Goal: Feedback & Contribution: Contribute content

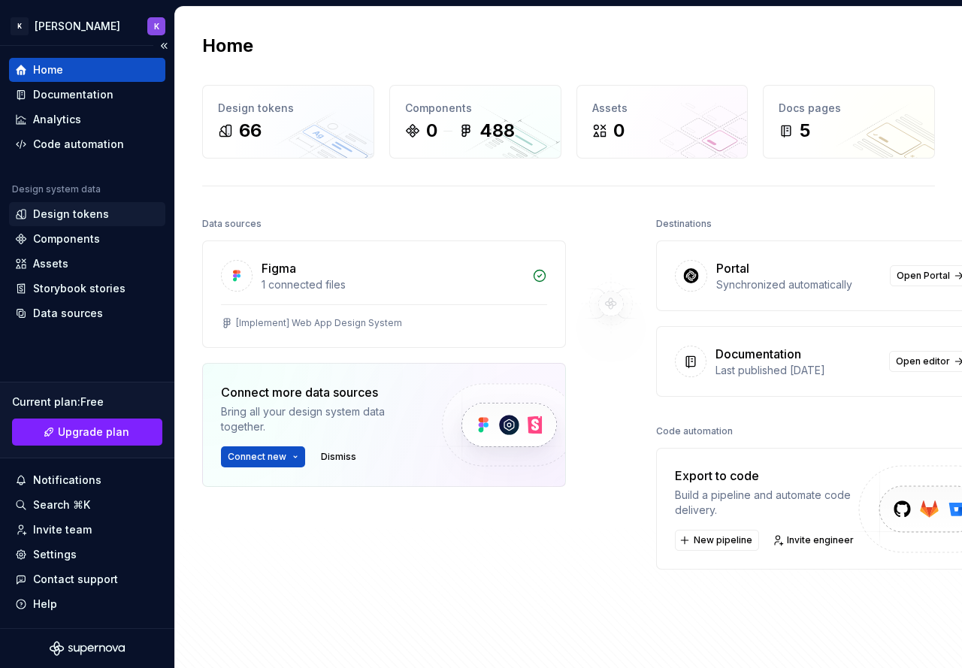
click at [92, 214] on div "Design tokens" at bounding box center [71, 214] width 76 height 15
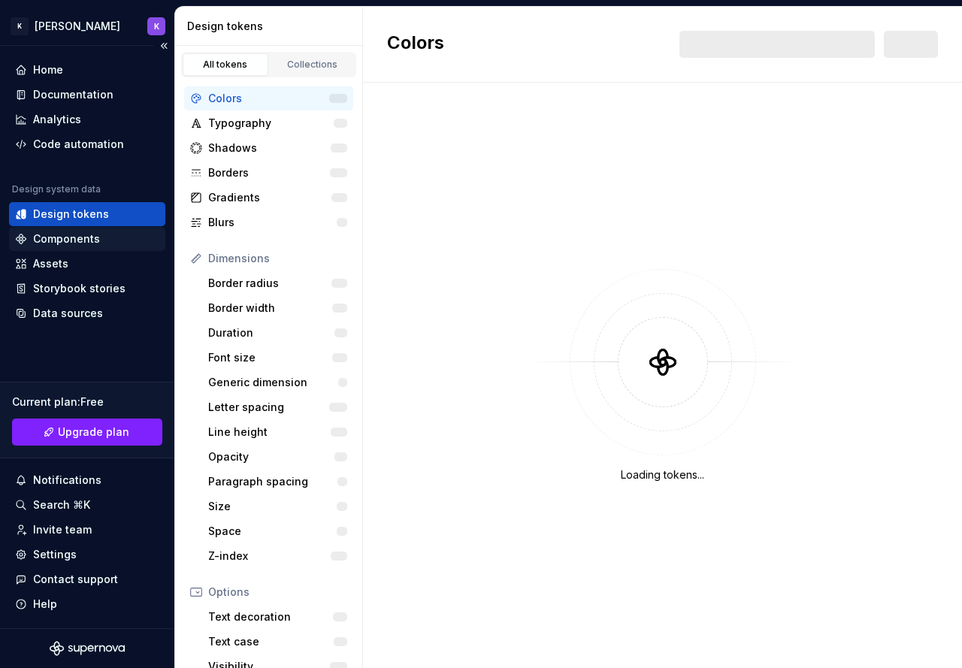
click at [105, 242] on div "Components" at bounding box center [87, 239] width 144 height 15
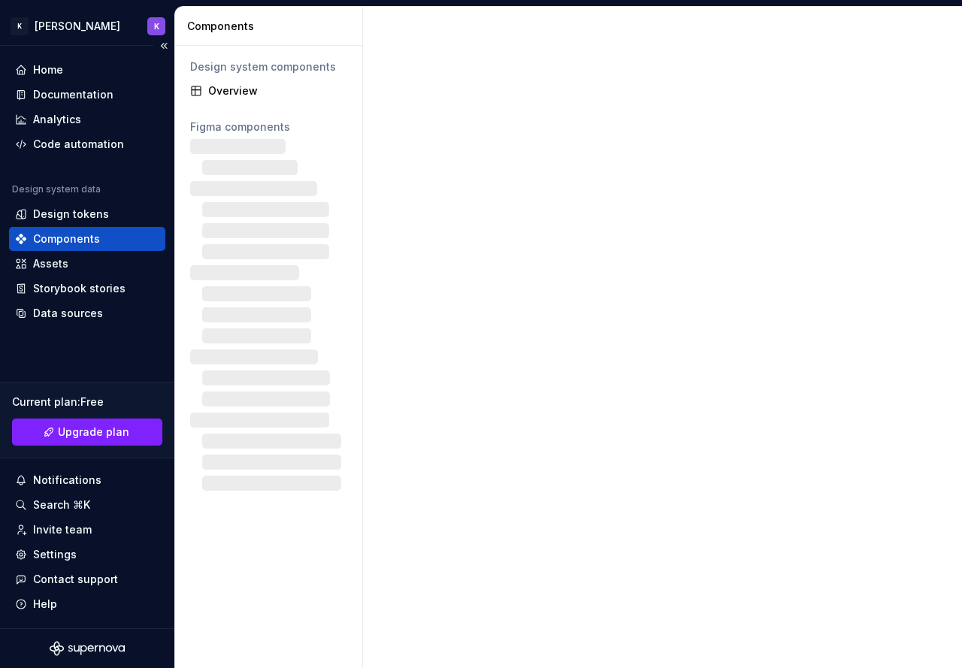
click at [75, 238] on div "Components" at bounding box center [66, 239] width 67 height 15
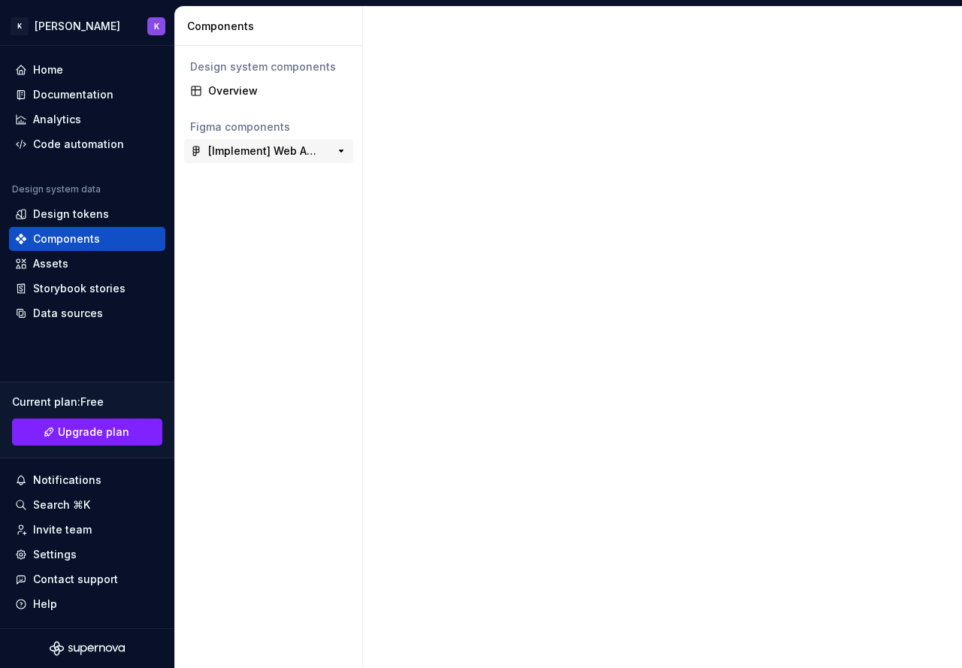
click at [330, 147] on div "0" at bounding box center [333, 151] width 27 height 21
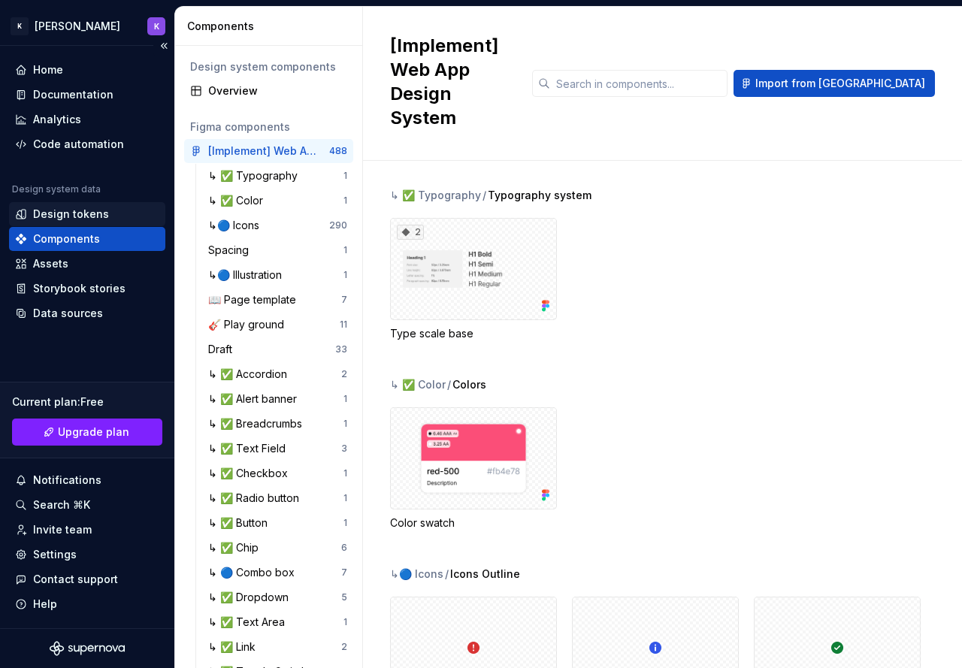
click at [66, 214] on div "Design tokens" at bounding box center [71, 214] width 76 height 15
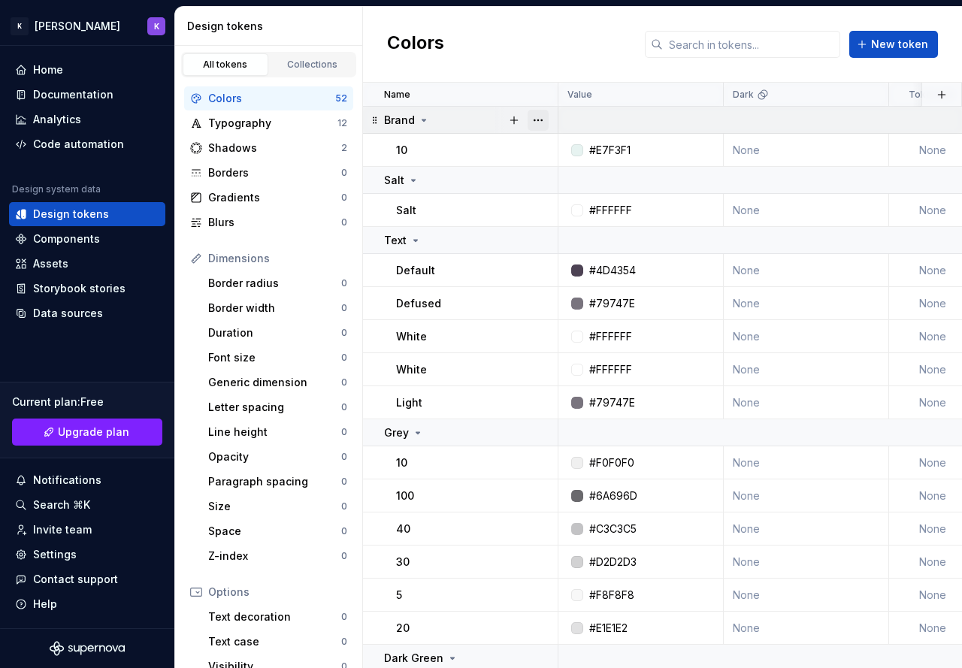
click at [539, 120] on button "button" at bounding box center [538, 120] width 21 height 21
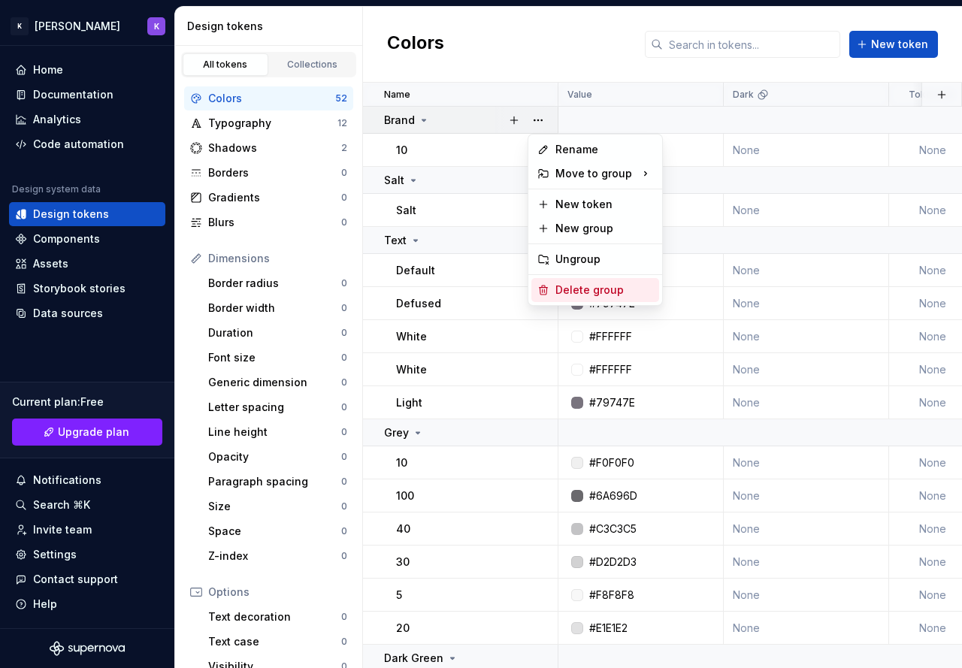
click at [603, 289] on div "Delete group" at bounding box center [605, 290] width 98 height 15
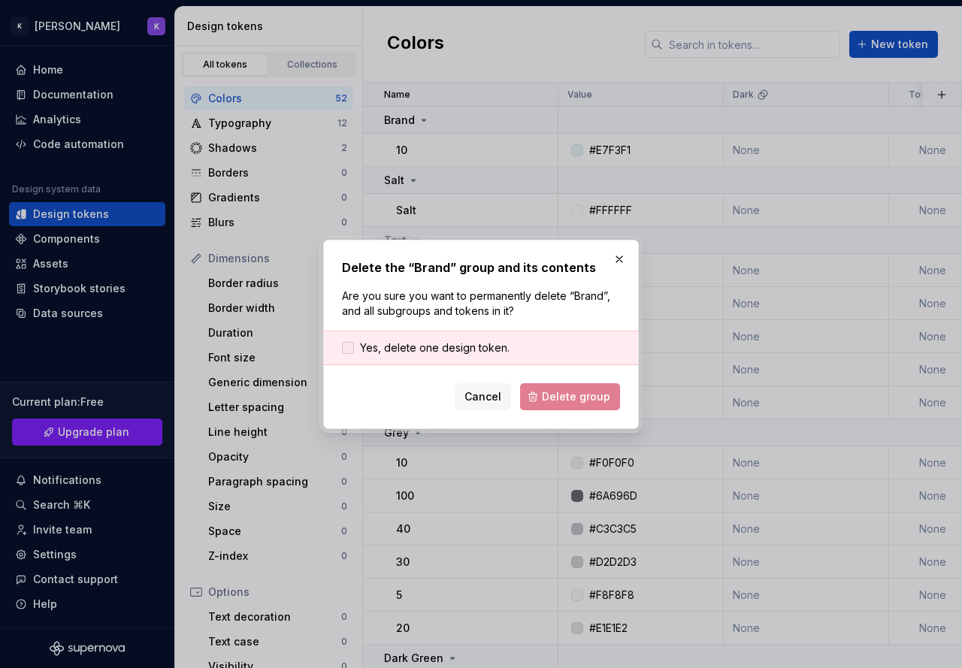
click at [456, 346] on span "Yes, delete one design token." at bounding box center [435, 348] width 150 height 15
click at [607, 398] on span "Delete group" at bounding box center [576, 396] width 68 height 15
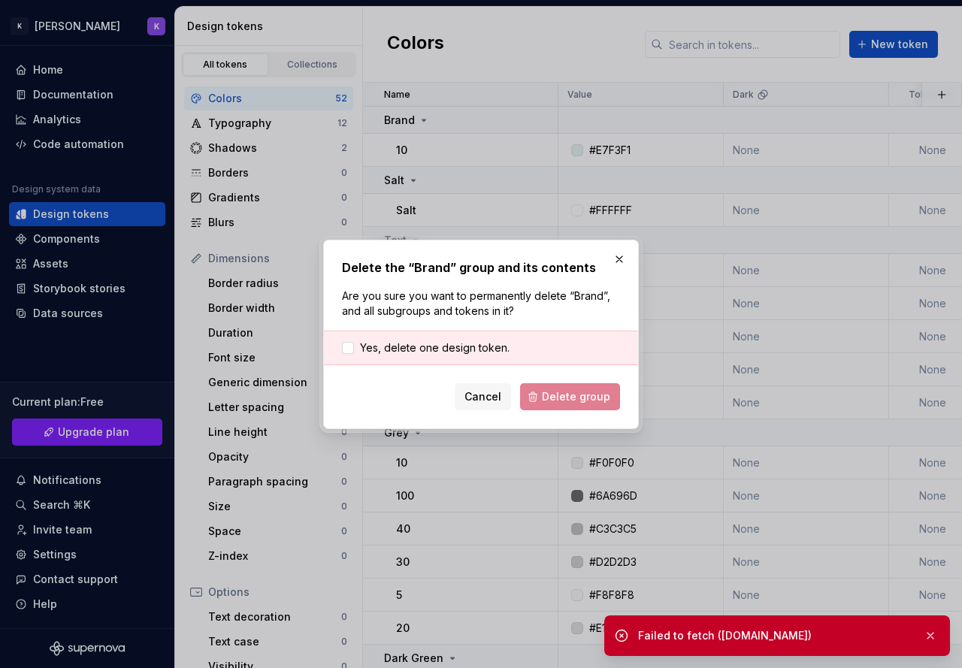
click at [807, 638] on div "Failed to fetch (api.supernova.io)" at bounding box center [775, 635] width 274 height 15
click at [931, 635] on button "button" at bounding box center [931, 635] width 20 height 21
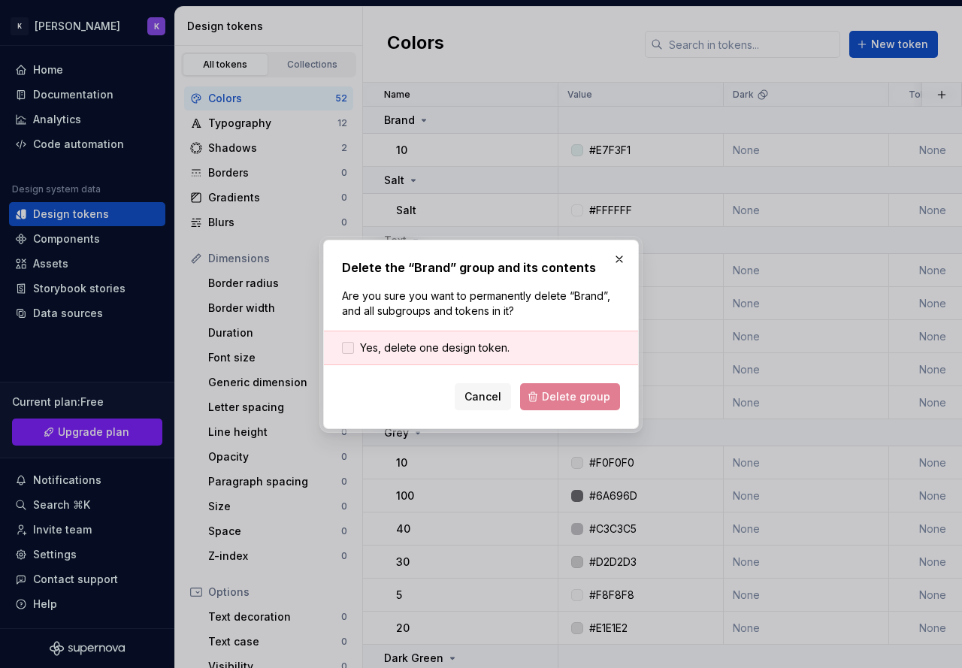
click at [404, 345] on span "Yes, delete one design token." at bounding box center [435, 348] width 150 height 15
click at [468, 359] on div "Yes, delete one design token." at bounding box center [481, 348] width 314 height 35
click at [486, 350] on span "Yes, delete one design token." at bounding box center [435, 348] width 150 height 15
click at [582, 395] on div "Cancel Delete group" at bounding box center [481, 396] width 278 height 27
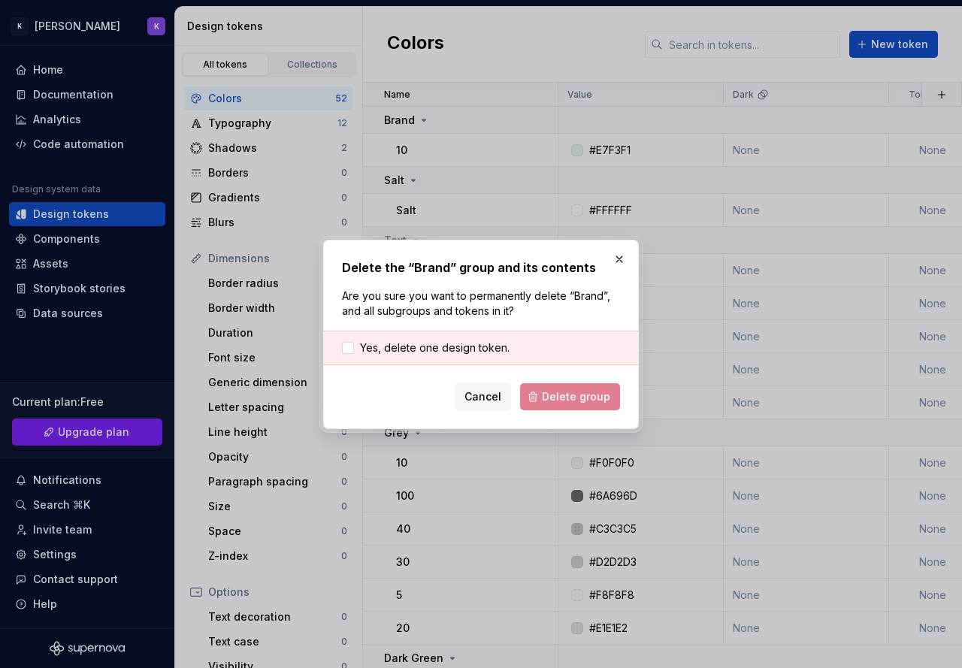
click at [582, 395] on div "Cancel Delete group" at bounding box center [481, 396] width 278 height 27
click at [582, 396] on div "Cancel Delete group" at bounding box center [481, 396] width 278 height 27
click at [447, 344] on span "Yes, delete one design token." at bounding box center [435, 348] width 150 height 15
click at [616, 258] on button "button" at bounding box center [619, 259] width 21 height 21
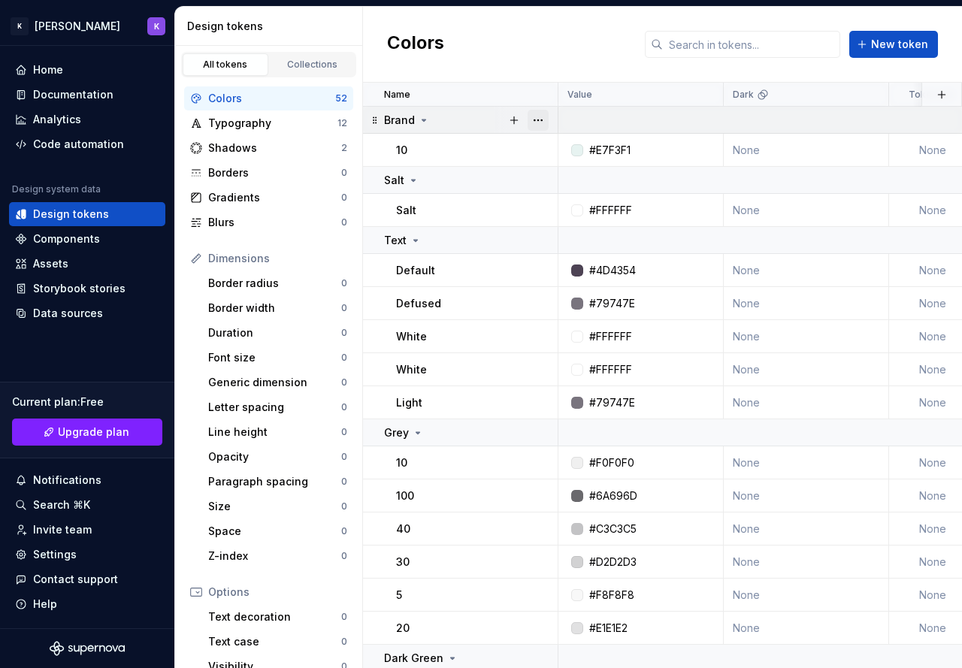
drag, startPoint x: 552, startPoint y: 124, endPoint x: 542, endPoint y: 120, distance: 10.5
click at [544, 121] on div at bounding box center [526, 120] width 63 height 26
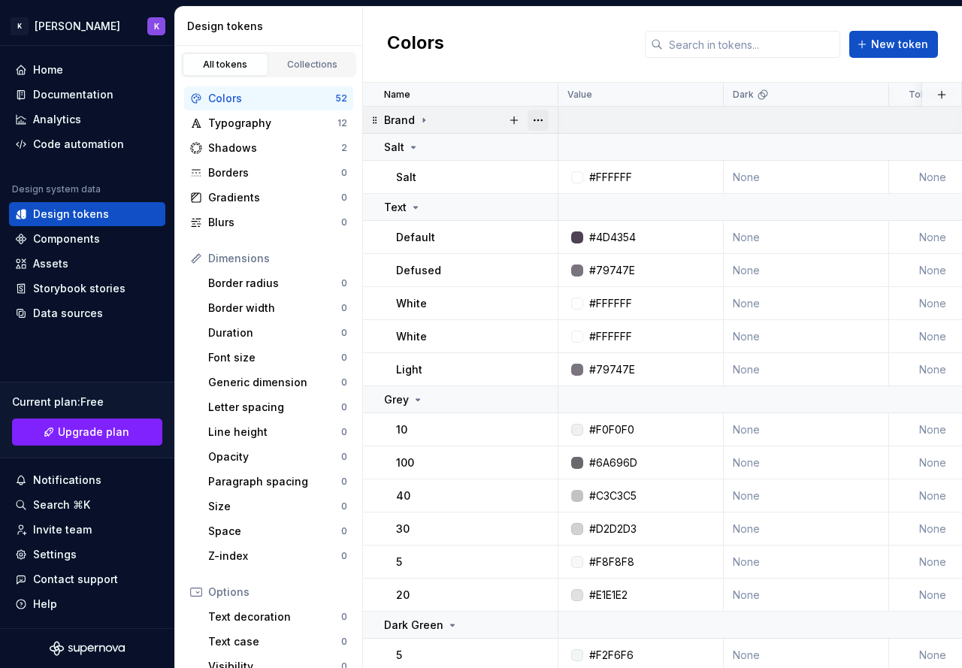
click at [542, 120] on button "button" at bounding box center [538, 120] width 21 height 21
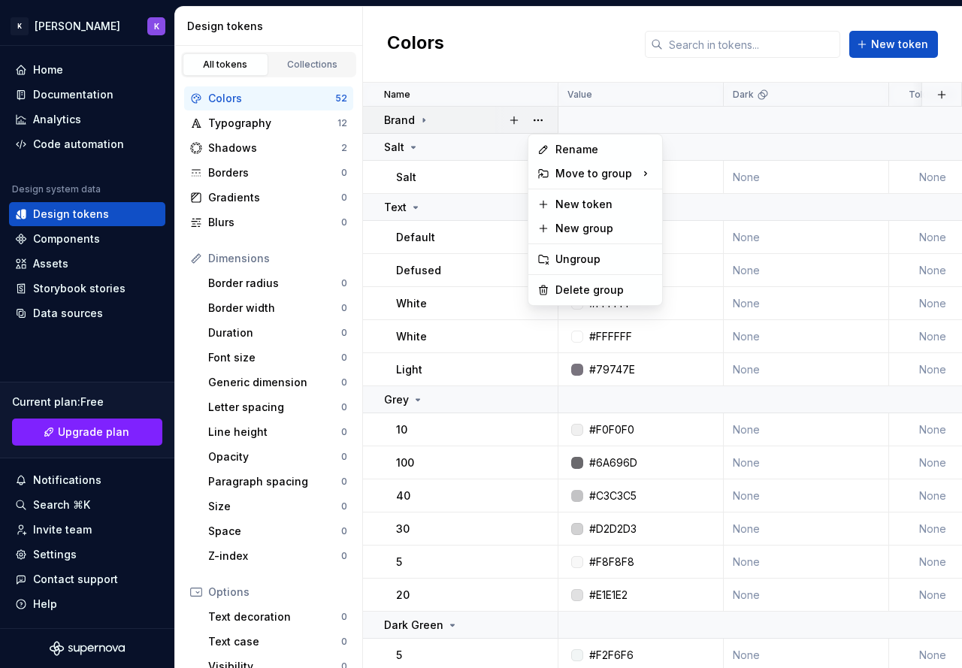
click at [414, 144] on html "K Kwan's DS K Home Documentation Analytics Code automation Design system data D…" at bounding box center [481, 334] width 962 height 668
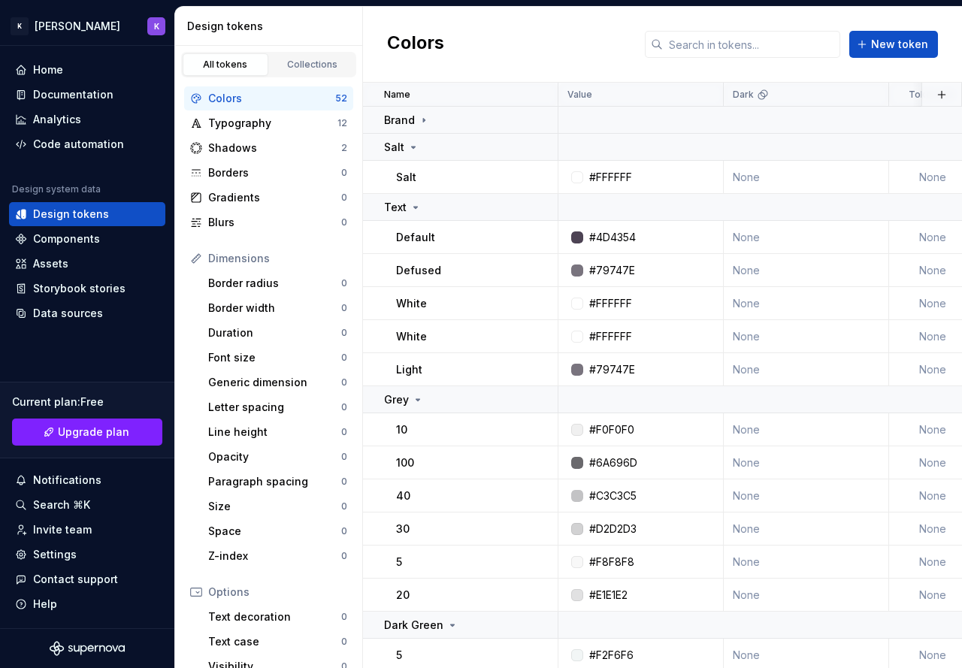
click at [414, 144] on icon at bounding box center [413, 147] width 12 height 12
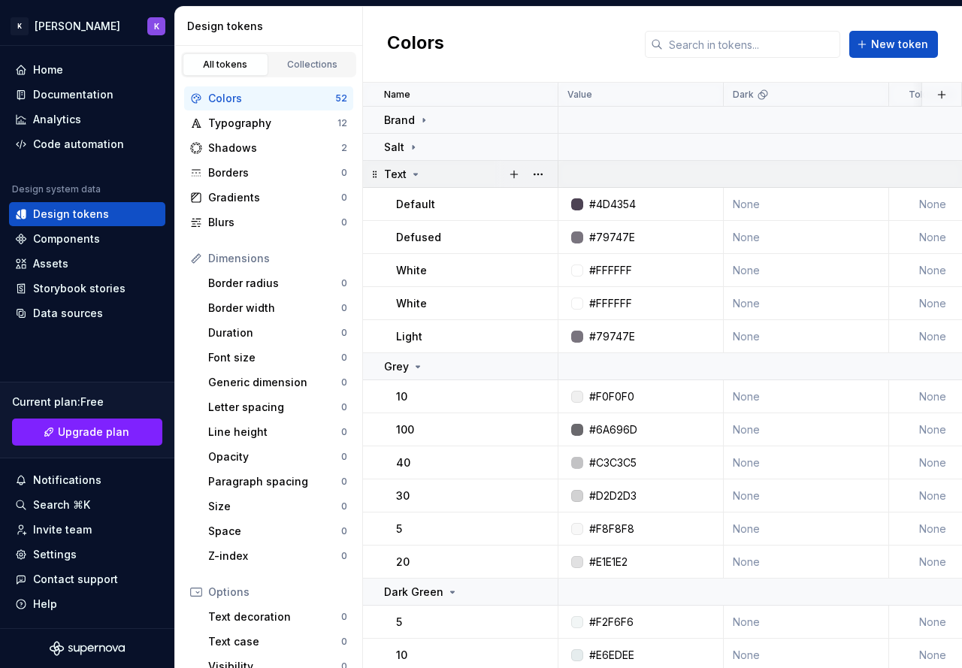
click at [413, 168] on icon at bounding box center [416, 174] width 12 height 12
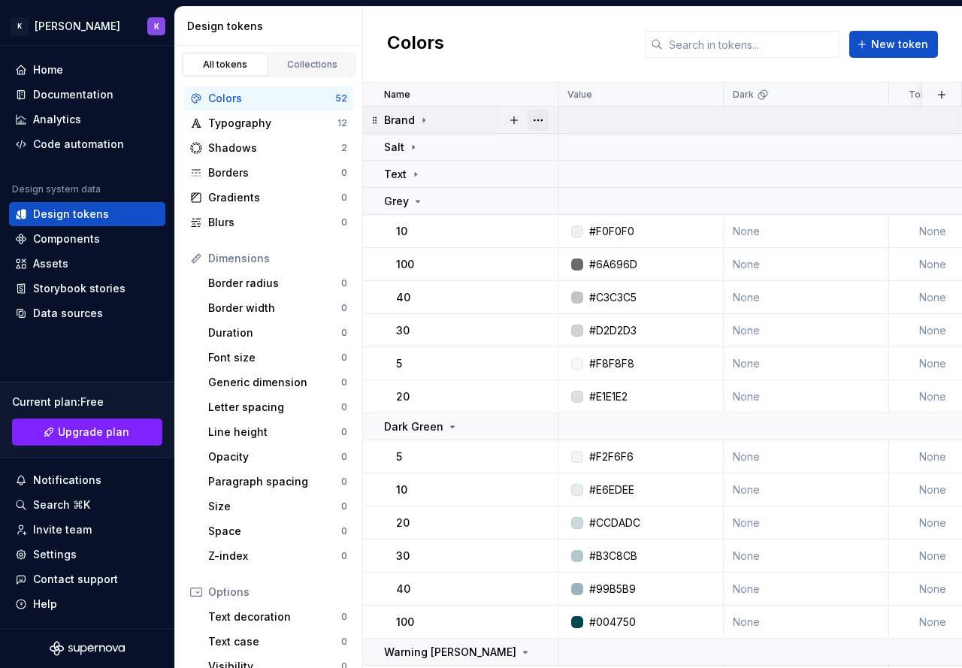
click at [544, 120] on button "button" at bounding box center [538, 120] width 21 height 21
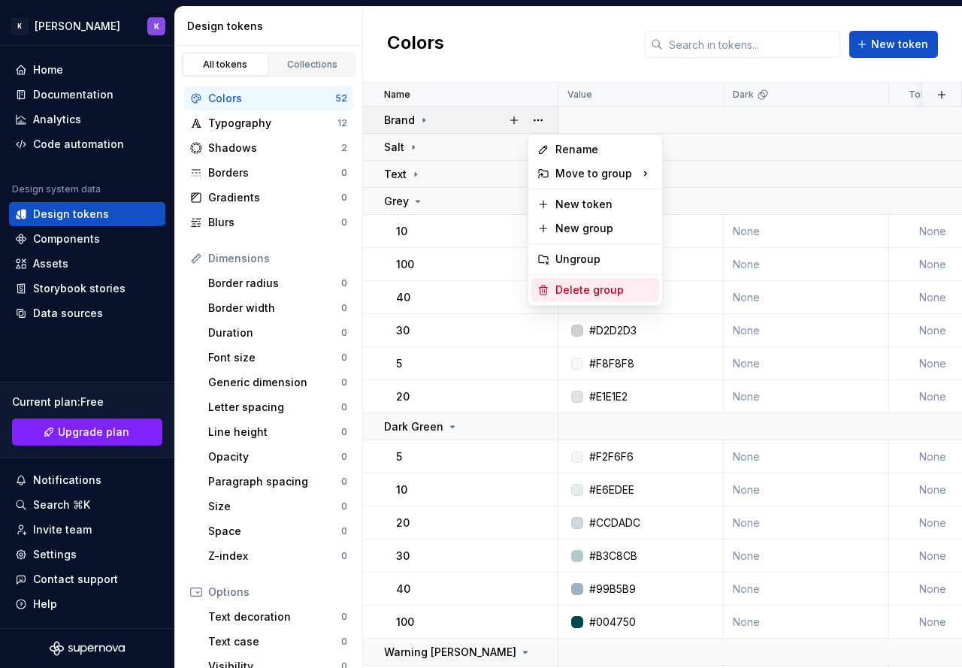
click at [618, 293] on div "Delete group" at bounding box center [605, 290] width 98 height 15
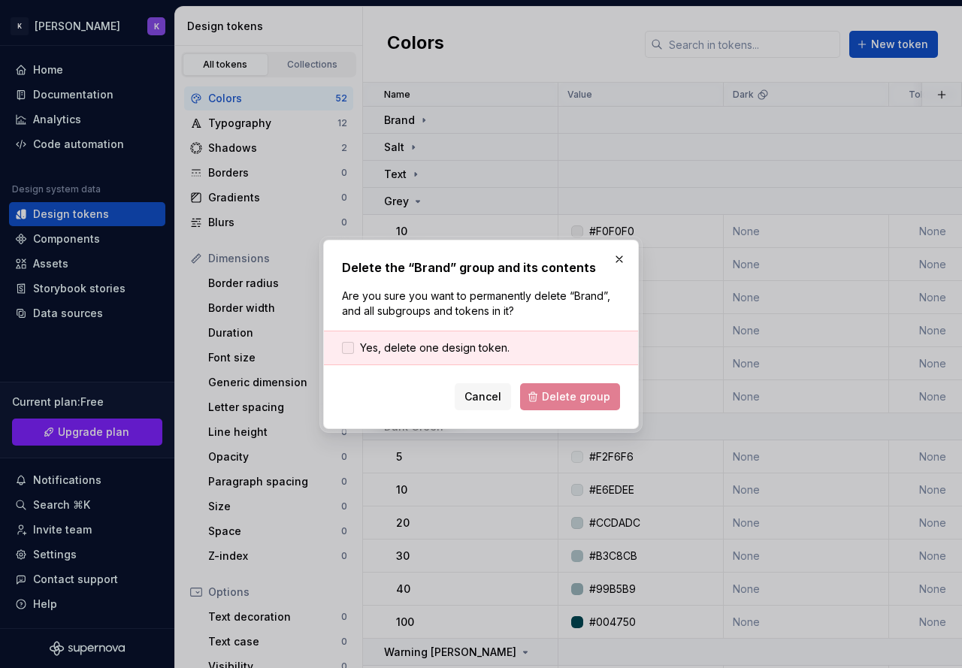
click at [467, 352] on span "Yes, delete one design token." at bounding box center [435, 348] width 150 height 15
click at [579, 389] on span "Delete group" at bounding box center [576, 396] width 68 height 15
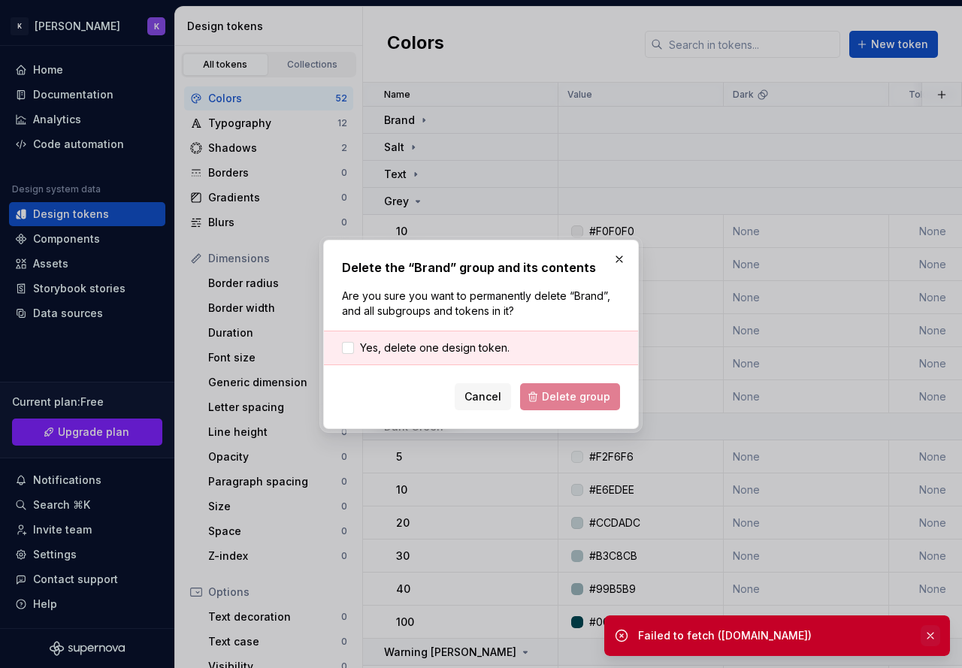
click at [934, 632] on button "button" at bounding box center [931, 635] width 20 height 21
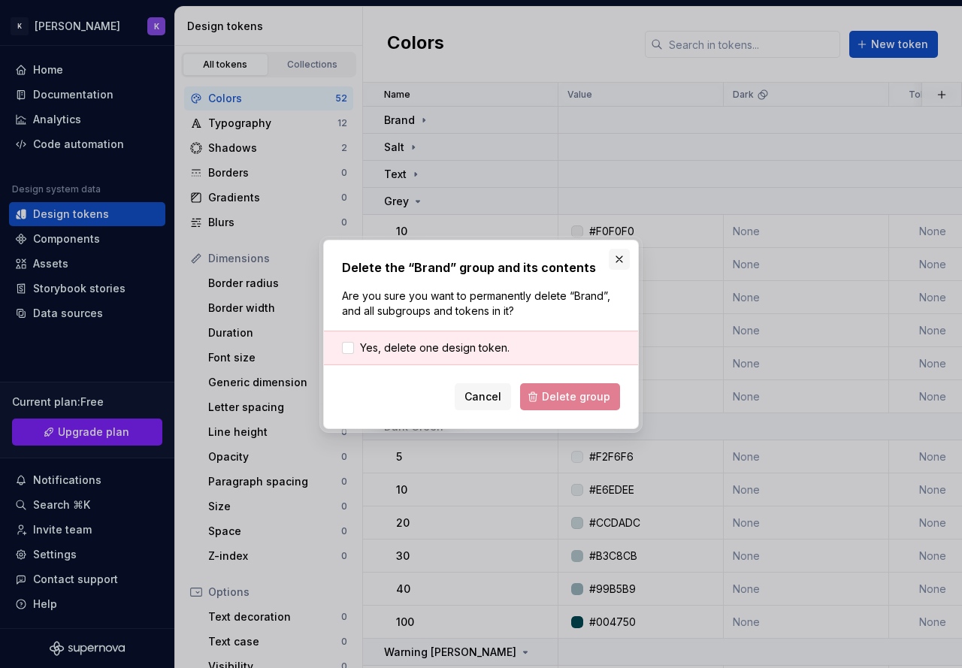
click at [620, 260] on button "button" at bounding box center [619, 259] width 21 height 21
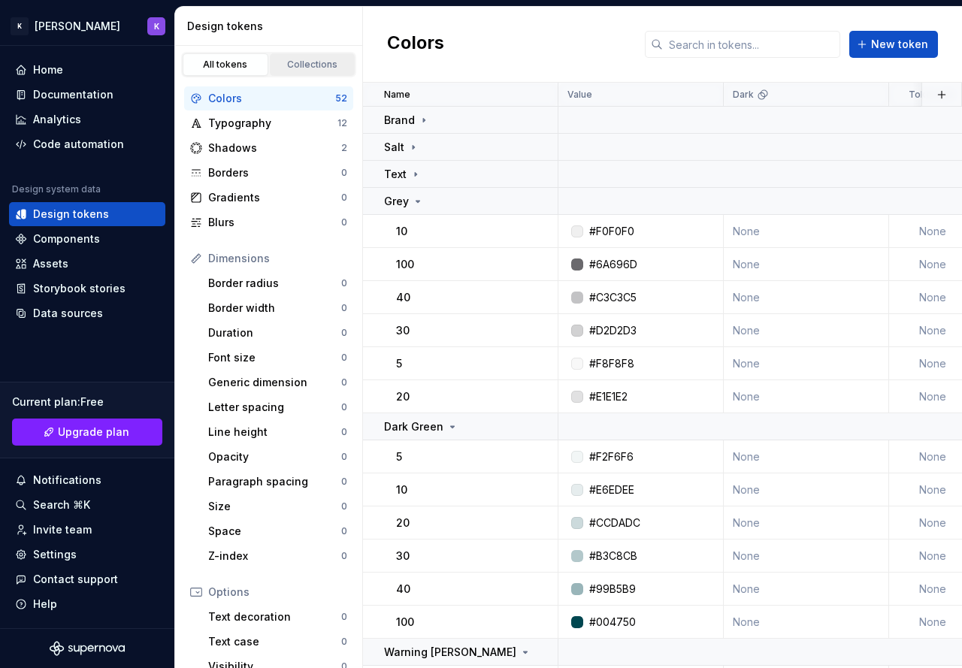
click at [282, 66] on div "Collections" at bounding box center [312, 65] width 75 height 12
click at [303, 58] on link "Collections" at bounding box center [313, 64] width 86 height 23
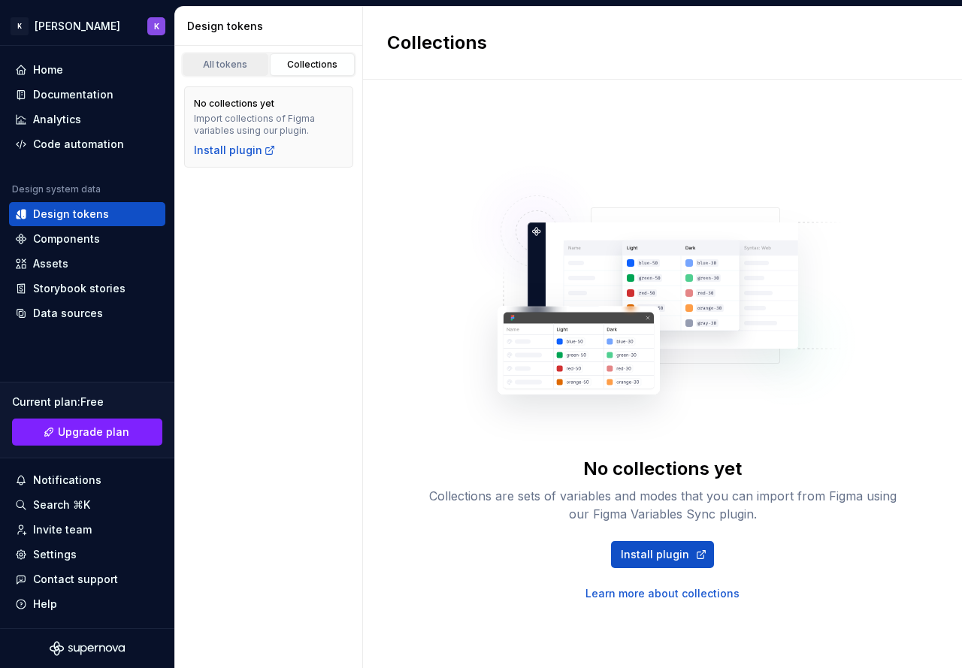
click at [255, 61] on div "All tokens" at bounding box center [225, 65] width 75 height 12
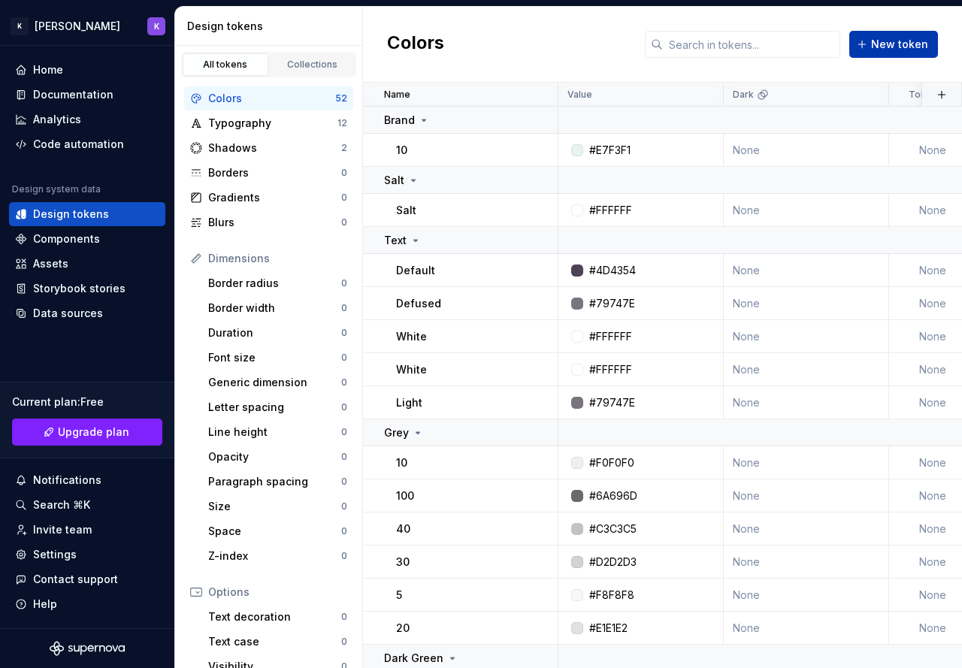
click at [892, 47] on span "New token" at bounding box center [899, 44] width 57 height 15
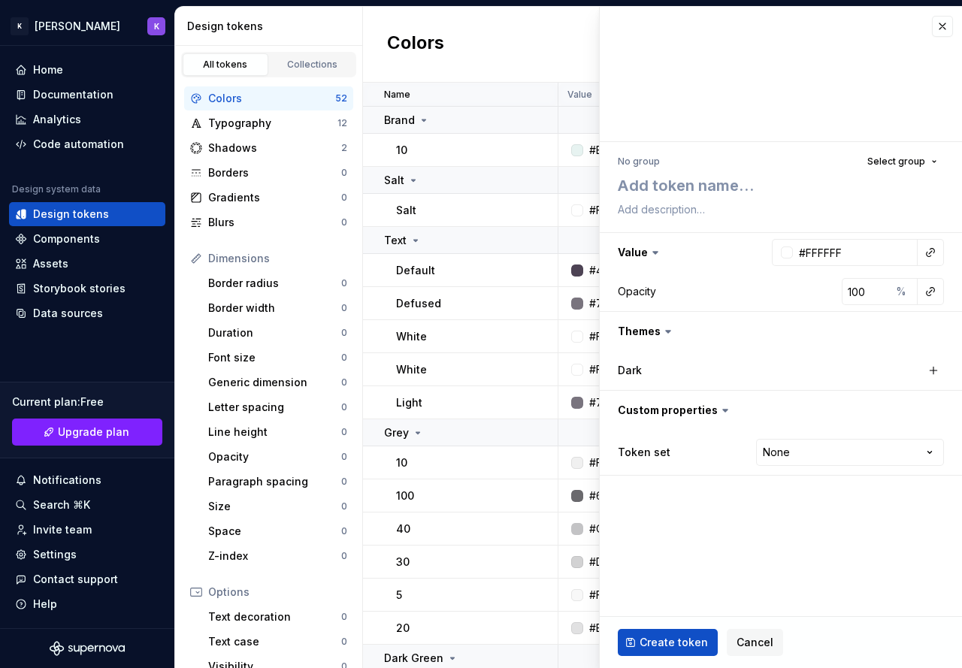
scroll to position [376, 0]
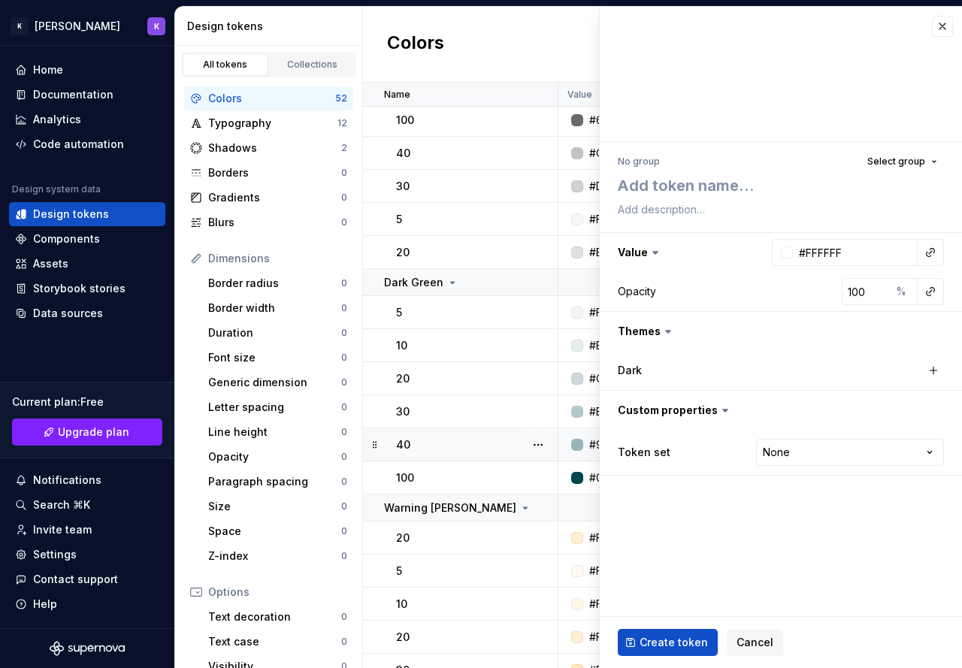
type textarea "*"
click at [94, 70] on div "Home" at bounding box center [87, 69] width 144 height 15
click at [69, 73] on div "Home" at bounding box center [87, 69] width 144 height 15
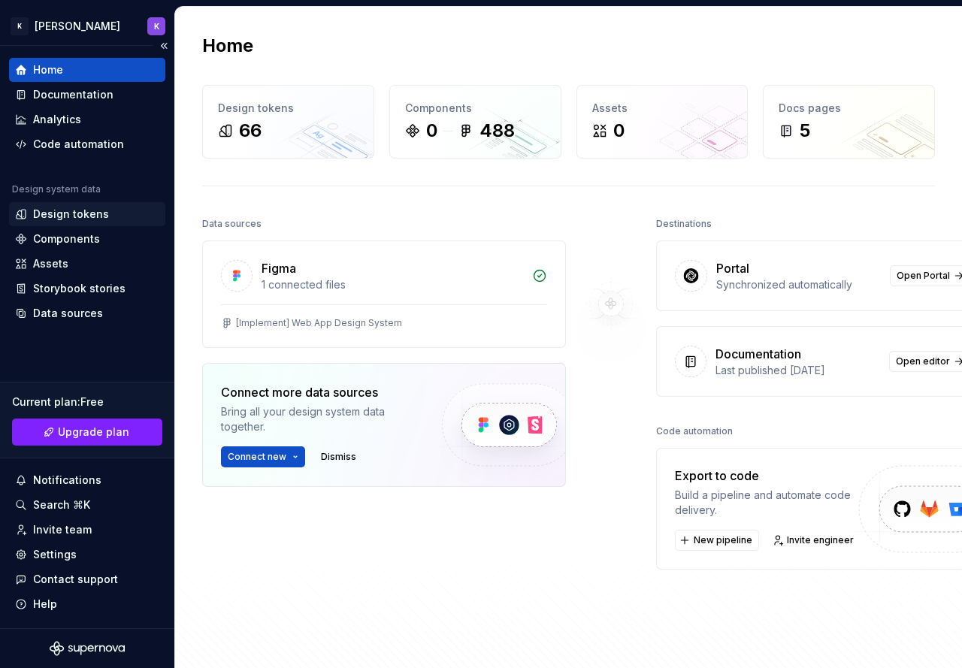
click at [89, 210] on div "Design tokens" at bounding box center [71, 214] width 76 height 15
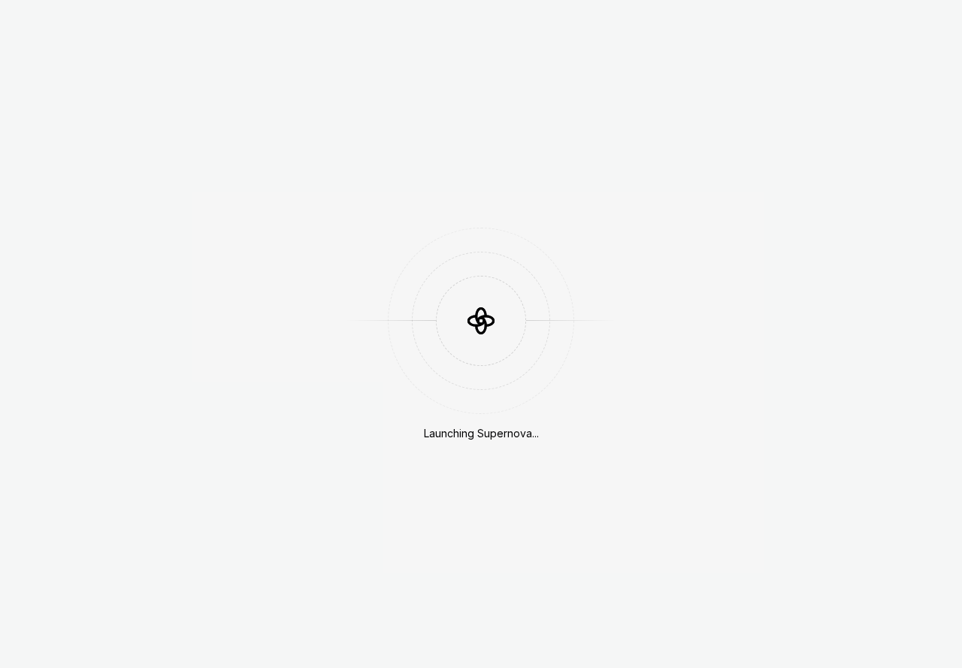
click at [871, 13] on div "Launching Supernova..." at bounding box center [481, 334] width 962 height 668
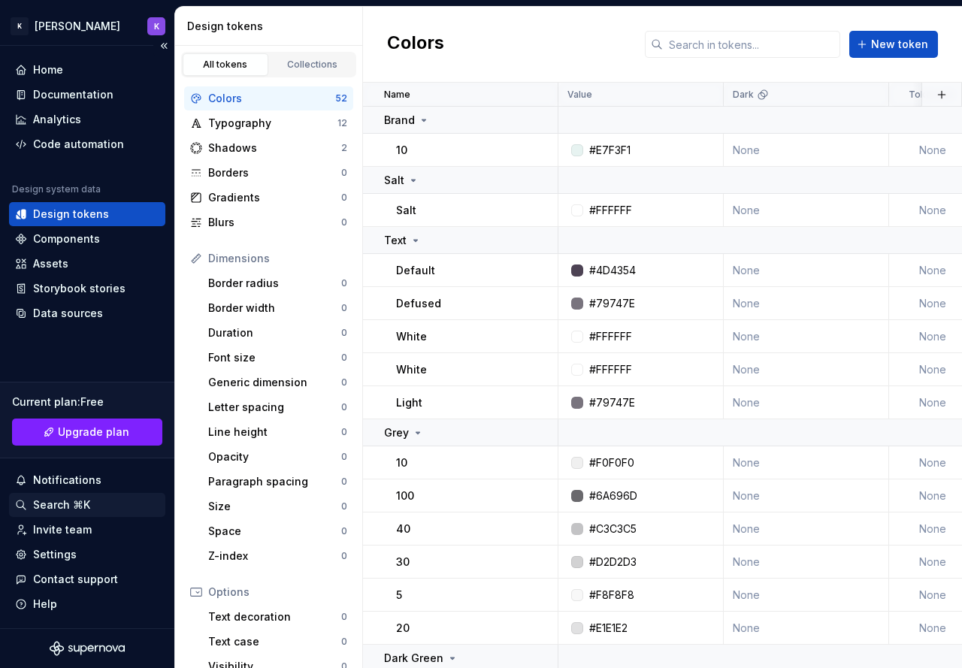
click at [92, 507] on div "Search ⌘K" at bounding box center [87, 505] width 144 height 15
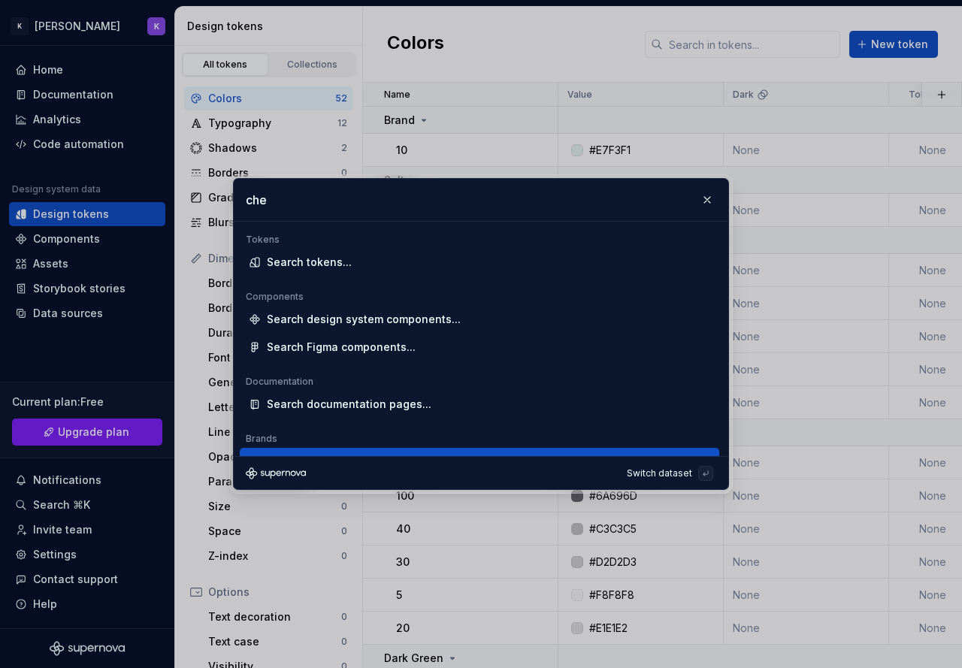
scroll to position [19, 0]
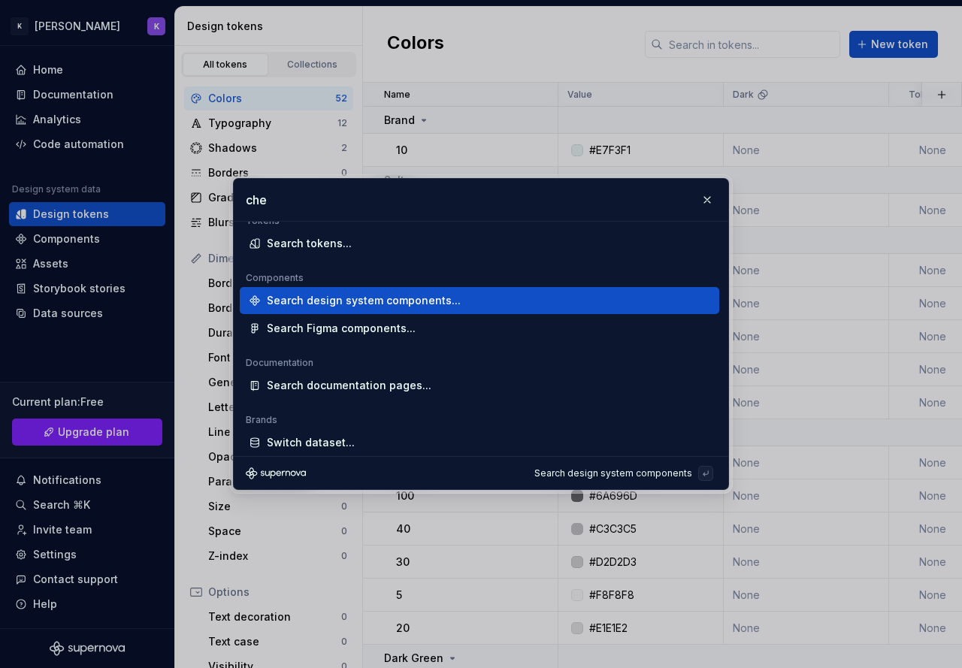
type input "che"
click at [410, 298] on div "Search design system components..." at bounding box center [364, 300] width 194 height 15
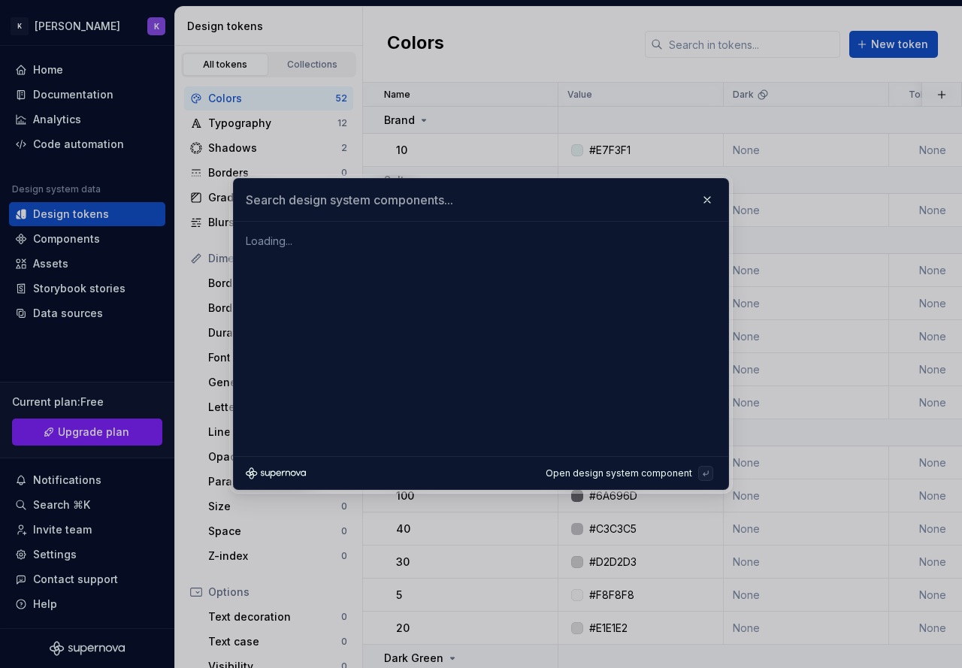
scroll to position [0, 0]
click at [390, 205] on input "text" at bounding box center [481, 200] width 495 height 42
click at [427, 198] on input "checkbox" at bounding box center [481, 200] width 495 height 42
type input "dialog"
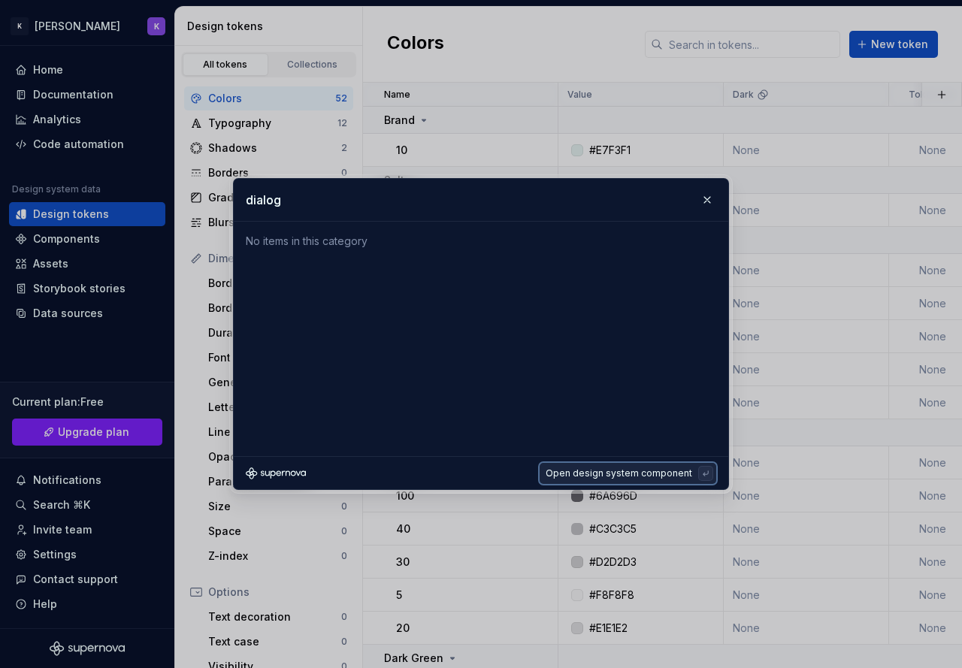
click at [684, 469] on div "Open design system component" at bounding box center [622, 474] width 153 height 12
click at [712, 480] on kbd "button" at bounding box center [705, 473] width 15 height 15
click at [712, 476] on kbd "button" at bounding box center [705, 473] width 15 height 15
click at [711, 475] on icon "button" at bounding box center [706, 474] width 12 height 12
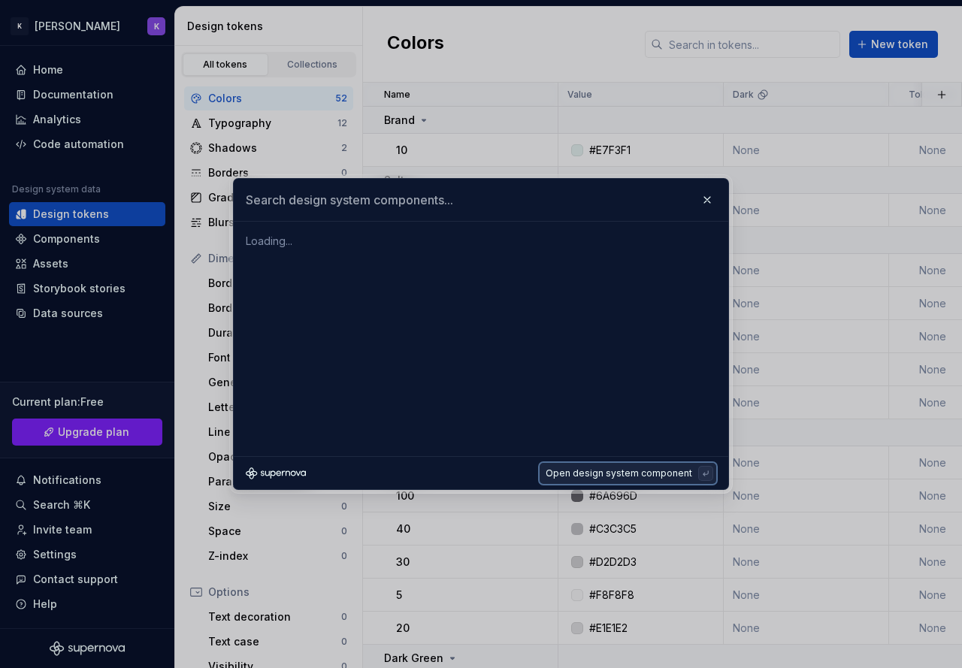
click at [711, 475] on icon "button" at bounding box center [706, 474] width 12 height 12
click at [638, 468] on div "Open design system component" at bounding box center [622, 474] width 153 height 12
click at [384, 185] on input "text" at bounding box center [481, 200] width 495 height 42
click at [703, 201] on button "button" at bounding box center [707, 199] width 21 height 21
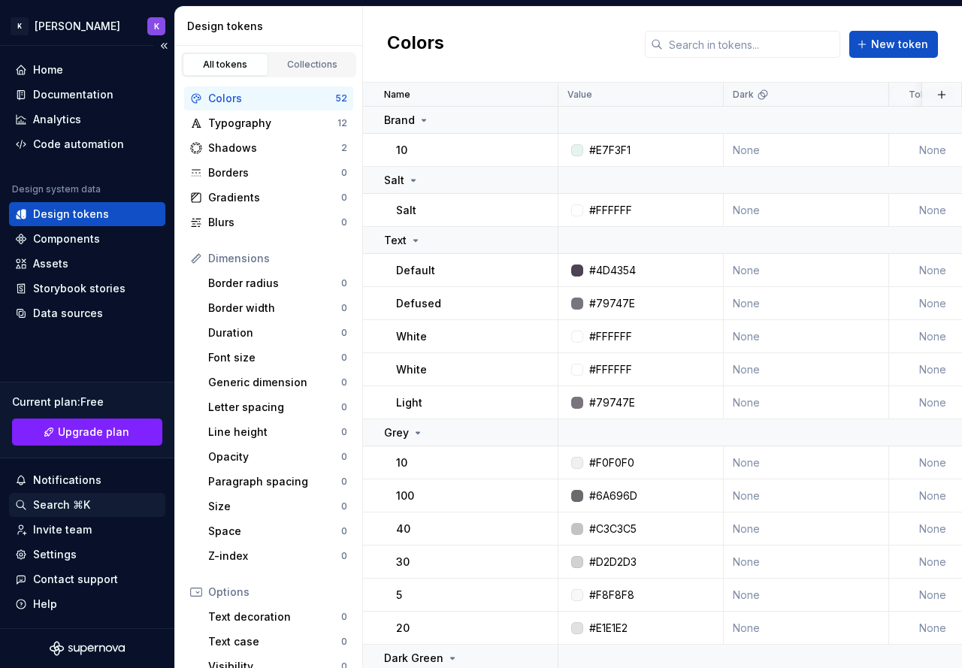
click at [90, 504] on div "Search ⌘K" at bounding box center [87, 505] width 144 height 15
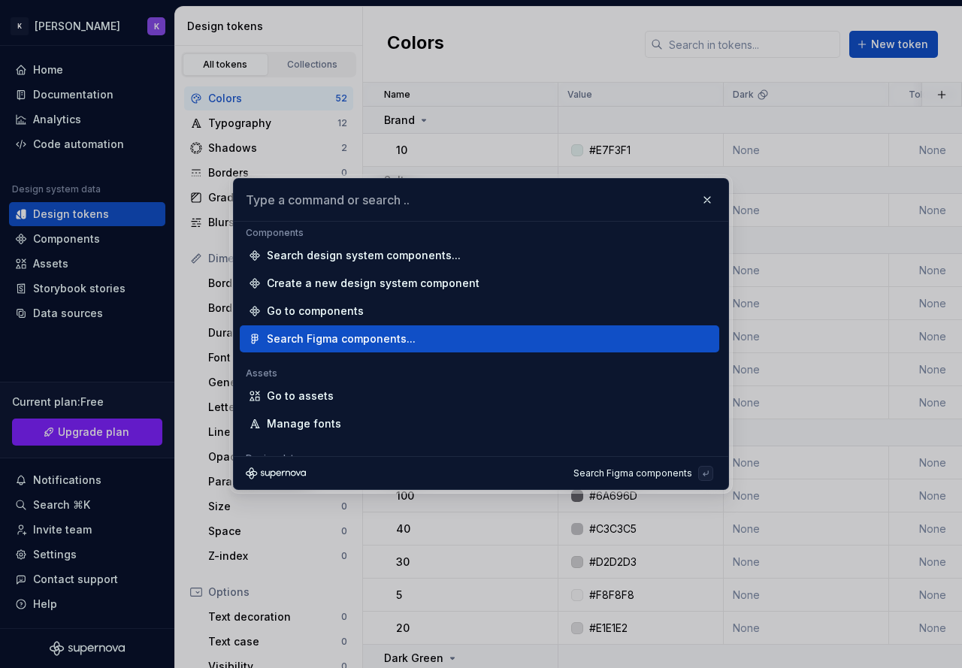
scroll to position [168, 0]
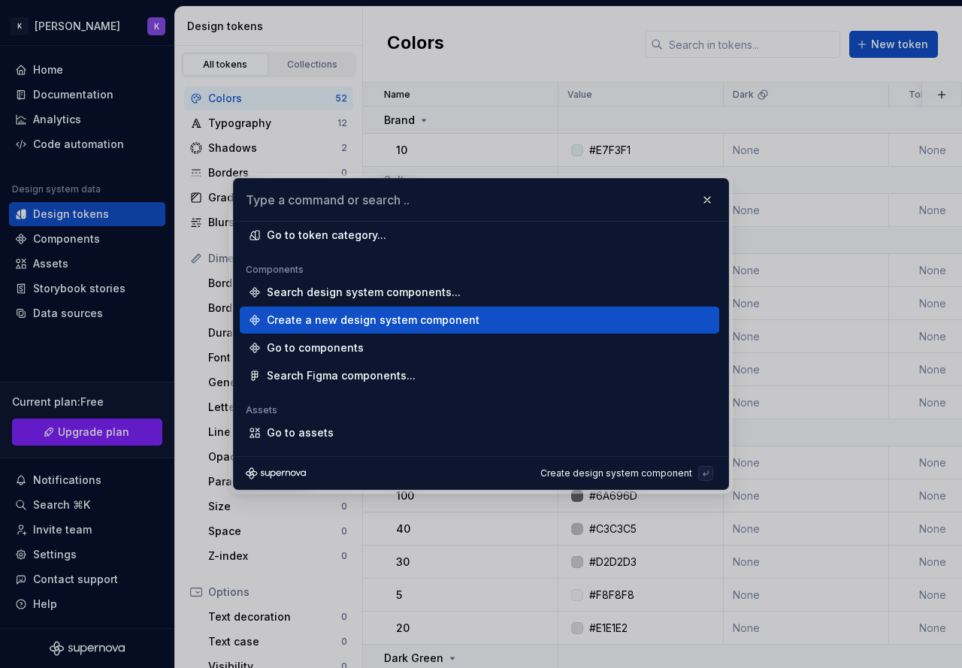
click at [360, 322] on div "Create a new design system component" at bounding box center [373, 320] width 213 height 15
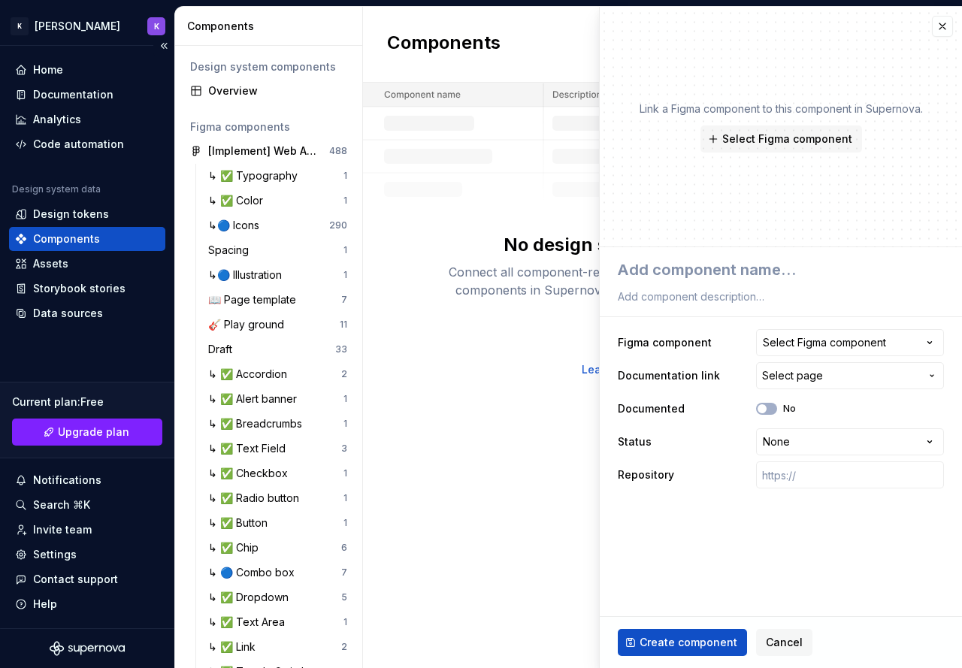
type textarea "*"
type textarea "T"
type textarea "*"
type textarea "Te"
type textarea "*"
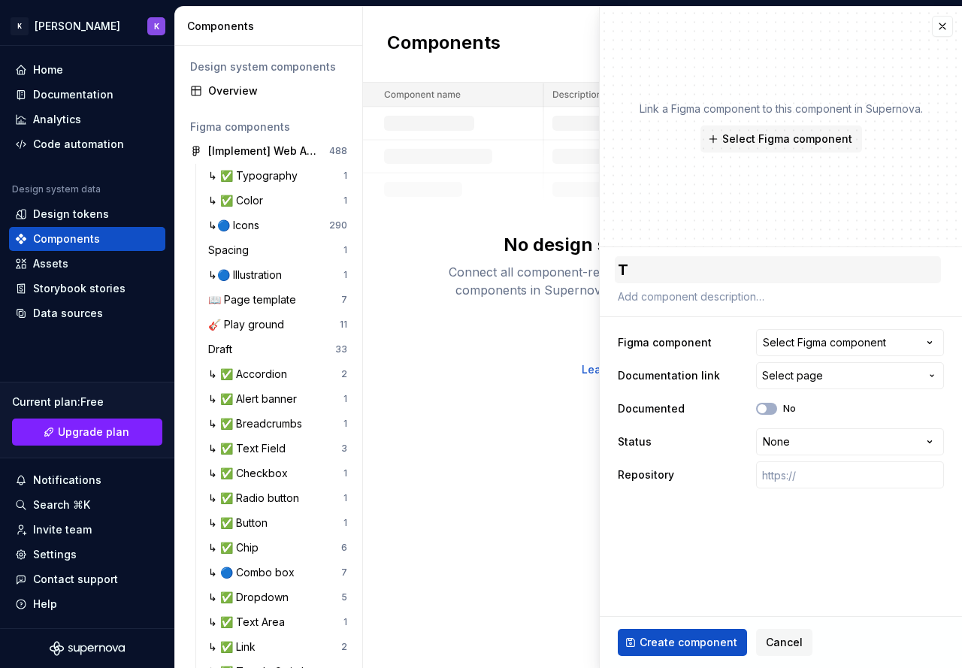
type textarea "Té"
type textarea "*"
type textarea "Tes"
type textarea "*"
type textarea "Test"
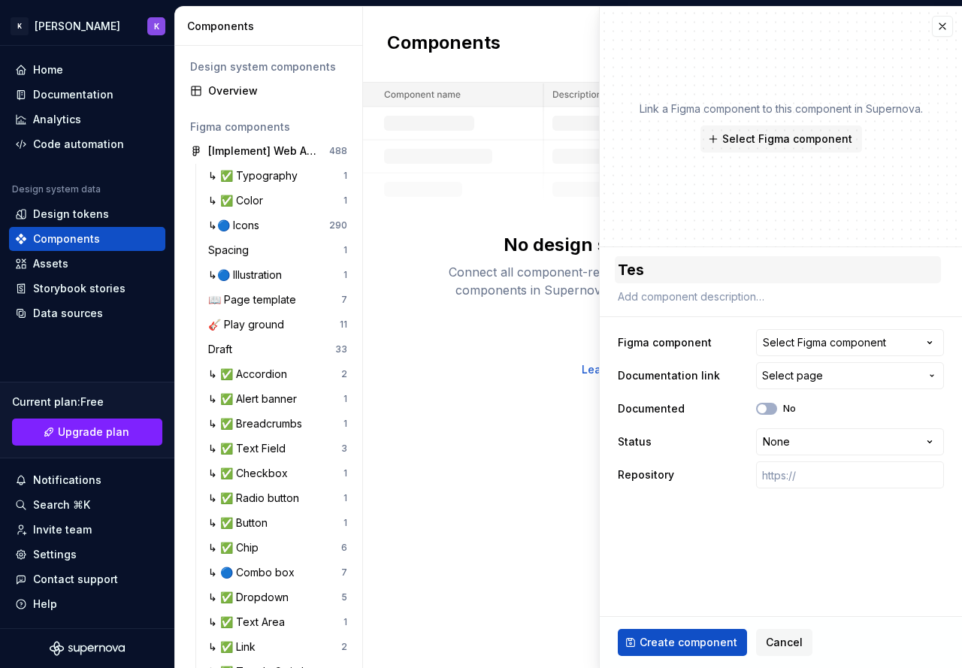
type textarea "*"
type textarea "Testi"
type textarea "*"
type textarea "Testin"
type textarea "*"
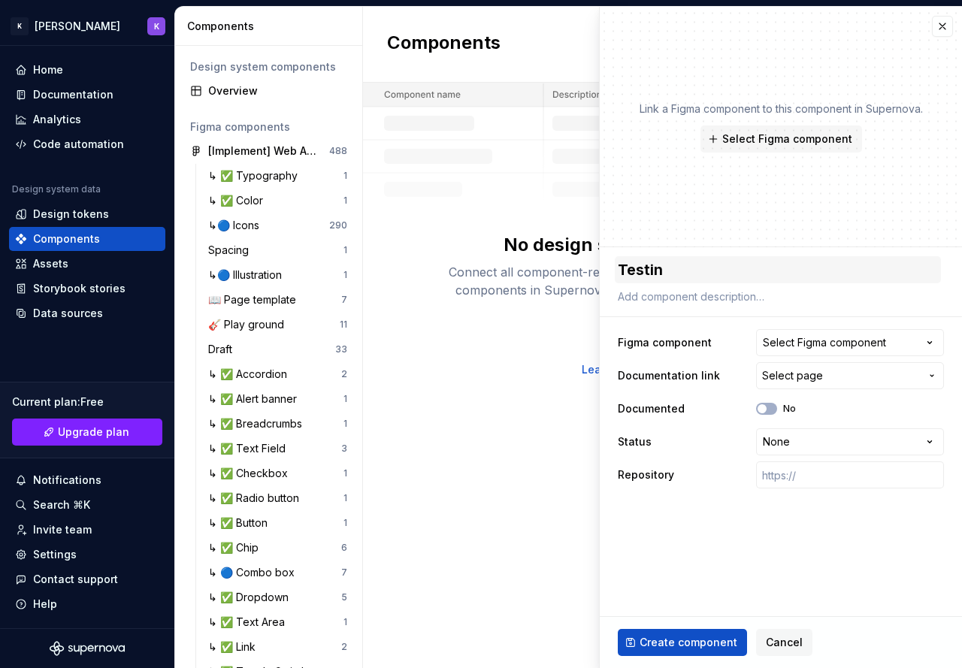
type textarea "Testing"
type textarea "*"
type textarea "Testing"
type textarea "*"
type textarea "Testing P"
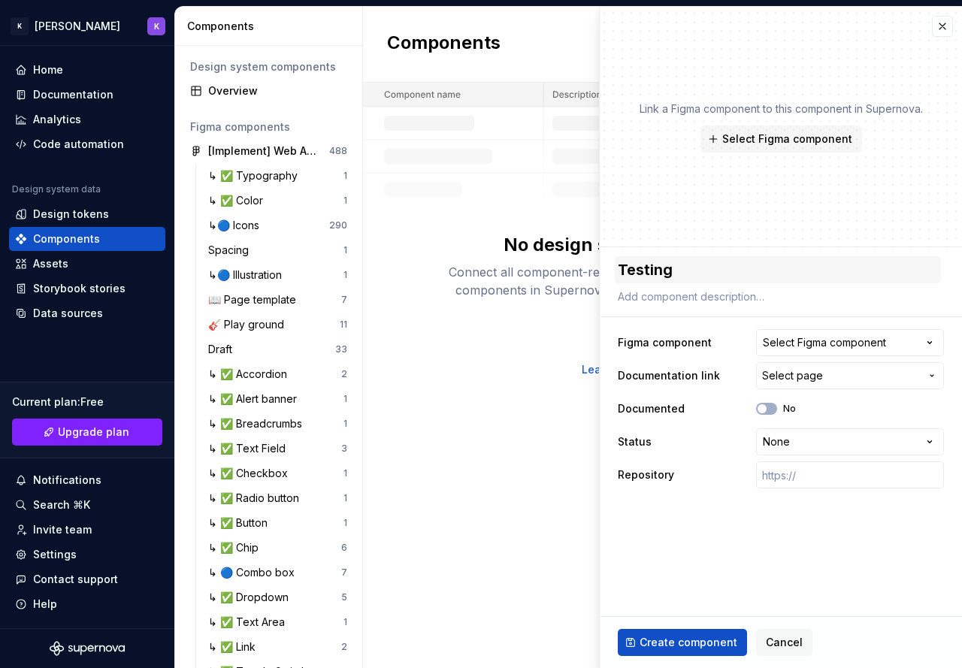
type textarea "*"
type textarea "Testing Pl"
type textarea "*"
type textarea "Testing Pla"
type textarea "*"
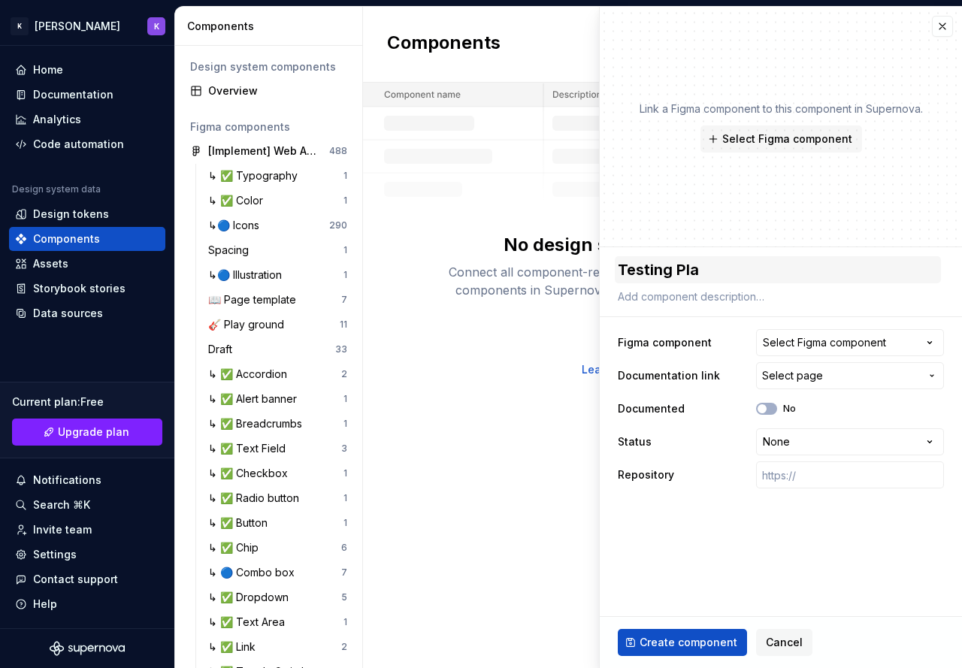
type textarea "Testing Plac"
type textarea "*"
type textarea "Testing Place"
type textarea "*"
type textarea "Testing Placeh"
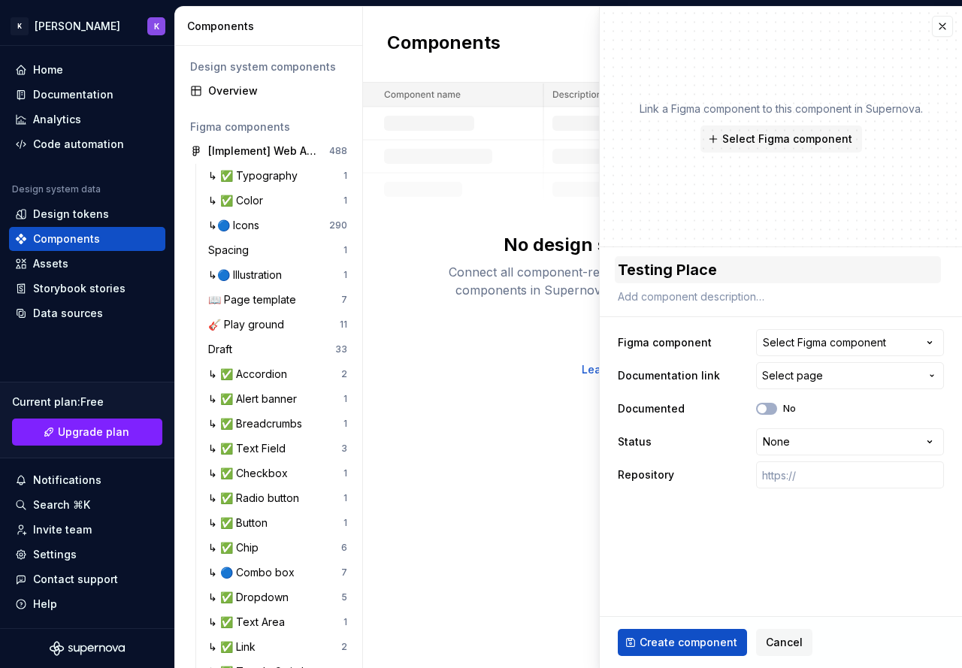
type textarea "*"
type textarea "Testing Placeho"
type textarea "*"
type textarea "Testing Placehol"
type textarea "*"
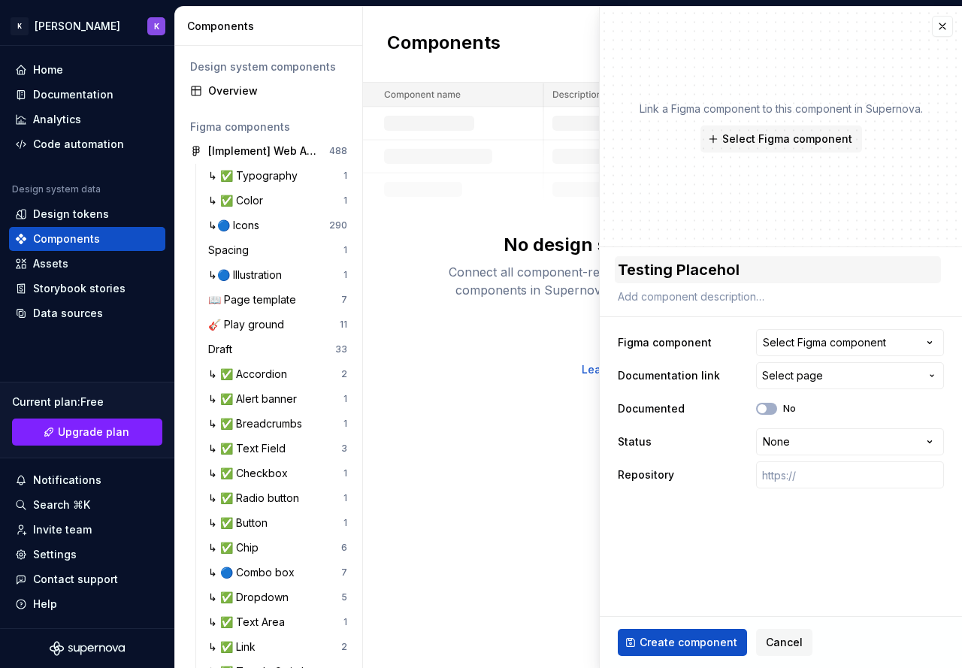
type textarea "Testing Placehold"
type textarea "*"
type textarea "Testing Placeholde"
type textarea "*"
type textarea "Testing Placeholder"
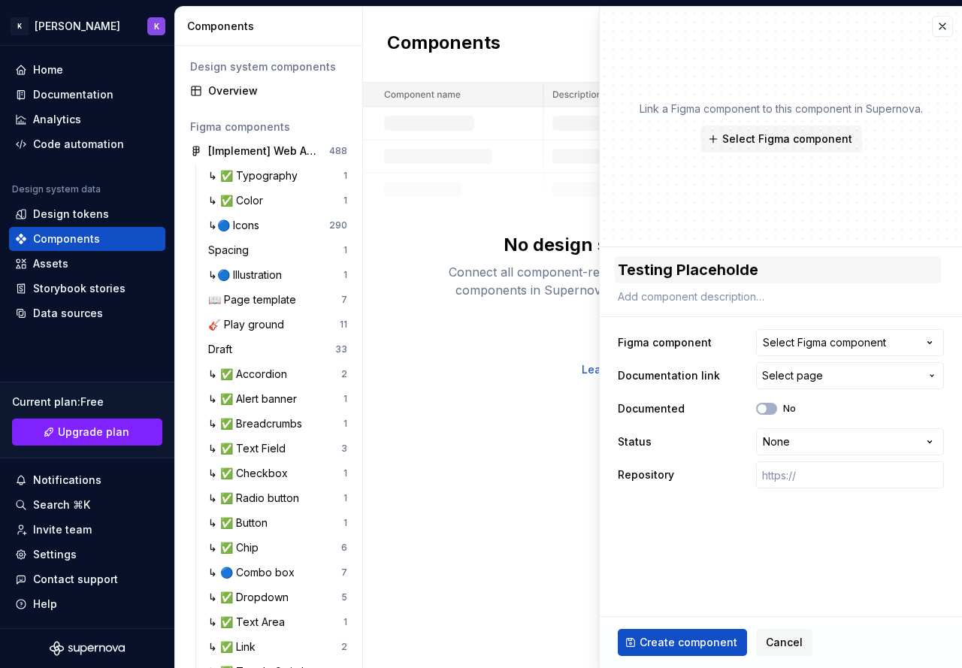
type textarea "*"
type textarea "Testing Placeholder"
click at [858, 346] on div "Select Figma component" at bounding box center [824, 342] width 123 height 15
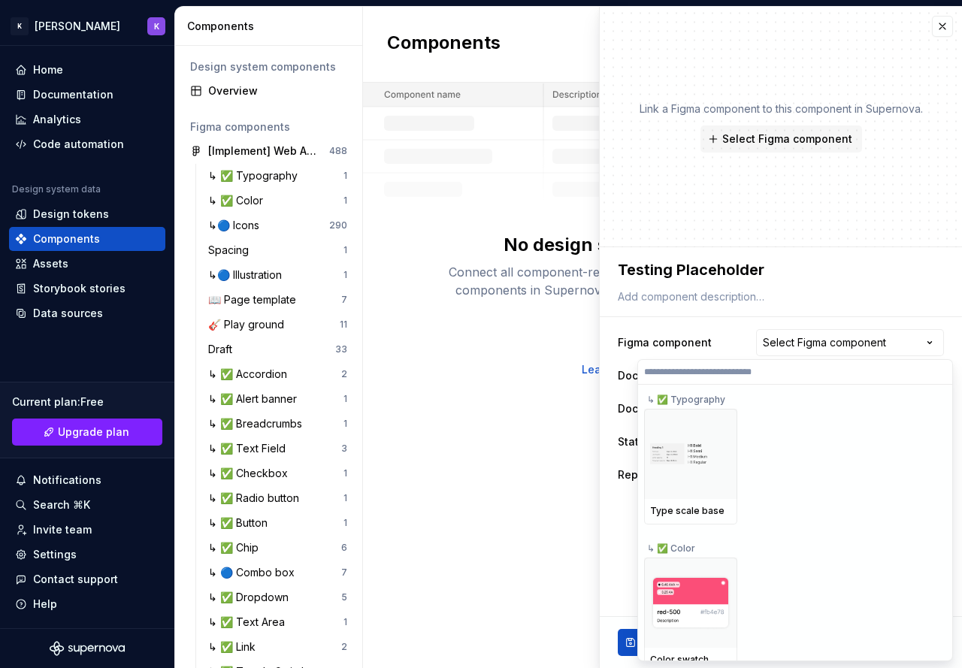
click at [892, 344] on html "K Kwan's DS K Home Documentation Analytics Code automation Design system data D…" at bounding box center [481, 334] width 962 height 668
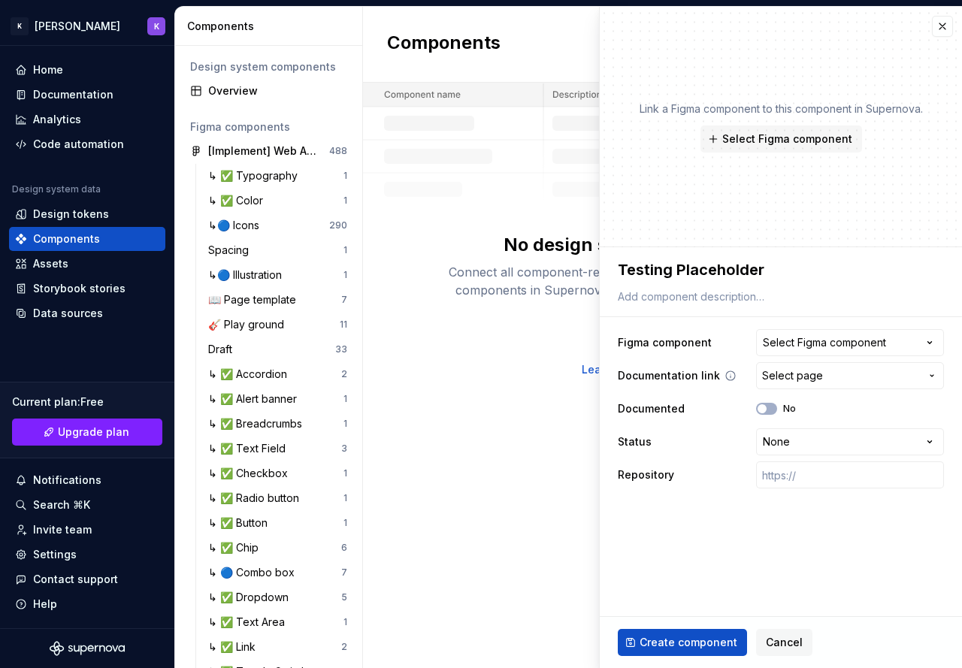
click at [806, 377] on span "Select page" at bounding box center [792, 375] width 61 height 15
click at [805, 383] on html "K Kwan's DS K Home Documentation Analytics Code automation Design system data D…" at bounding box center [481, 334] width 962 height 668
click at [787, 444] on html "K Kwan's DS K Home Documentation Analytics Code automation Design system data D…" at bounding box center [481, 334] width 962 height 668
click at [790, 441] on html "K Kwan's DS K Home Documentation Analytics Code automation Design system data D…" at bounding box center [481, 334] width 962 height 668
click at [788, 479] on input "text" at bounding box center [850, 475] width 188 height 27
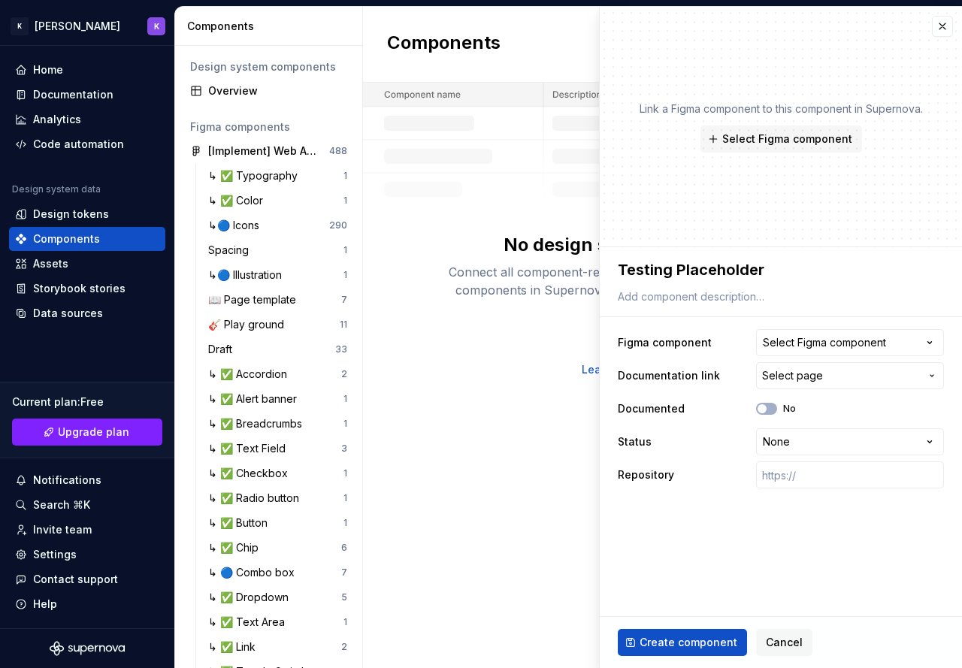
click at [853, 537] on fieldset "**********" at bounding box center [781, 457] width 362 height 421
drag, startPoint x: 812, startPoint y: 137, endPoint x: 837, endPoint y: 229, distance: 95.7
click at [837, 229] on div "Link a Figma component to this component in Supernova. Select Figma component" at bounding box center [781, 127] width 362 height 241
click at [841, 142] on span "Select Figma component" at bounding box center [787, 139] width 130 height 15
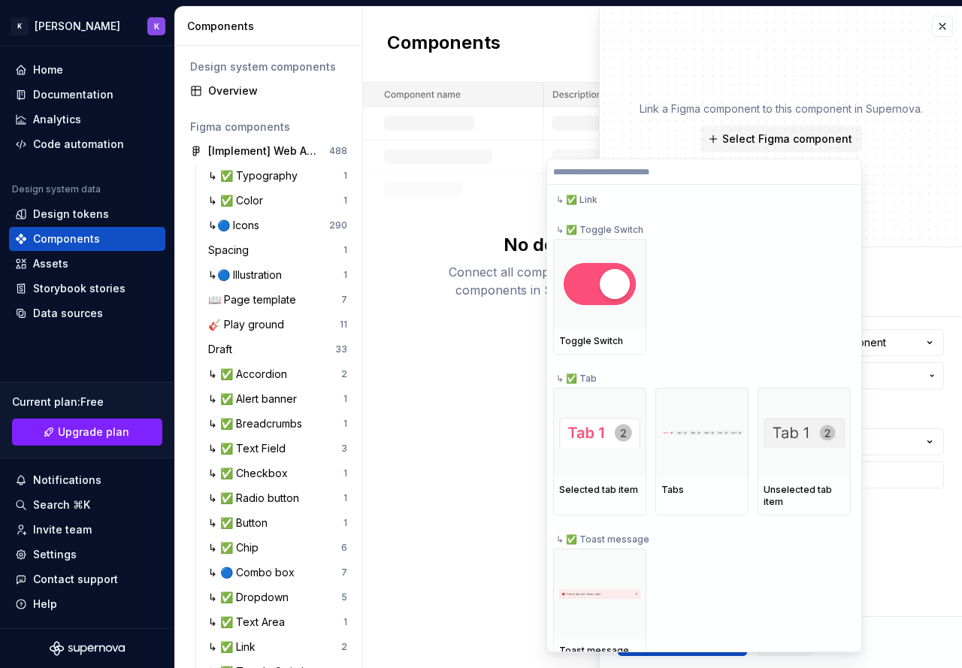
scroll to position [16220, 0]
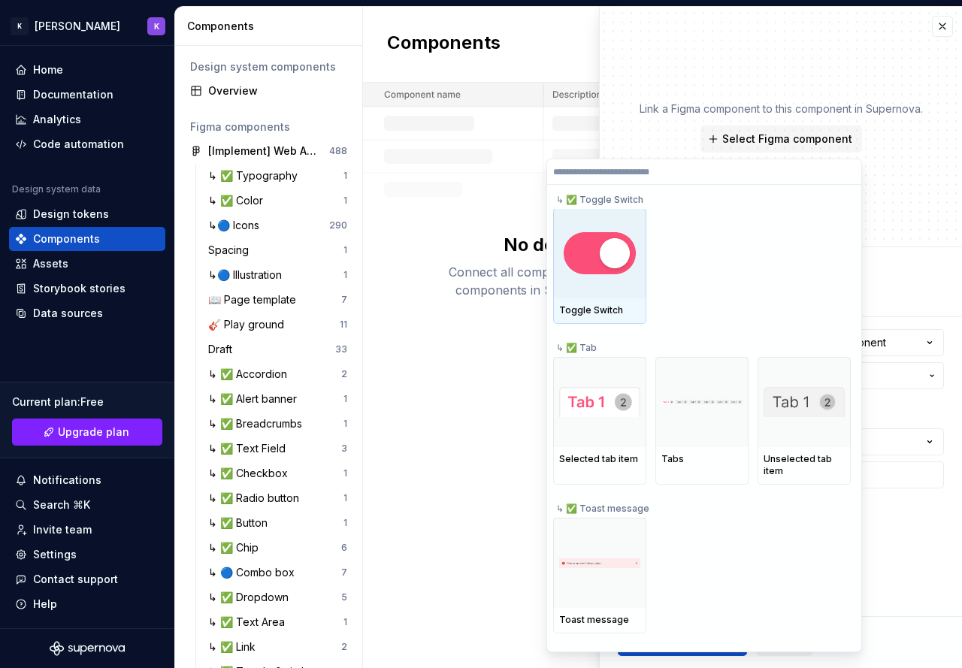
click at [638, 285] on div at bounding box center [599, 253] width 93 height 90
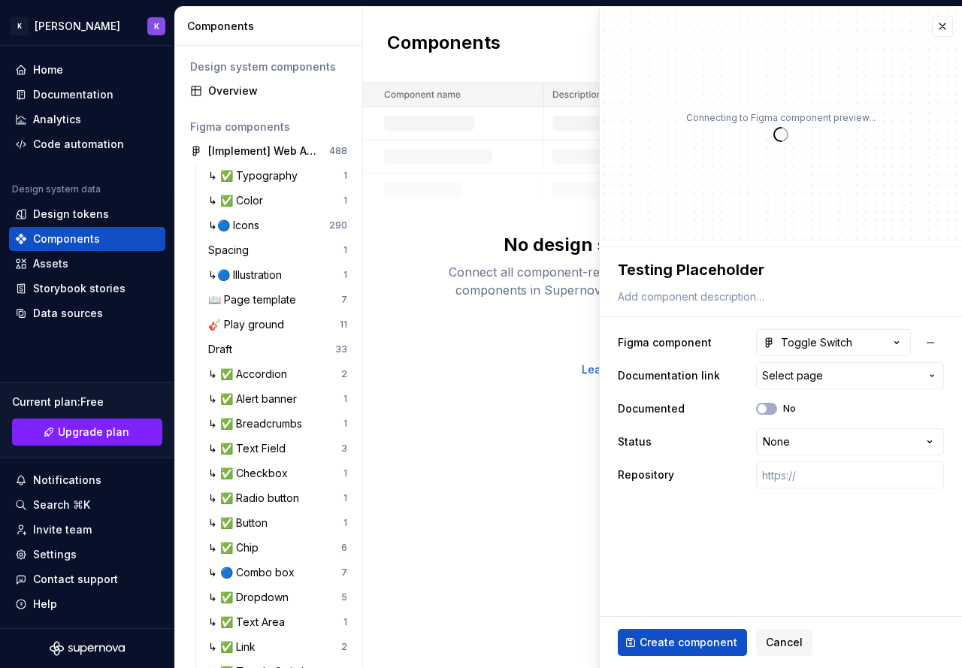
type textarea "*"
click at [688, 288] on textarea at bounding box center [778, 296] width 326 height 21
type textarea "T"
type textarea "*"
type textarea "Te"
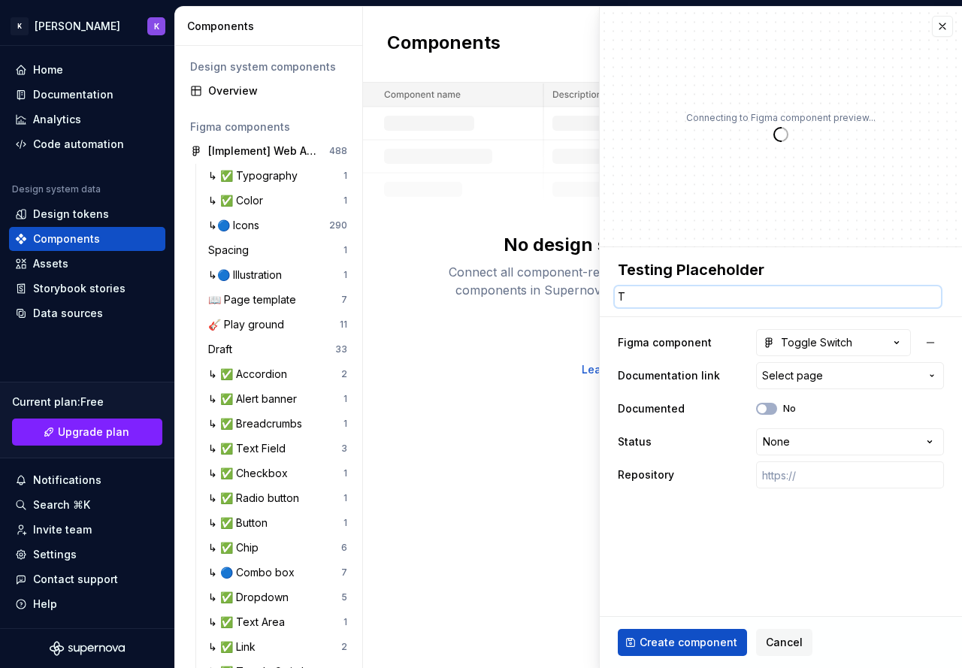
type textarea "*"
type textarea "Té"
type textarea "*"
type textarea "Tes"
type textarea "*"
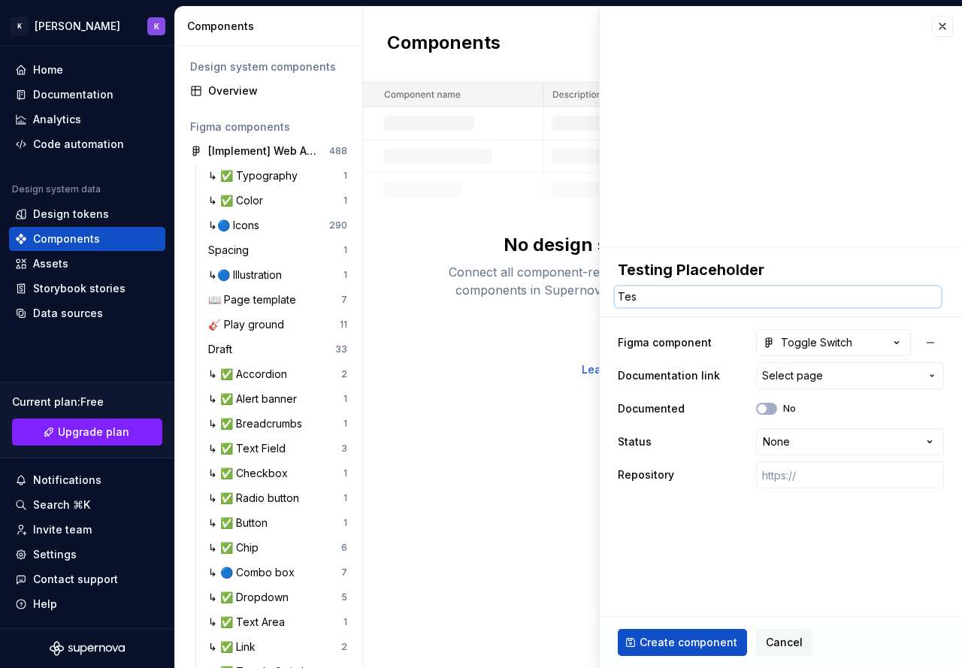
type textarea "Test"
type textarea "*"
type textarea "Testi"
type textarea "*"
type textarea "Testin"
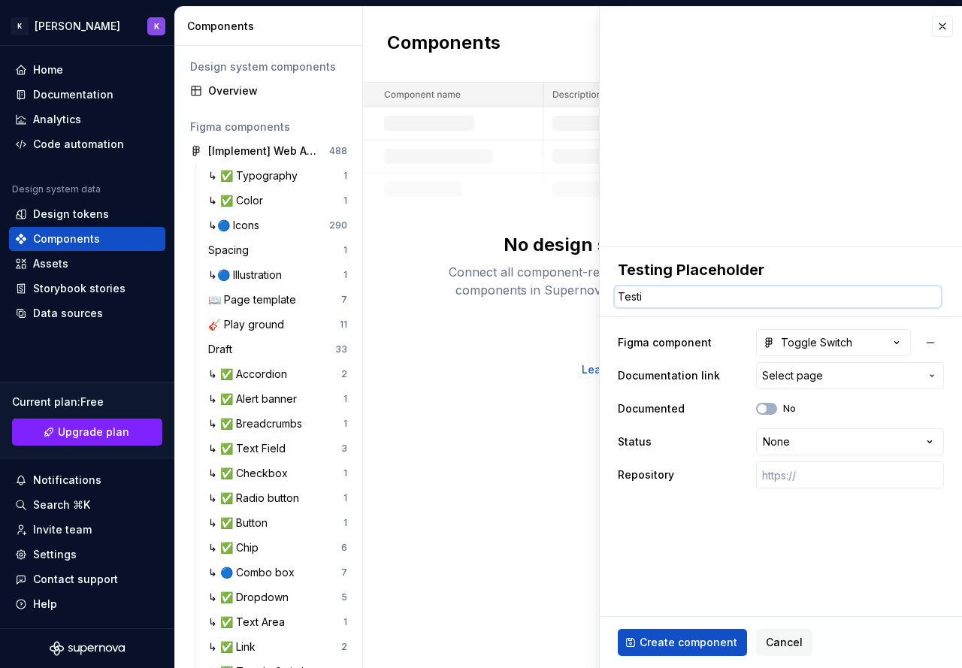
type textarea "*"
type textarea "Testing"
type textarea "*"
type textarea "Testing"
type textarea "*"
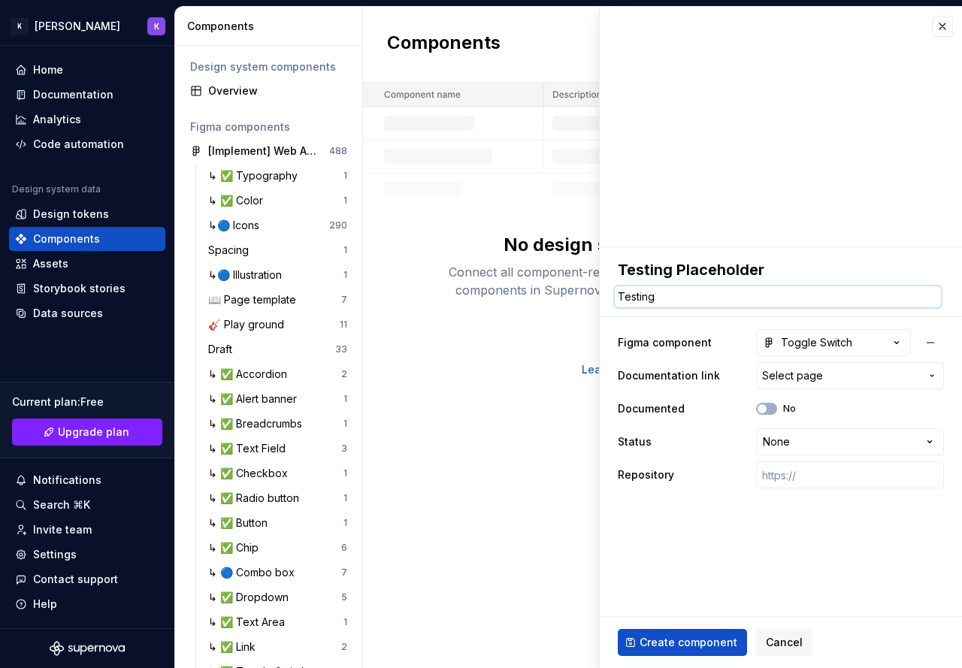
type textarea "Testing e"
type textarea "*"
type textarea "Testing ẽ"
type textarea "*"
type textarea "Testing ex"
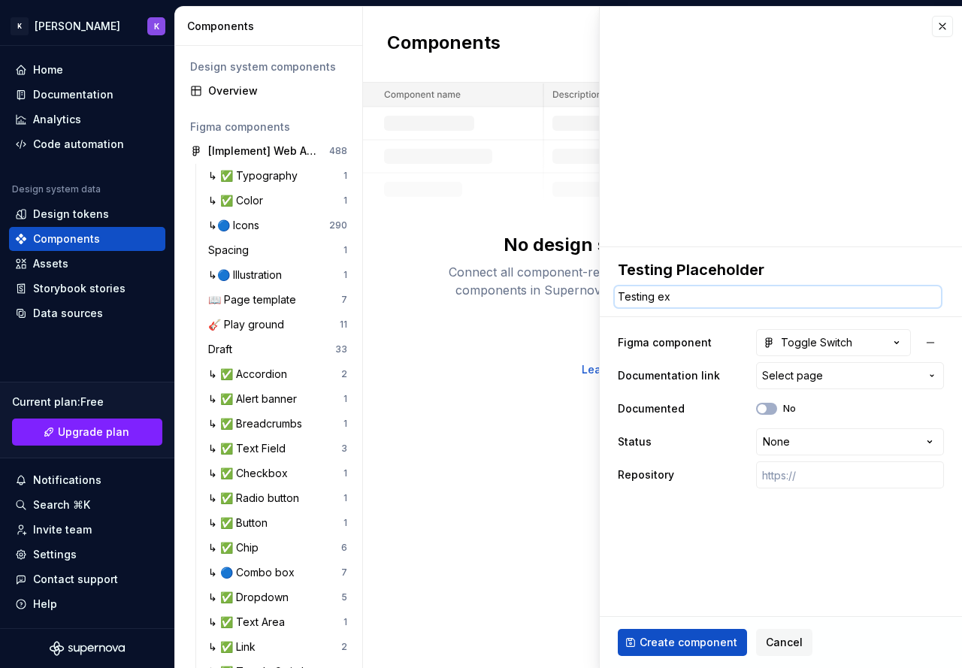
type textarea "*"
type textarea "Testing exi"
type textarea "*"
type textarea "Testing exis"
type textarea "*"
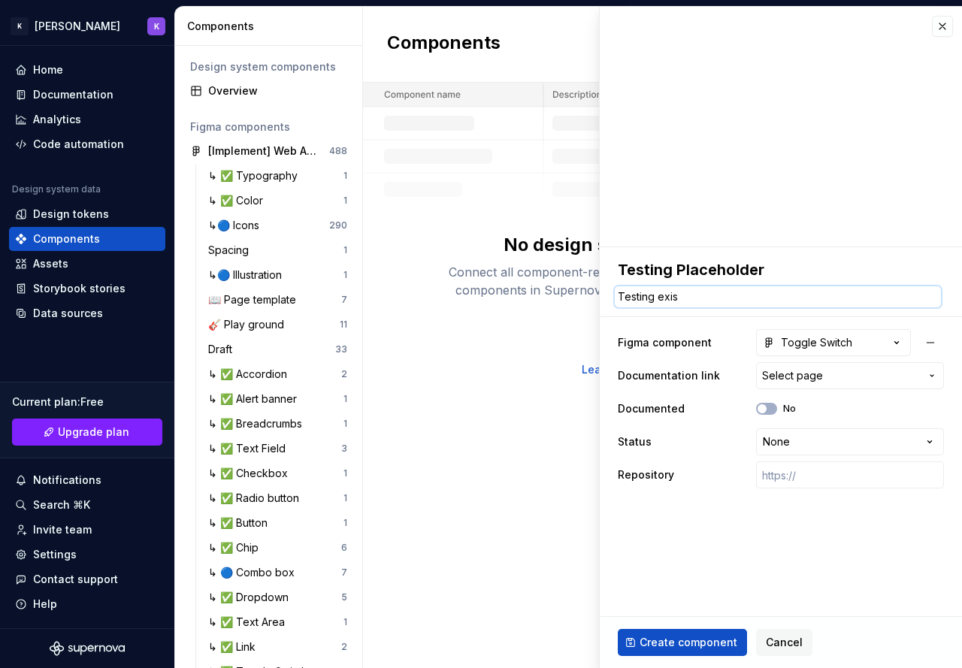
type textarea "Testing exist"
type textarea "*"
type textarea "Testing existi"
type textarea "*"
type textarea "Testing existin"
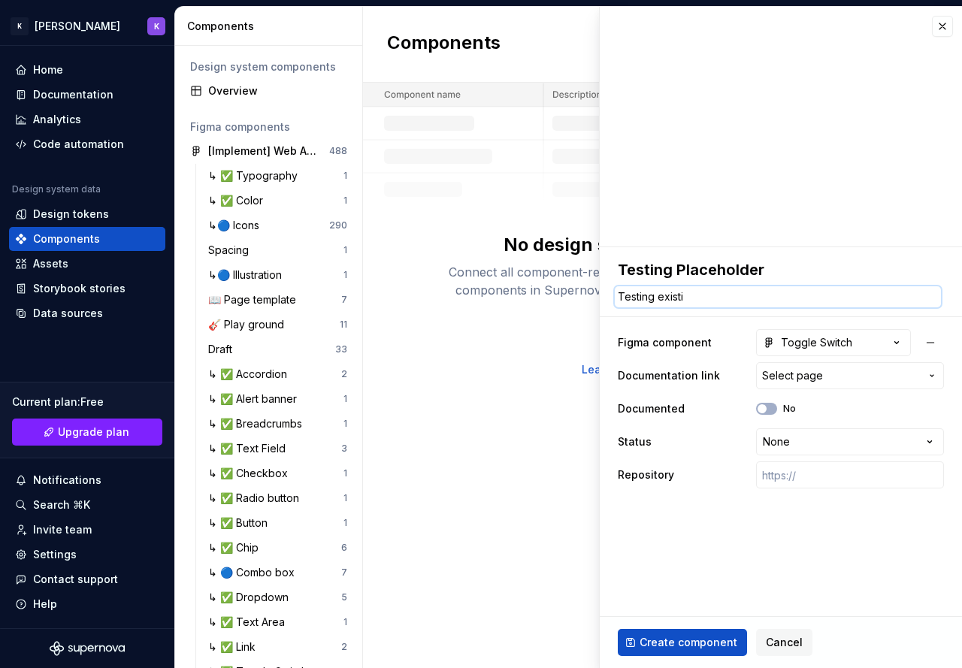
type textarea "*"
type textarea "Testing existing"
type textarea "*"
type textarea "Testing existing"
type textarea "*"
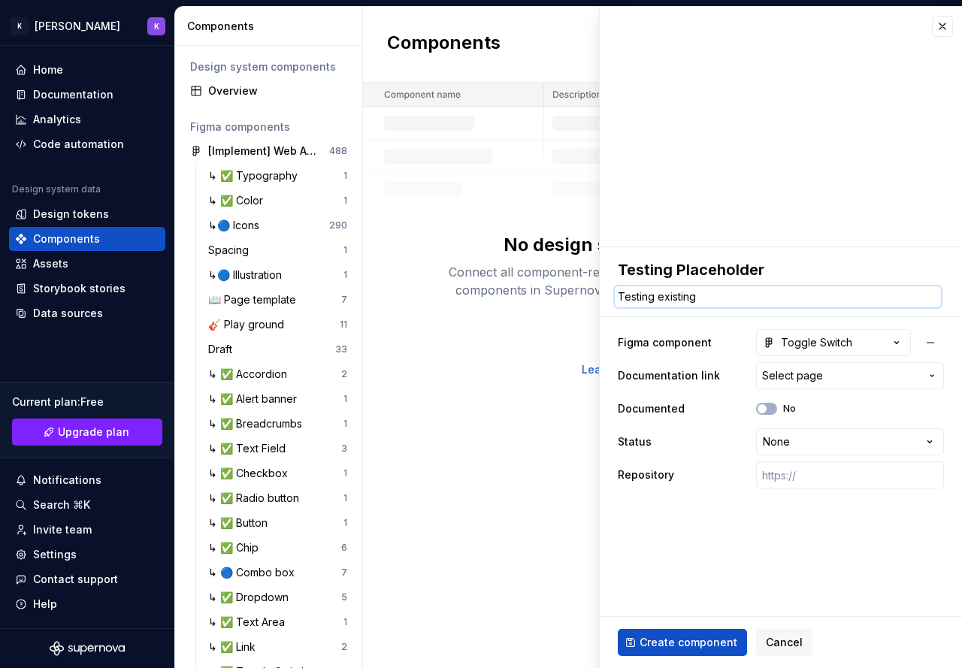
type textarea "Testing existing c"
type textarea "*"
type textarea "Testing existing cpo"
type textarea "*"
type textarea "Testing existing cpom"
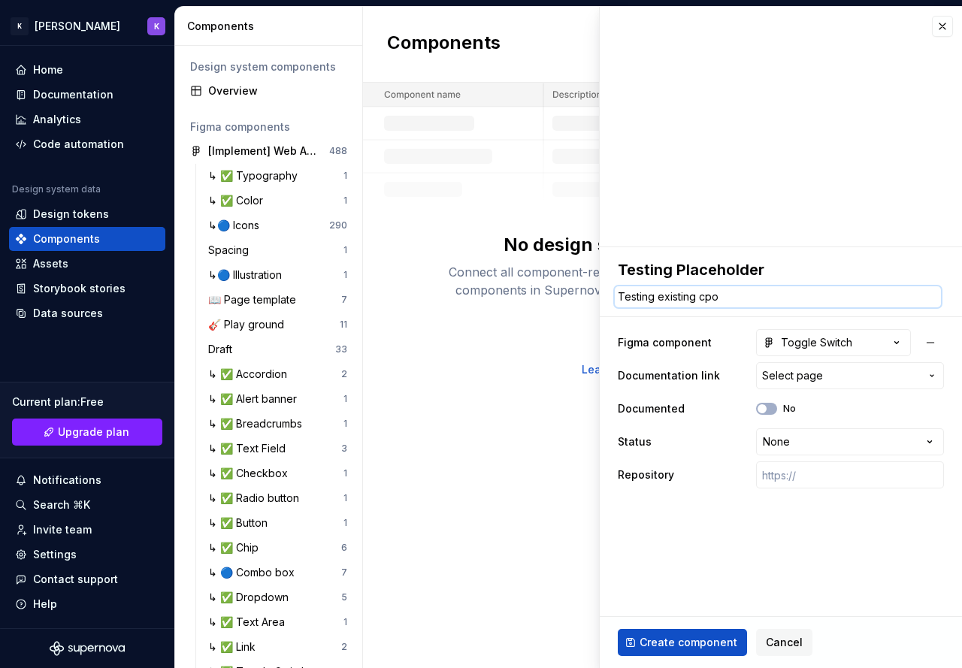
type textarea "*"
type textarea "Testing existing cpo"
type textarea "*"
type textarea "Testing existing cp"
type textarea "*"
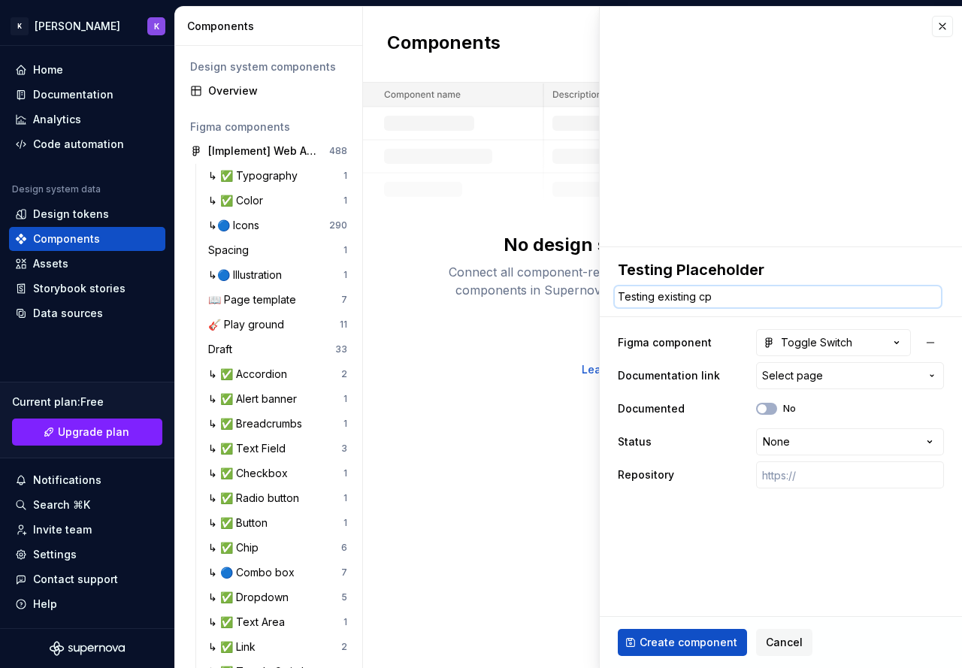
type textarea "Testing existing c"
type textarea "*"
type textarea "Testing existing co"
type textarea "*"
type textarea "Testing existing com"
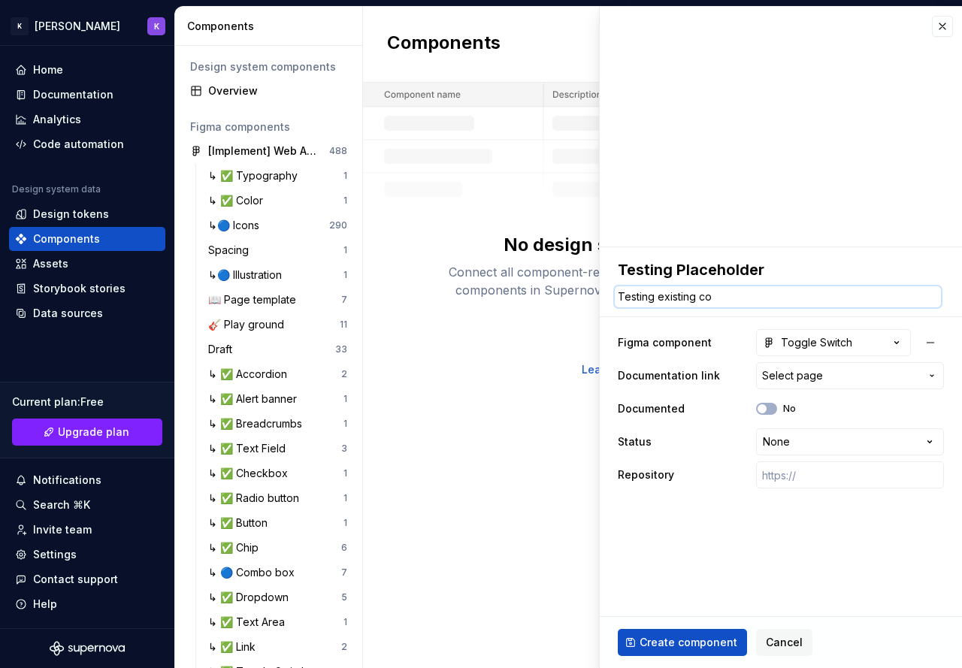
type textarea "*"
type textarea "Testing existing comp"
type textarea "*"
type textarea "Testing existing compo"
type textarea "*"
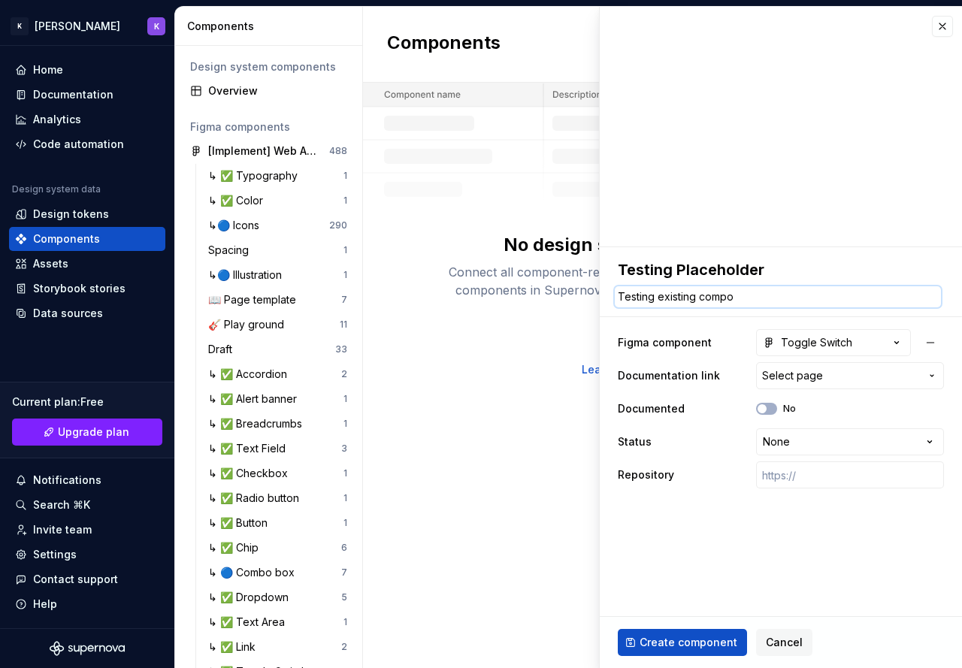
type textarea "Testing existing compon"
type textarea "*"
type textarea "Testing existing compone"
type textarea "*"
type textarea "Testing existing componen"
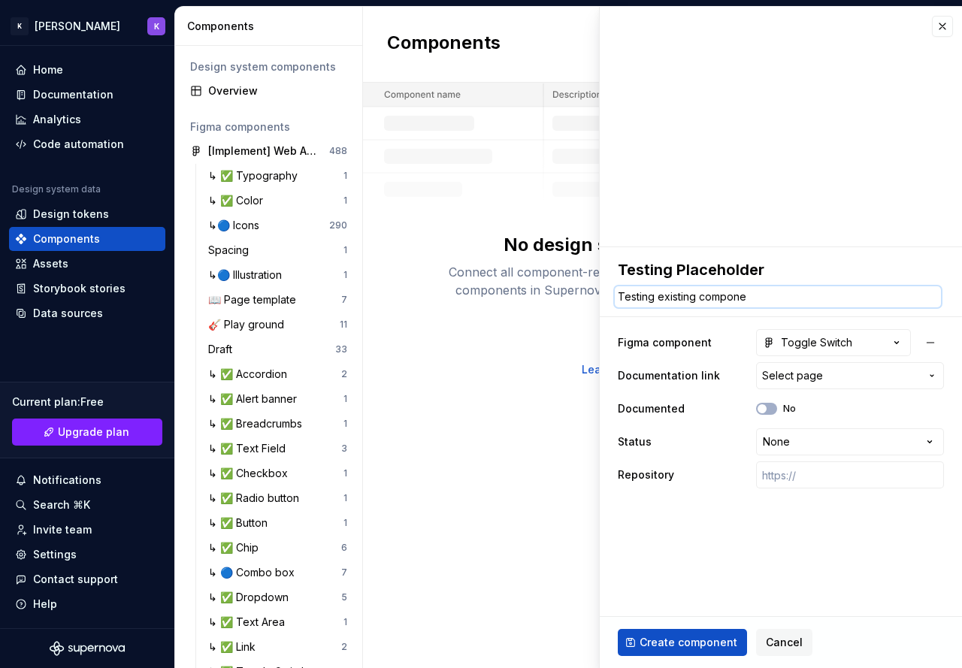
type textarea "*"
type textarea "Testing existing component"
type textarea "*"
type textarea "Testing existing component"
type textarea "*"
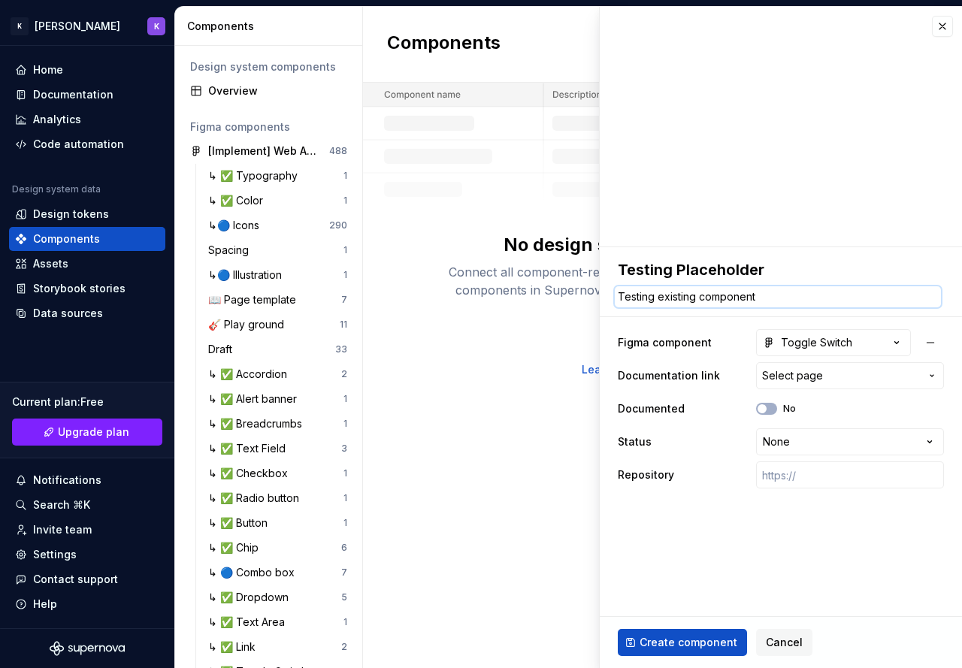
type textarea "Testing existing component -"
type textarea "*"
type textarea "Testing existing component -"
type textarea "*"
type textarea "Testing existing component - T"
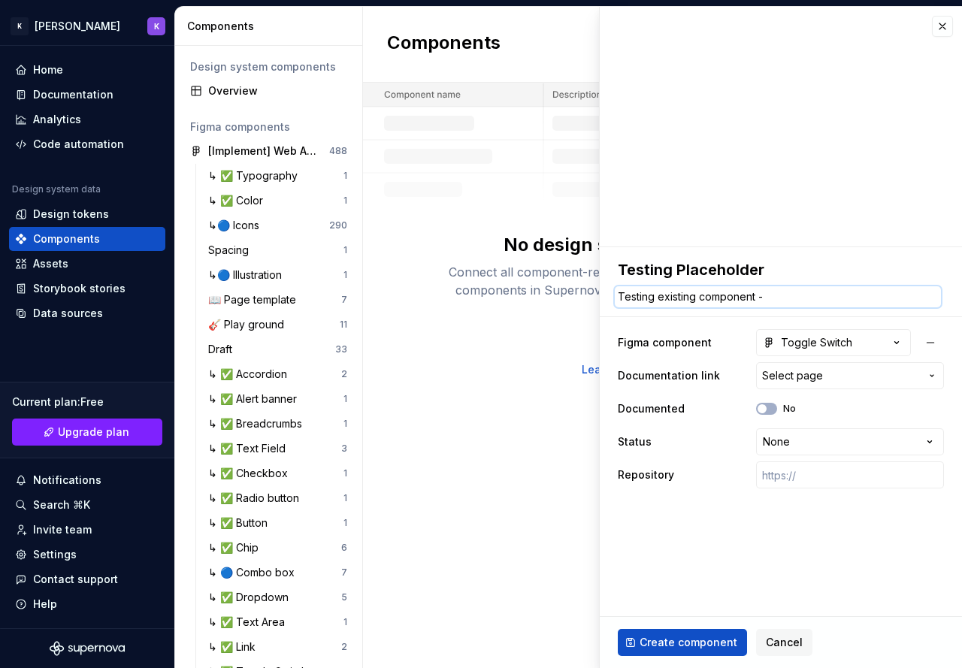
type textarea "*"
type textarea "Testing existing component - To"
type textarea "*"
type textarea "Testing existing component - Tog"
type textarea "*"
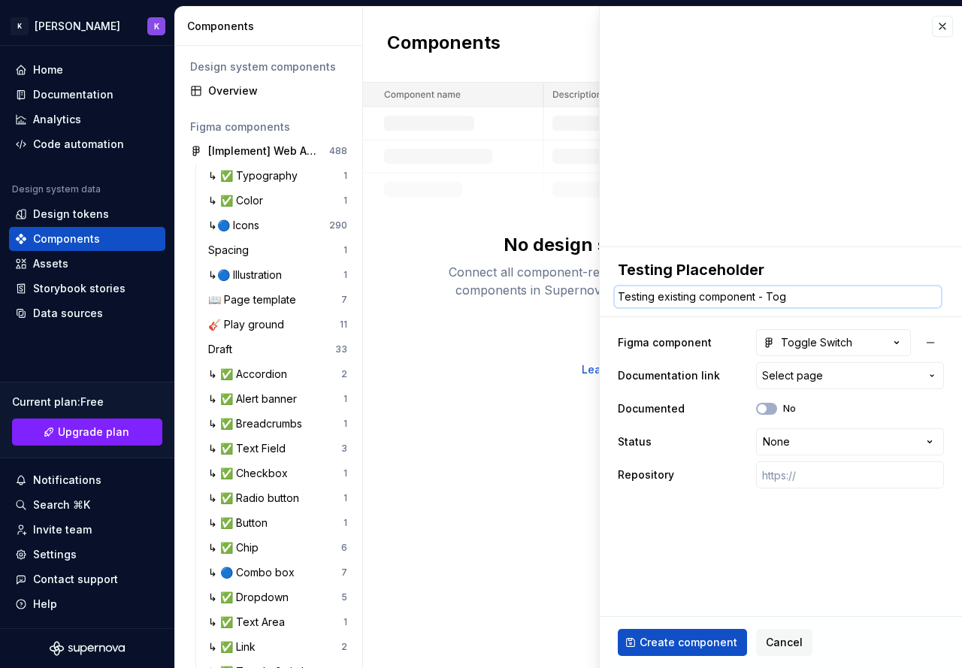
type textarea "Testing existing component - Togg"
type textarea "*"
type textarea "Testing existing component - Toggl"
type textarea "*"
type textarea "Testing existing component - Toggle"
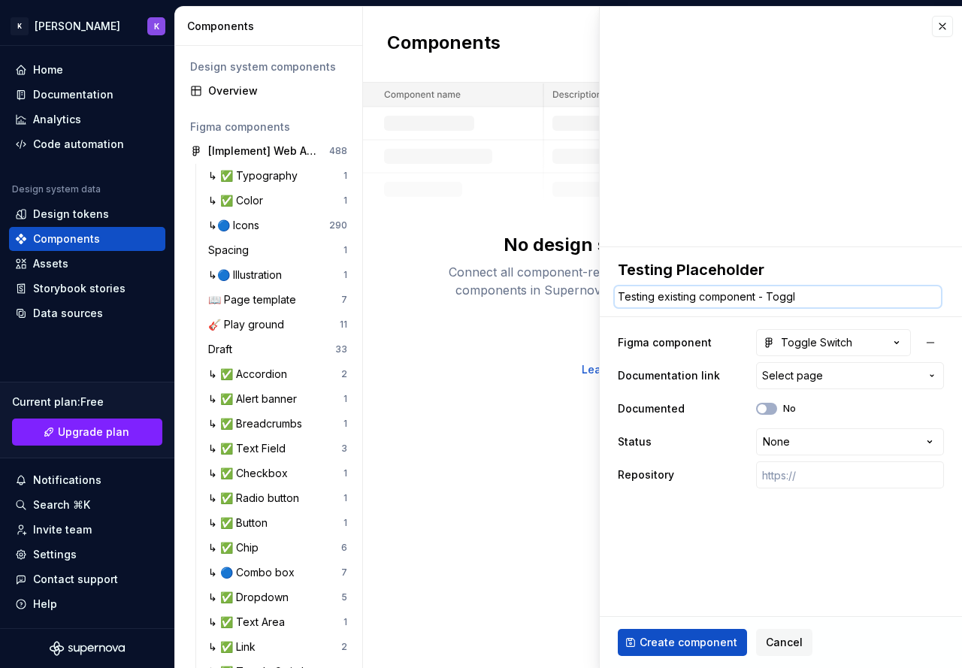
type textarea "*"
type textarea "Testing existing component - Toggle"
type textarea "*"
type textarea "Testing existing component - Toggle s"
type textarea "*"
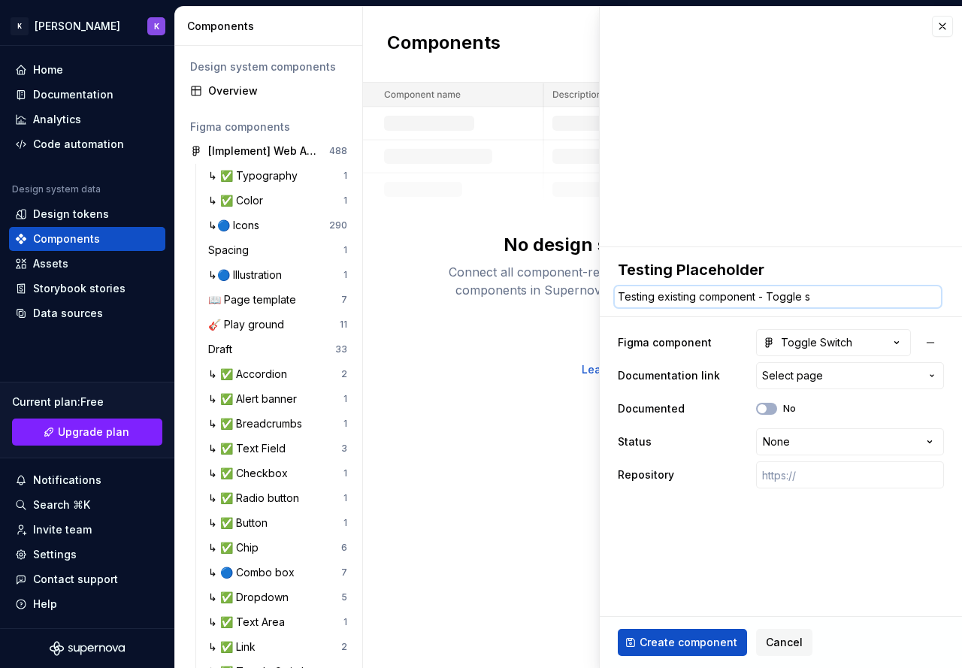
type textarea "Testing existing component - Toggle sư"
type textarea "*"
type textarea "Testing existing component - Toggle sw"
type textarea "*"
type textarea "Testing existing component - Toggle swt"
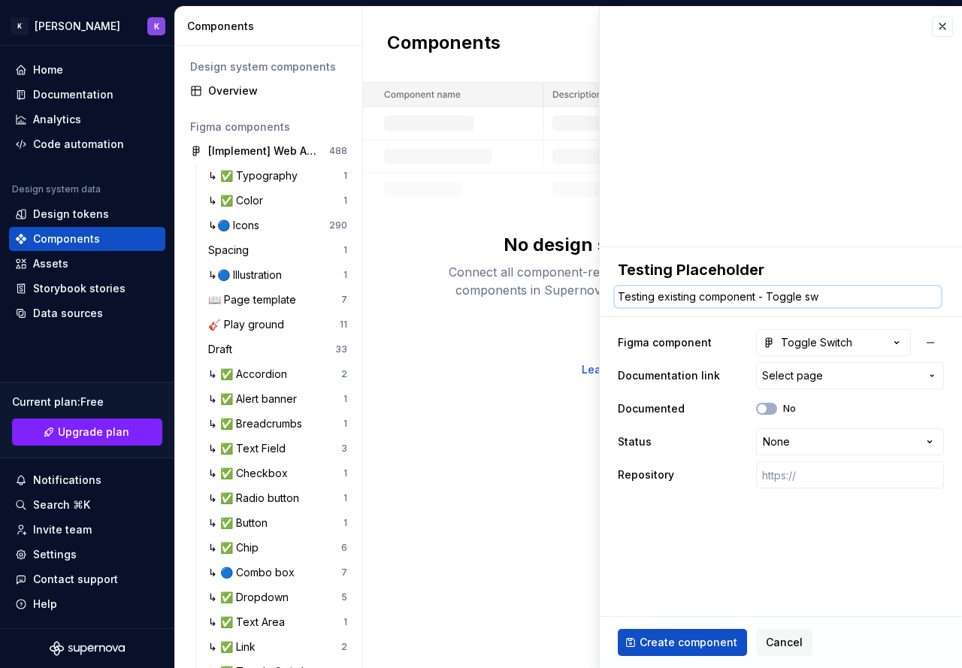
type textarea "*"
type textarea "Testing existing component - Toggle swti"
type textarea "*"
type textarea "Testing existing component - Toggle swt"
type textarea "*"
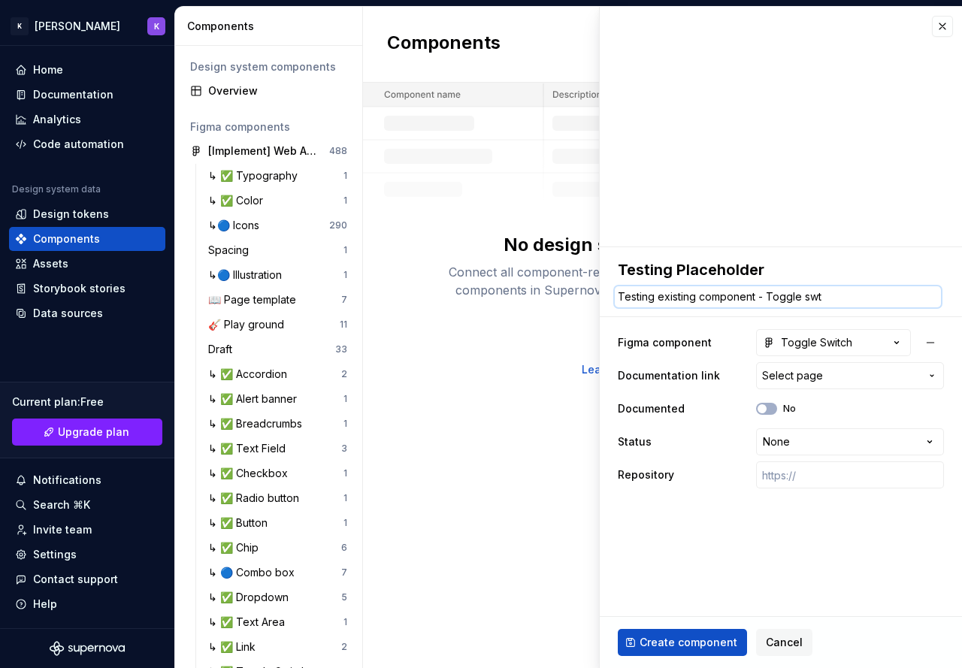
type textarea "Testing existing component - Toggle sw"
type textarea "*"
type textarea "Testing existing component - Toggle swi"
type textarea "*"
type textarea "Testing existing component - Toggle swit"
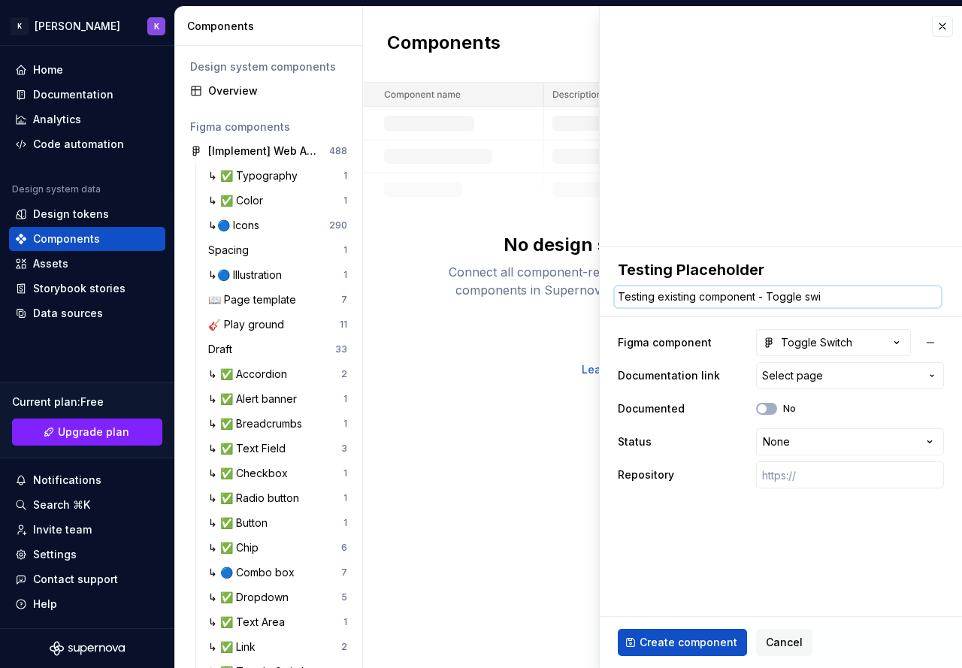
type textarea "*"
type textarea "Testing existing component - Toggle switc"
type textarea "*"
type textarea "Testing existing component - Toggle switchj"
type textarea "*"
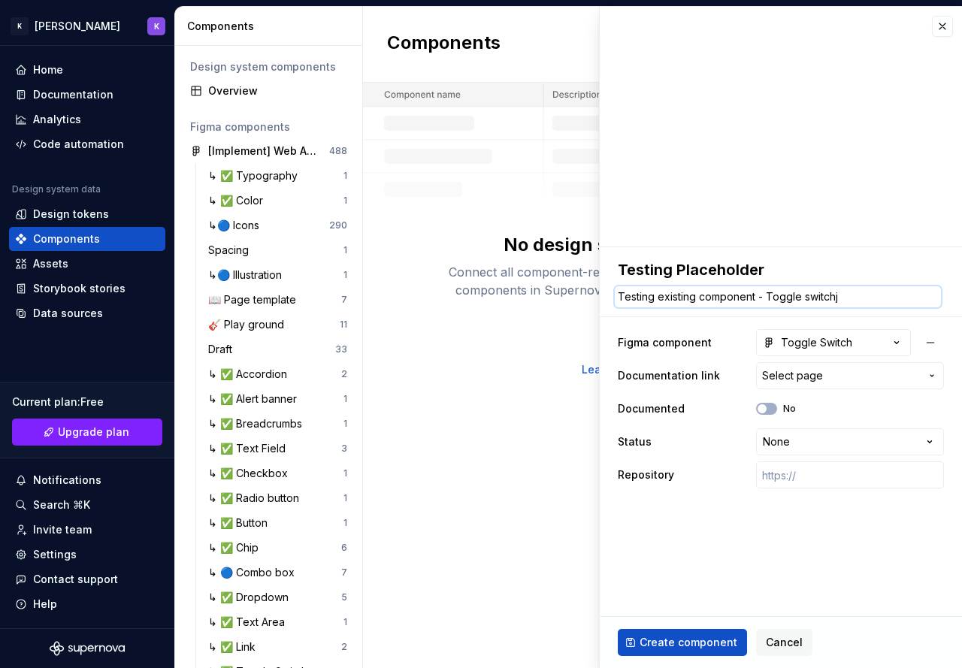
type textarea "Testing existing component - Toggle switch"
type textarea "*"
type textarea "Testing existing component - Toggle switch"
click at [818, 377] on span "Select page" at bounding box center [792, 375] width 61 height 15
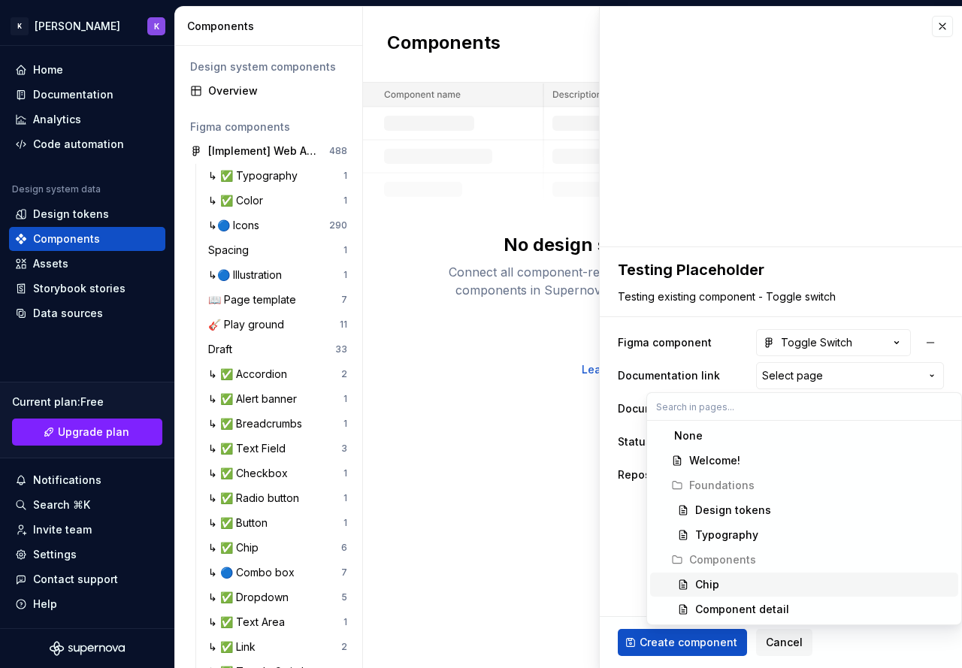
click at [728, 589] on div "Chip" at bounding box center [823, 584] width 257 height 15
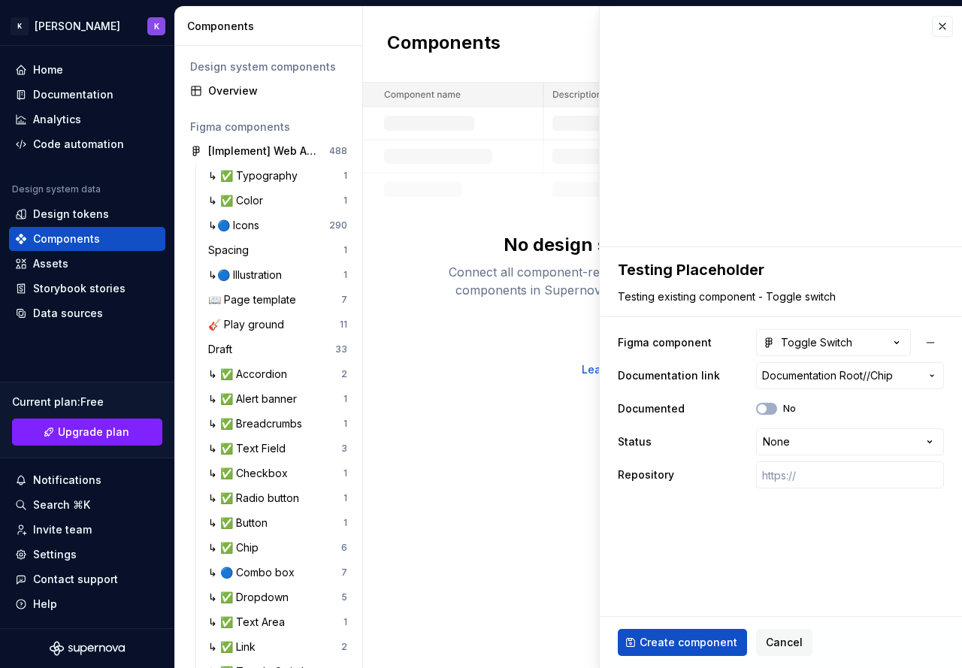
click at [689, 645] on span "Create component" at bounding box center [689, 642] width 98 height 15
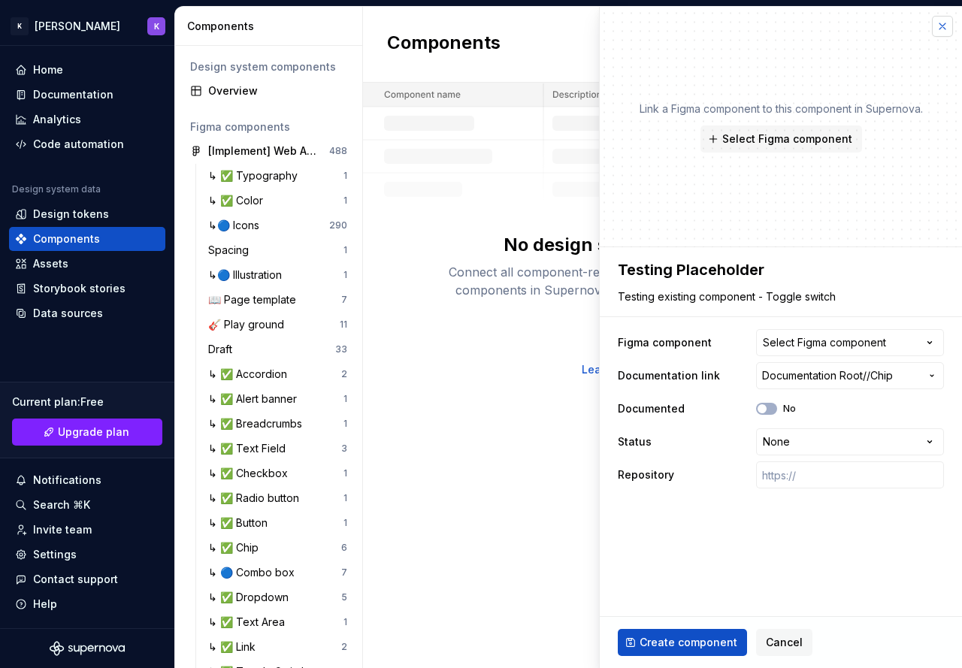
click at [939, 27] on button "button" at bounding box center [942, 26] width 21 height 21
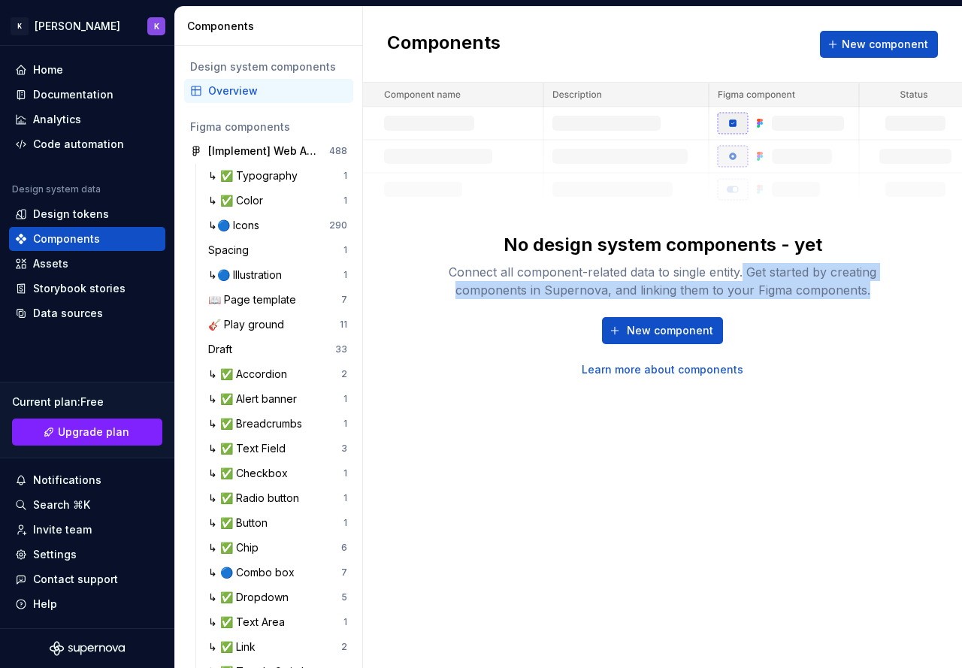
drag, startPoint x: 741, startPoint y: 268, endPoint x: 872, endPoint y: 304, distance: 135.7
click at [872, 304] on div "No design system components - yet Connect all component-related data to single …" at bounding box center [663, 305] width 481 height 144
click at [722, 294] on div "Connect all component-related data to single entity. Get started by creating co…" at bounding box center [663, 281] width 481 height 36
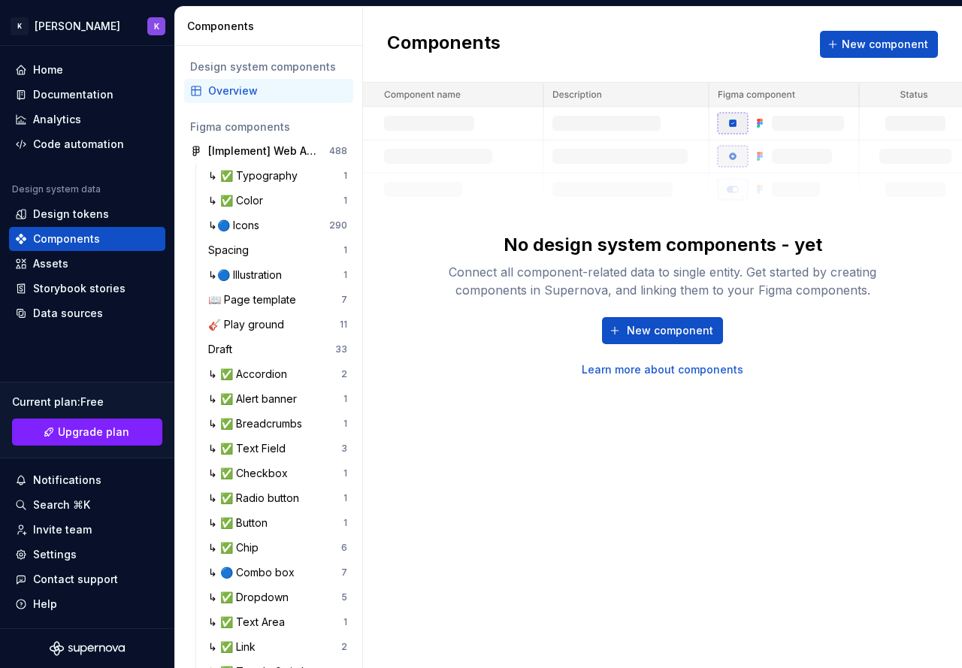
drag, startPoint x: 711, startPoint y: 378, endPoint x: 618, endPoint y: 441, distance: 112.2
click at [618, 441] on div "Components New component No design system components - yet Connect all componen…" at bounding box center [662, 338] width 599 height 662
drag, startPoint x: 682, startPoint y: 367, endPoint x: 630, endPoint y: 374, distance: 52.4
click at [675, 340] on button "New component" at bounding box center [662, 330] width 121 height 27
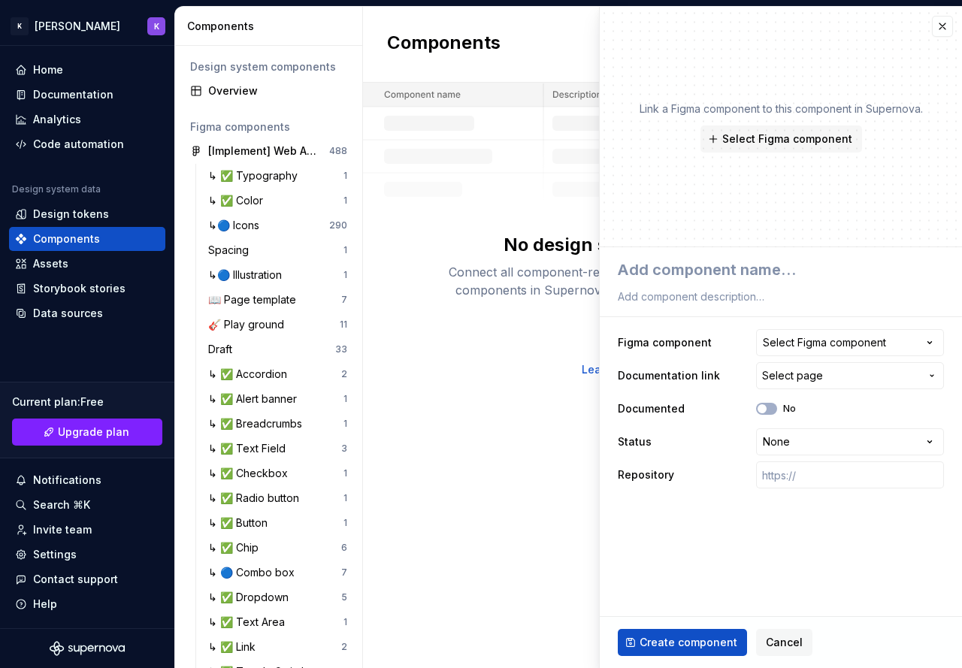
type textarea "*"
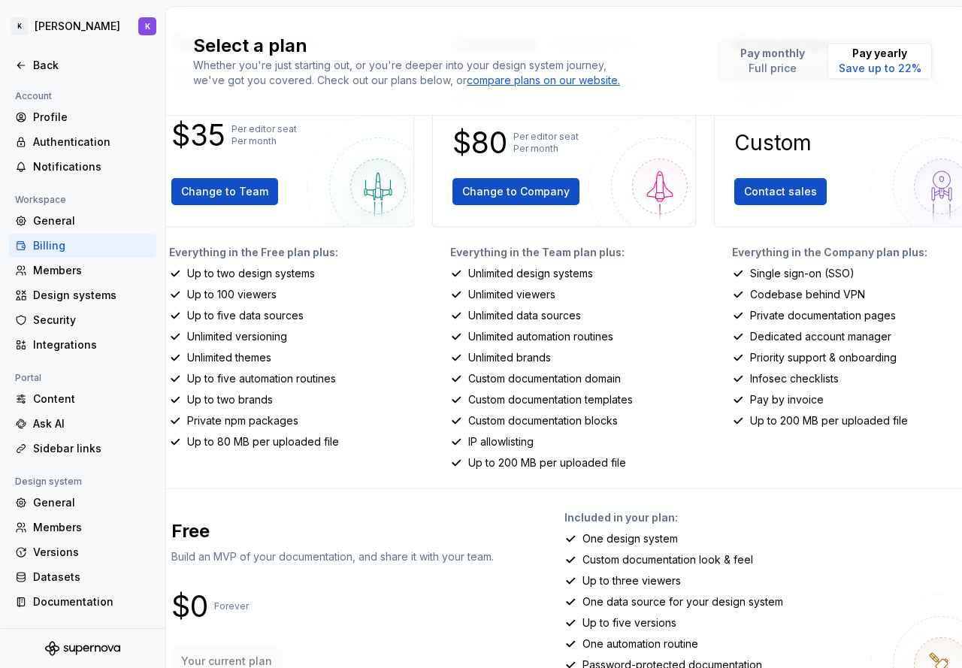
scroll to position [197, 0]
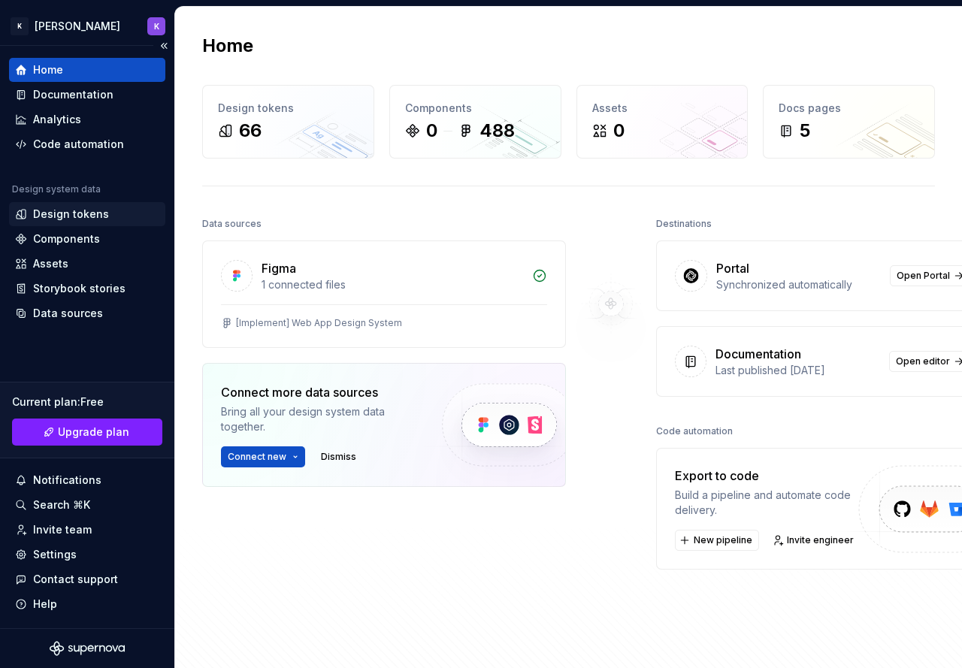
click at [106, 220] on div "Design tokens" at bounding box center [87, 214] width 144 height 15
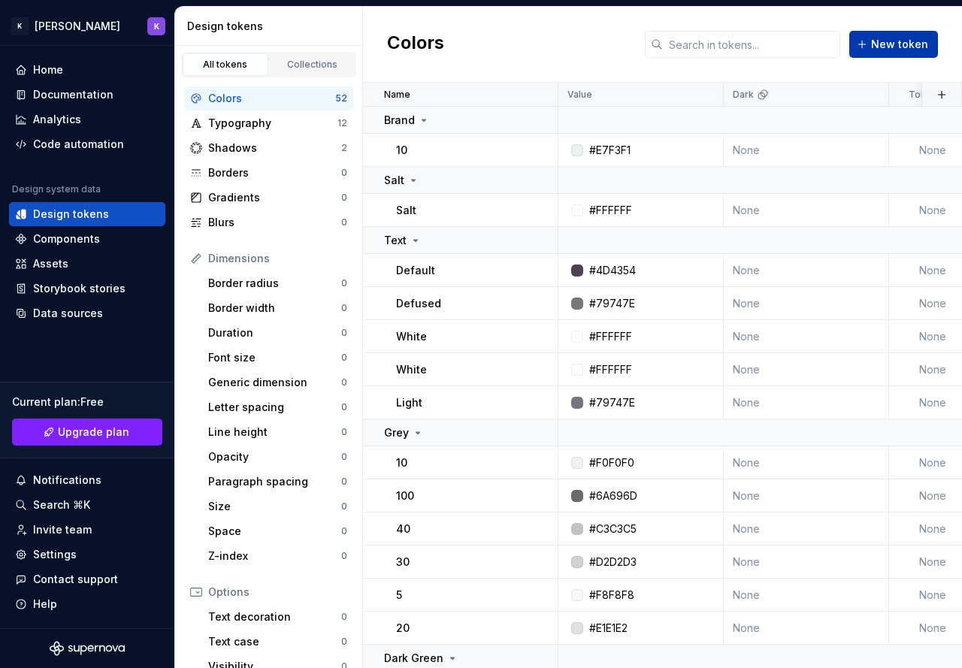
click at [925, 47] on span "New token" at bounding box center [899, 44] width 57 height 15
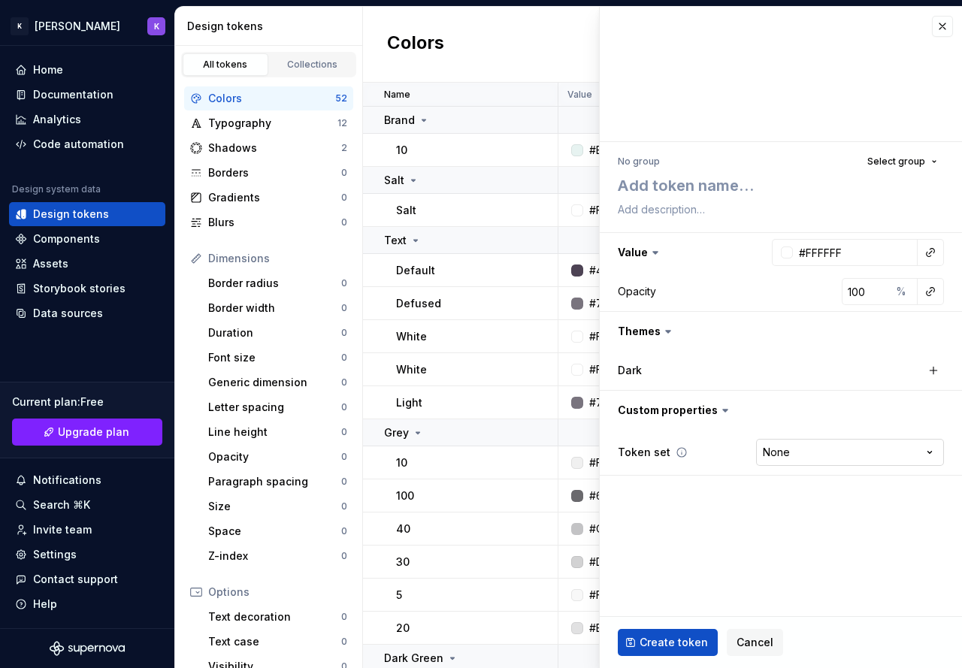
click at [803, 456] on html "[PERSON_NAME] K Home Documentation Analytics Code automation Design system data…" at bounding box center [481, 334] width 962 height 668
click at [803, 453] on html "[PERSON_NAME] K Home Documentation Analytics Code automation Design system data…" at bounding box center [481, 334] width 962 height 668
click at [718, 187] on textarea at bounding box center [778, 185] width 326 height 27
click at [922, 162] on span "Select group" at bounding box center [897, 162] width 58 height 12
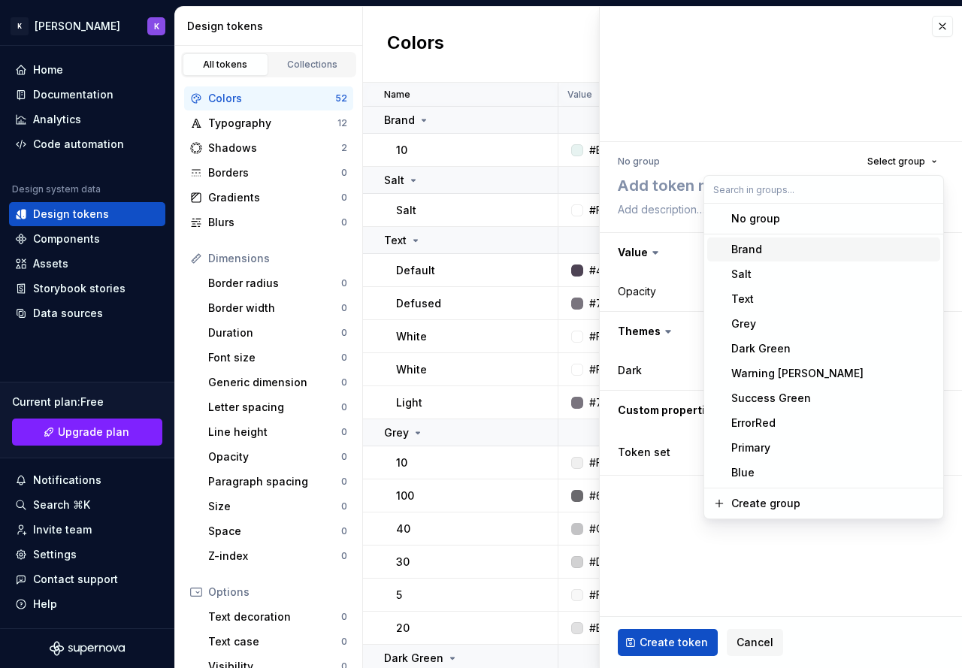
click at [777, 254] on div "Brand" at bounding box center [832, 249] width 203 height 15
type textarea "*"
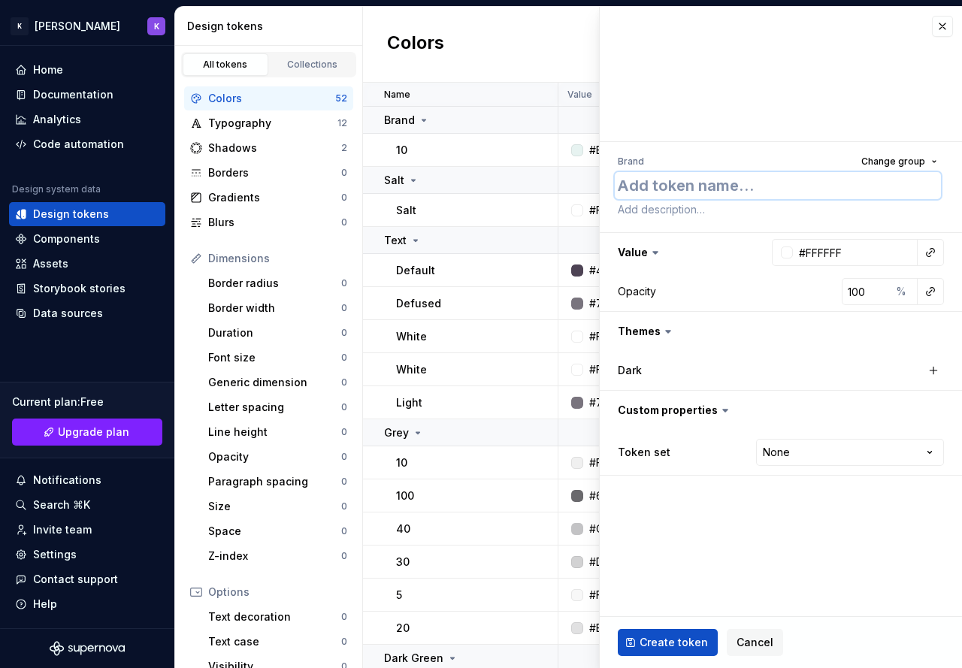
click at [707, 181] on textarea at bounding box center [778, 185] width 326 height 27
type textarea "2"
type textarea "*"
type textarea "20"
type textarea "*"
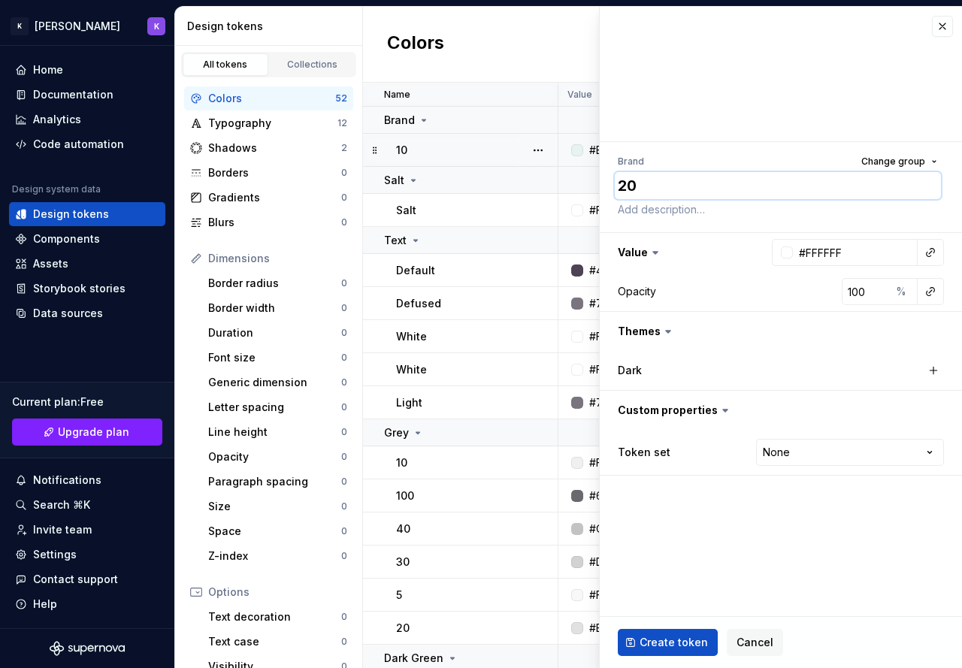
type textarea "20"
click at [592, 147] on div "#E7F3F1" at bounding box center [609, 150] width 41 height 15
click at [591, 153] on div "#E7F3F1" at bounding box center [609, 150] width 41 height 15
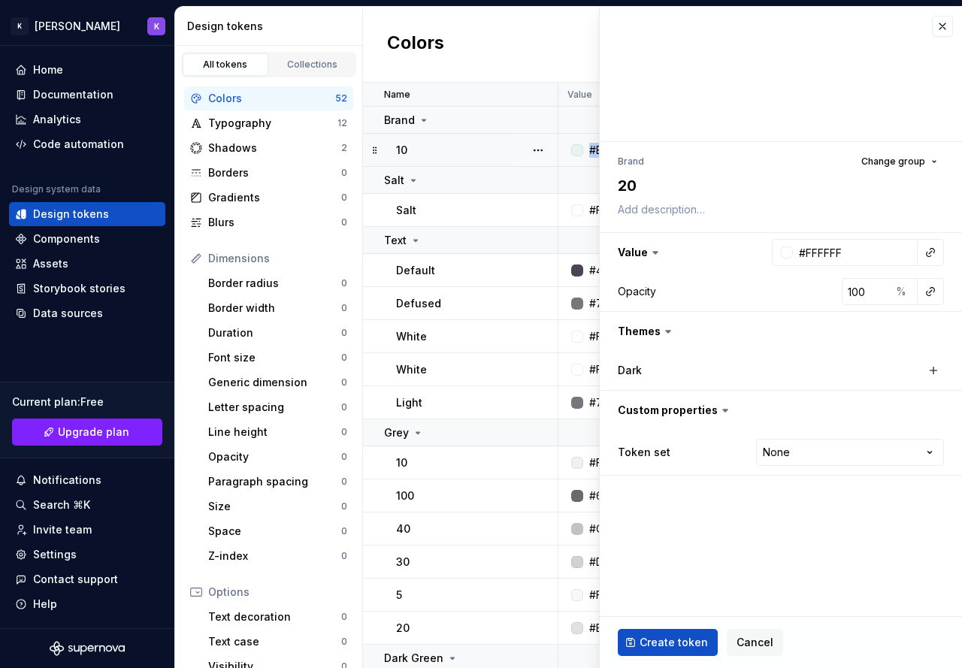
click at [591, 153] on div "#E7F3F1" at bounding box center [609, 150] width 41 height 15
click at [599, 147] on div "New color token Brand Change group 20 Value #FFFFFF Opacity 100 % Themes Dark C…" at bounding box center [780, 337] width 363 height 662
click at [583, 150] on div at bounding box center [577, 150] width 12 height 12
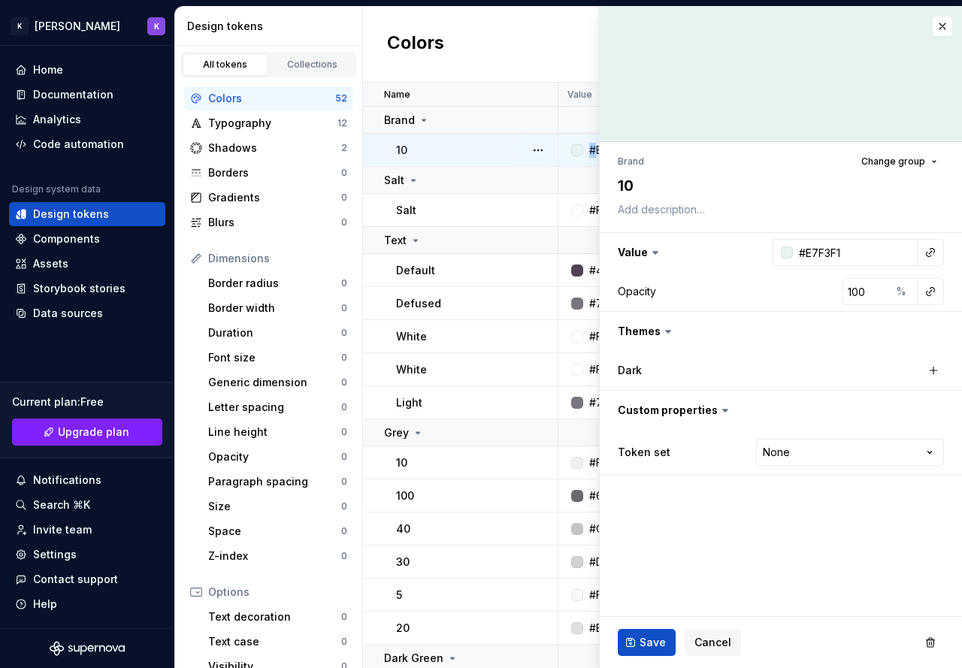
type textarea "*"
click at [788, 253] on div at bounding box center [787, 253] width 12 height 12
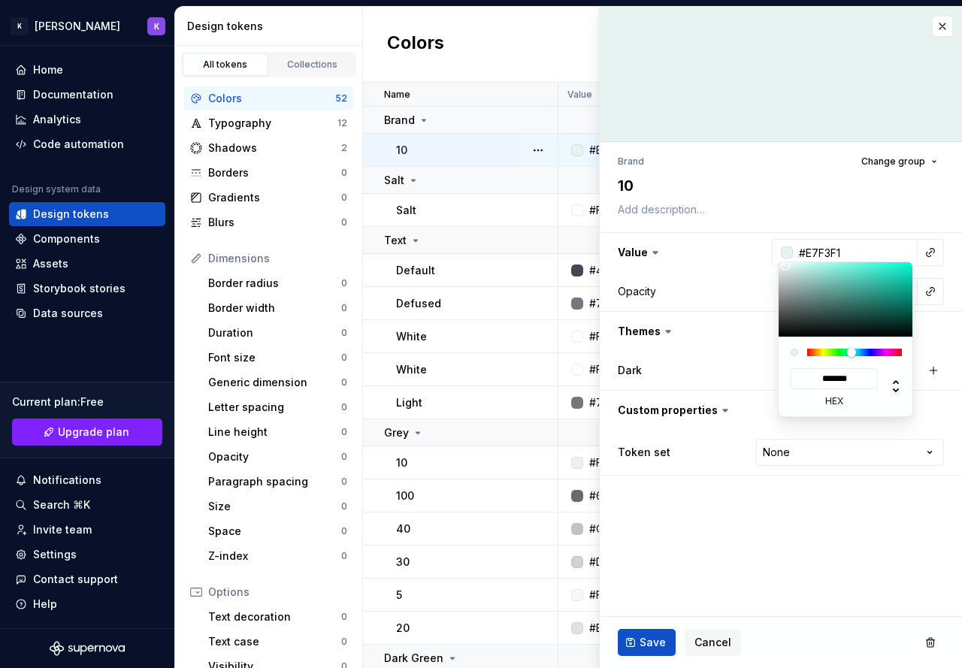
type input "#D0F5EF"
type input "*******"
click at [799, 265] on div at bounding box center [846, 299] width 135 height 74
type textarea "*"
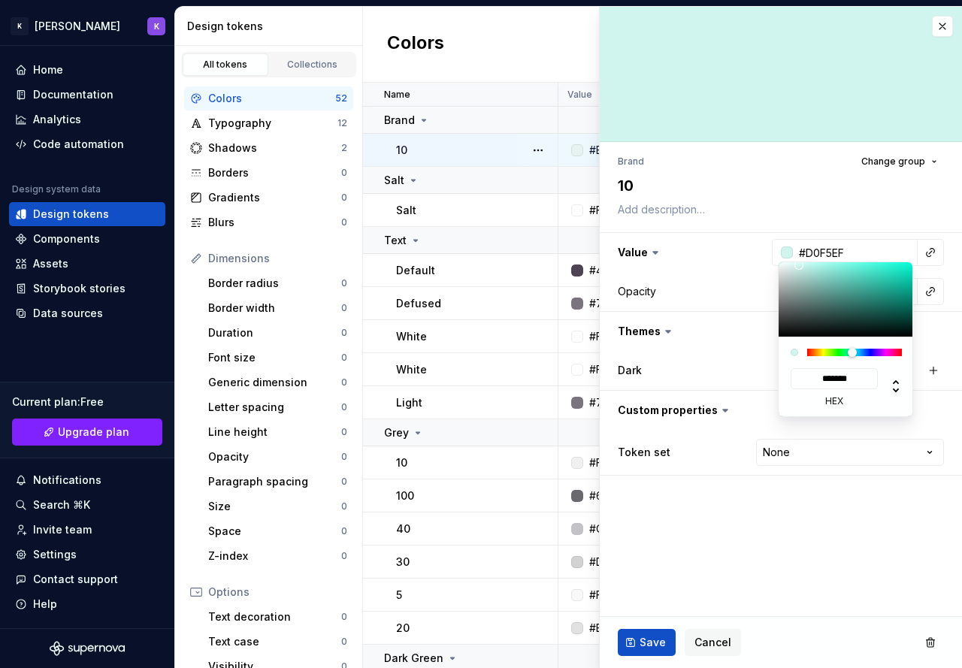
type input "#D2F7F1"
type input "*******"
type textarea "*"
type input "#D1F7F1"
type input "*******"
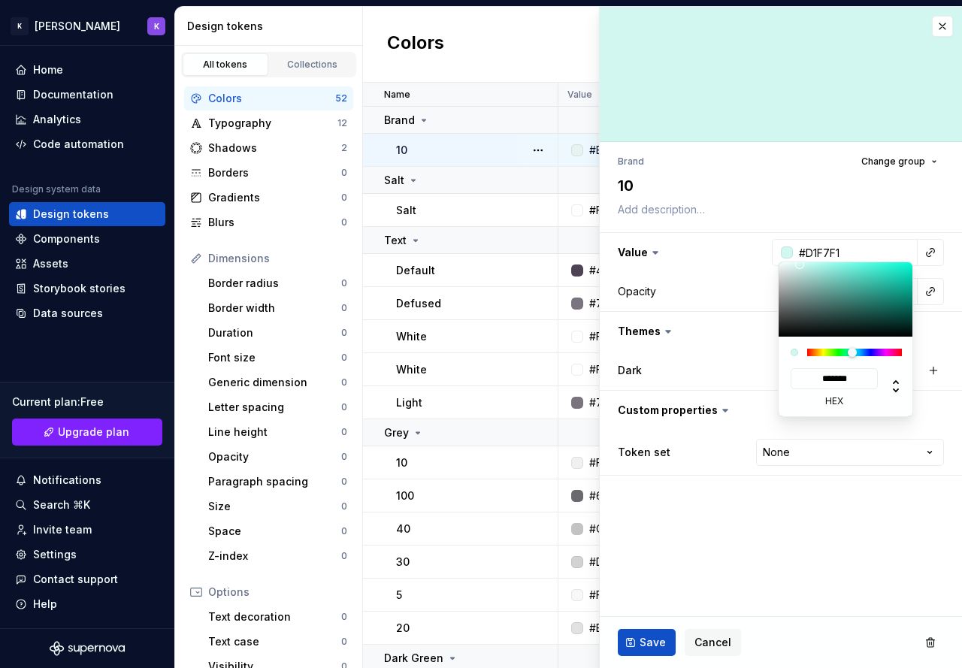
type input "#CEF7F1"
type input "*******"
type input "#CDF7F1"
type input "*******"
type input "#CAF7F1"
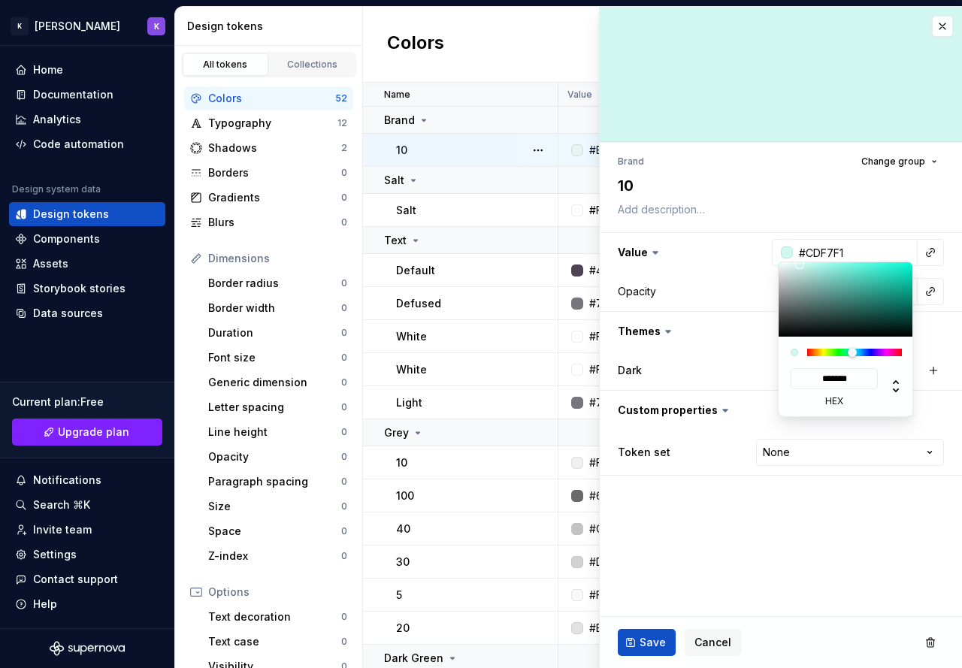
type input "*******"
type input "#C9F7F1"
type input "*******"
type textarea "*"
type input "#C6F7F1"
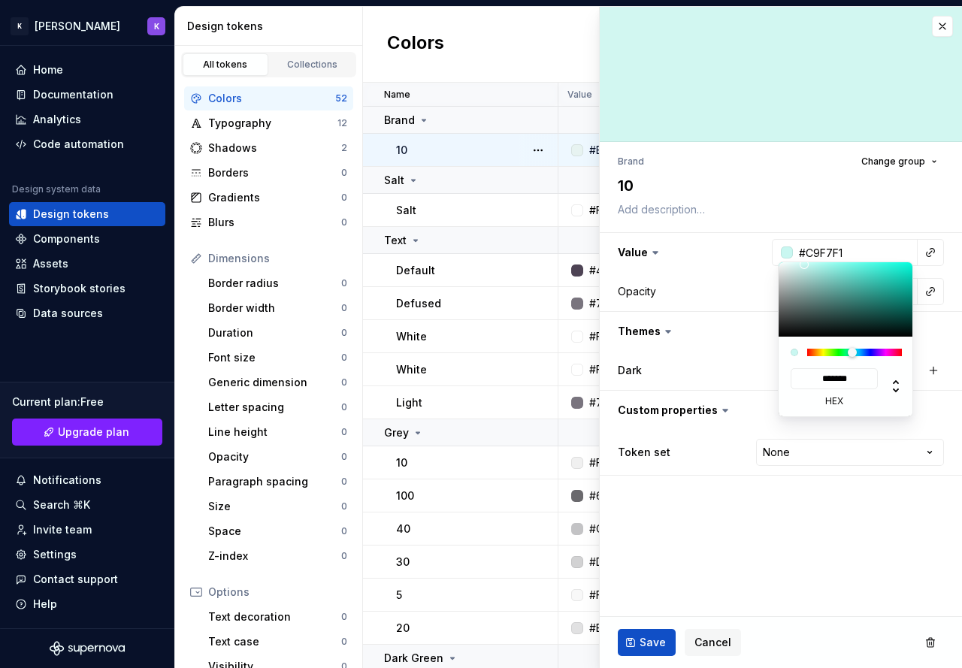
type input "*******"
type input "#C4F7F1"
type input "*******"
type input "#C2F7F1"
type input "*******"
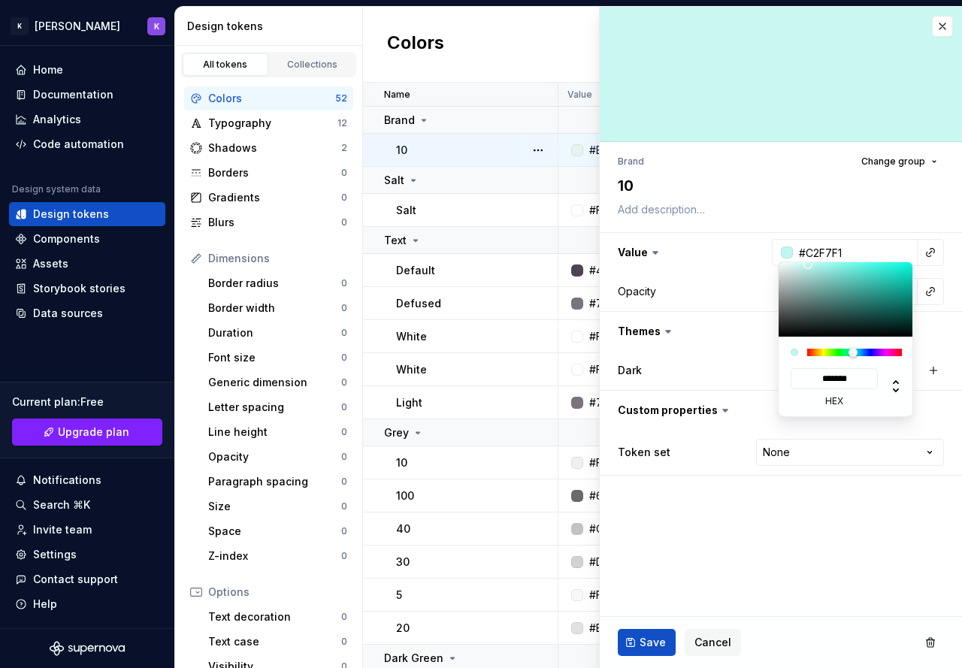
drag, startPoint x: 799, startPoint y: 265, endPoint x: 808, endPoint y: 265, distance: 9.0
click at [808, 265] on div at bounding box center [808, 264] width 9 height 9
click at [798, 207] on html "K Kwan's DS K Home Documentation Analytics Code automation Design system data D…" at bounding box center [481, 334] width 962 height 668
click at [594, 154] on html "K Kwan's DS K Home Documentation Analytics Code automation Design system data D…" at bounding box center [481, 334] width 962 height 668
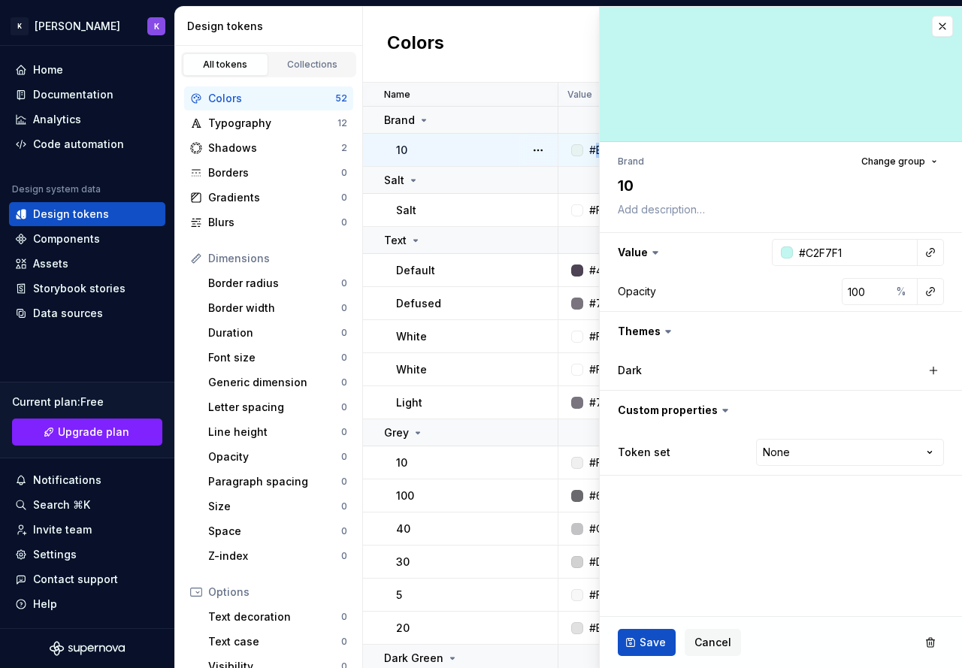
click at [594, 154] on div "#E7F3F1" at bounding box center [609, 150] width 41 height 15
click at [593, 153] on div "#E7F3F1" at bounding box center [609, 150] width 41 height 15
copy div "#E7F3F1"
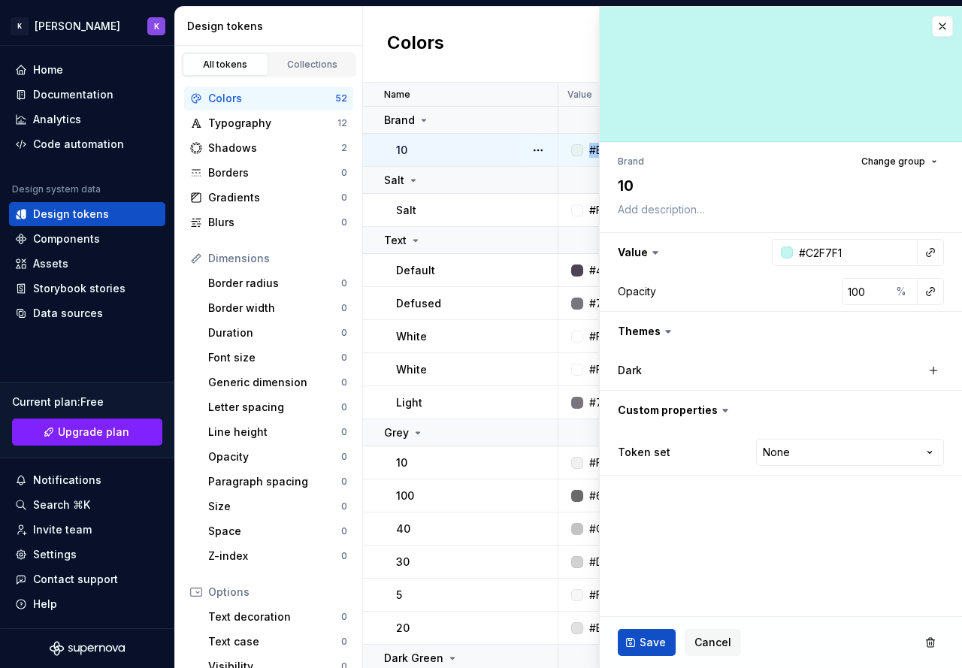
type textarea "*"
click at [822, 249] on input "#C2F7F1" at bounding box center [855, 252] width 125 height 27
paste input "E7F3"
type input "#E7F3F1"
click at [790, 255] on div at bounding box center [787, 253] width 12 height 12
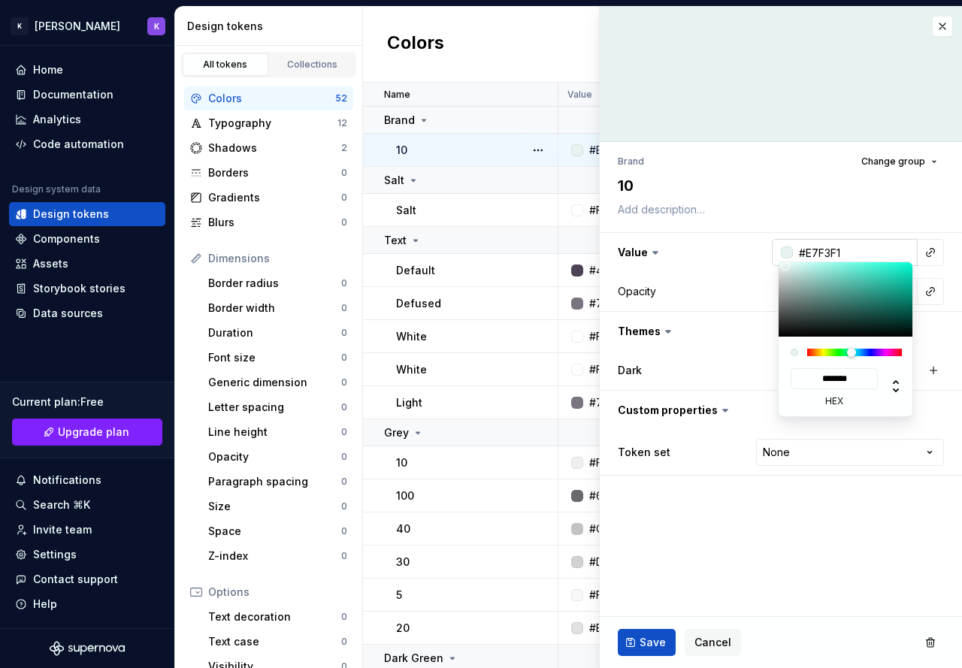
click at [790, 255] on html "K Kwan's DS K Home Documentation Analytics Code automation Design system data D…" at bounding box center [481, 334] width 962 height 668
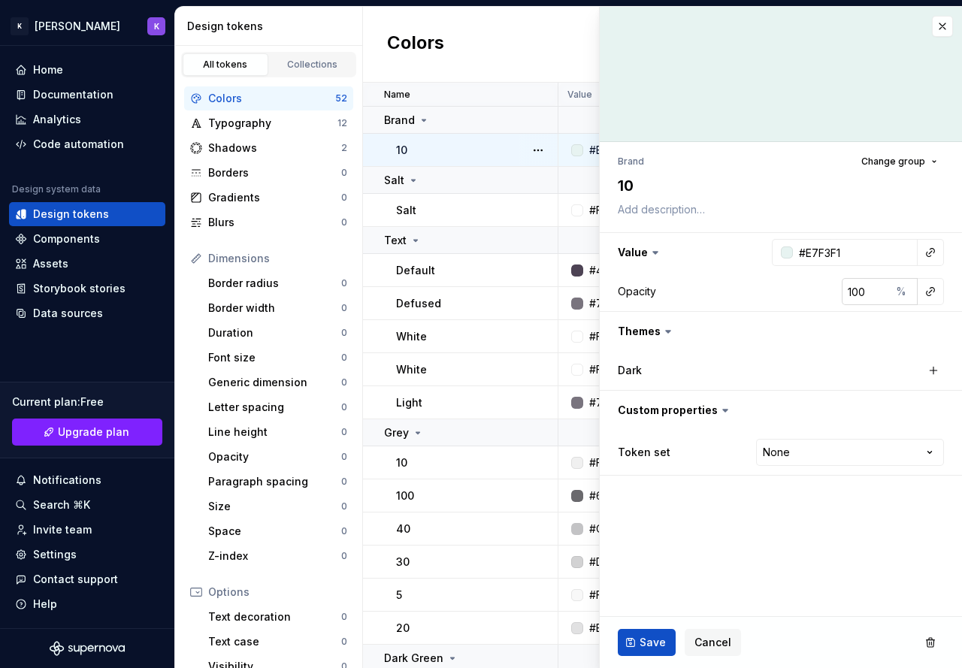
click at [875, 286] on input "100" at bounding box center [866, 291] width 49 height 27
type textarea "*"
type input "8"
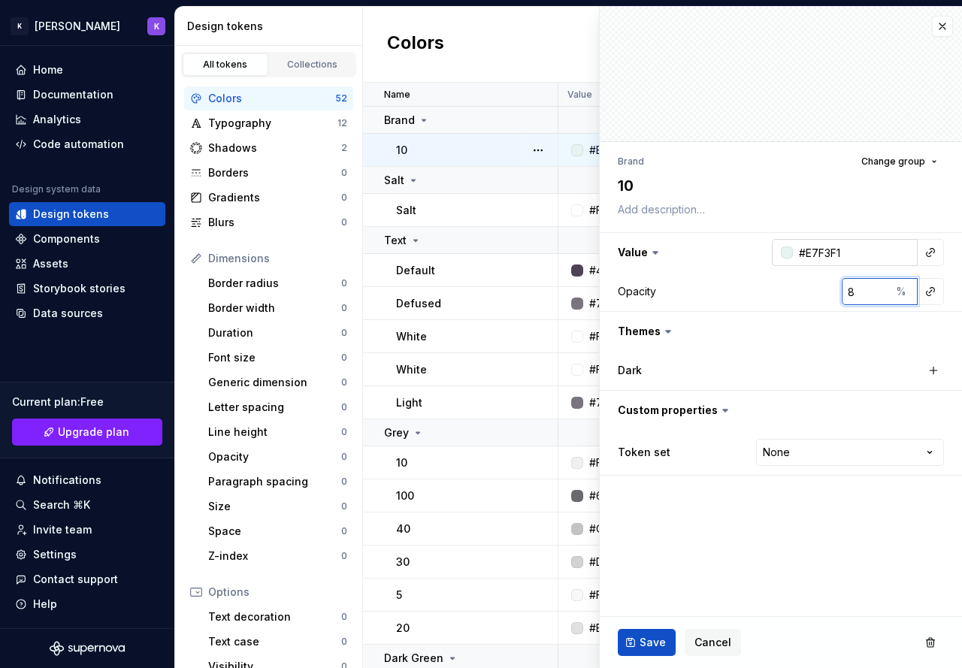
type textarea "*"
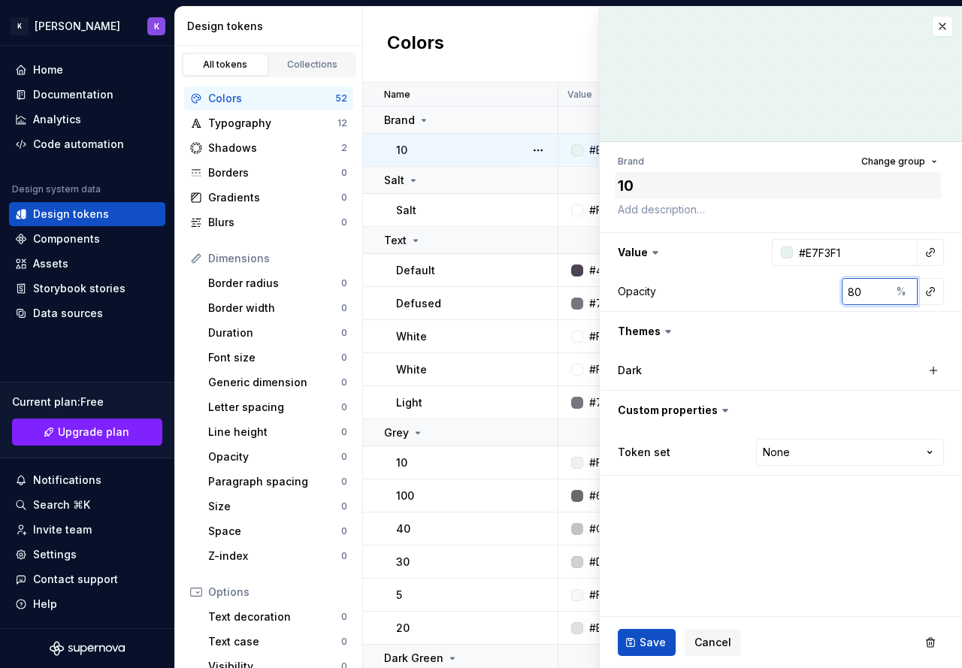
type input "80"
click at [622, 192] on textarea "10" at bounding box center [778, 185] width 326 height 27
type textarea "*"
type textarea "2"
type textarea "*"
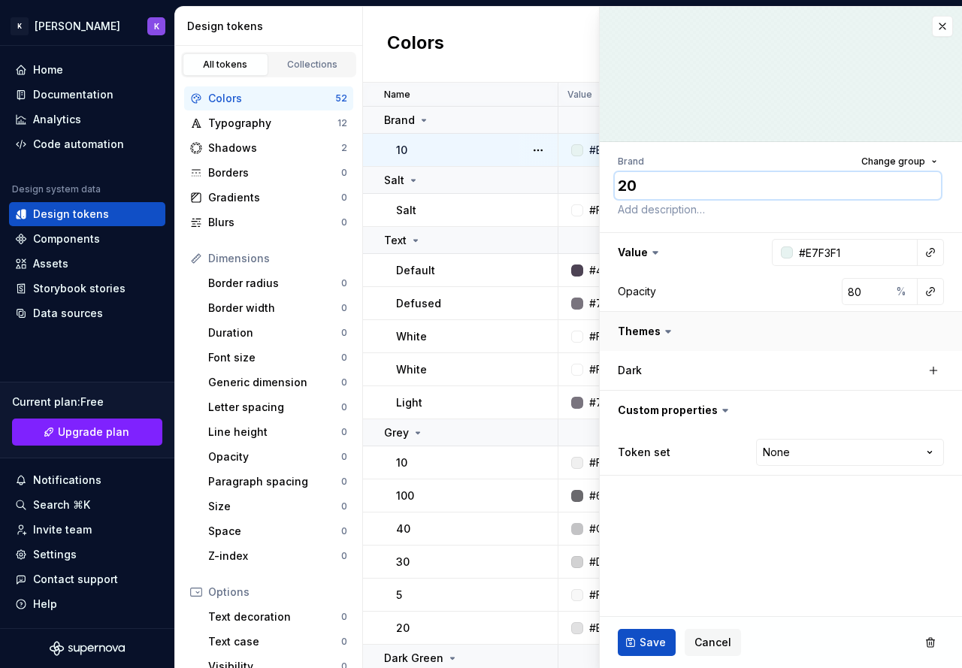
type textarea "20"
click at [644, 331] on button "button" at bounding box center [781, 331] width 362 height 39
click at [811, 451] on html "K Kwan's DS K Home Documentation Analytics Code automation Design system data D…" at bounding box center [481, 334] width 962 height 668
click at [646, 639] on span "Save" at bounding box center [653, 642] width 26 height 15
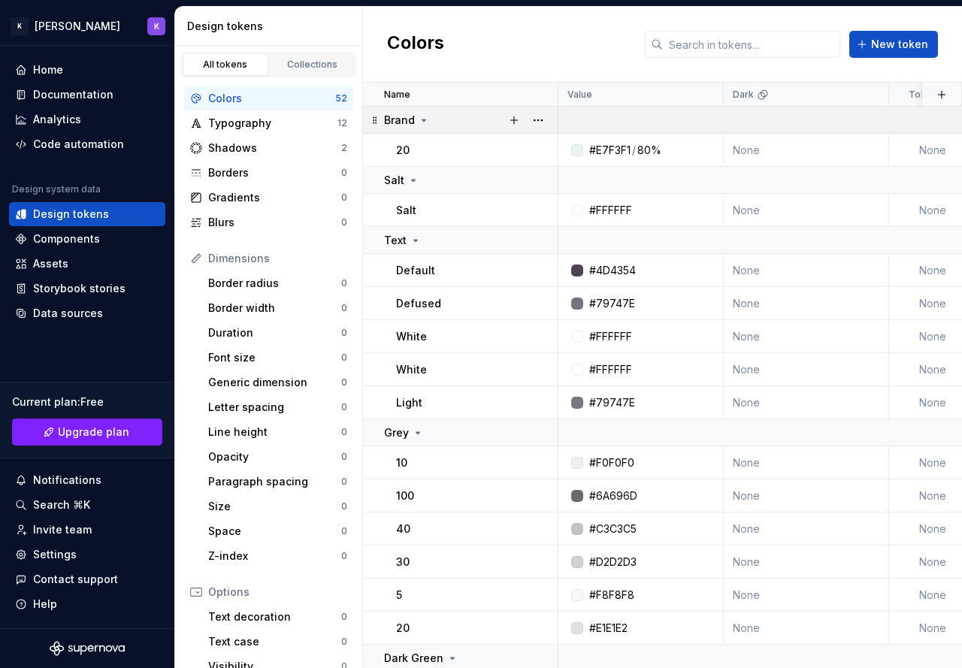
click at [413, 129] on td "Brand" at bounding box center [460, 120] width 195 height 27
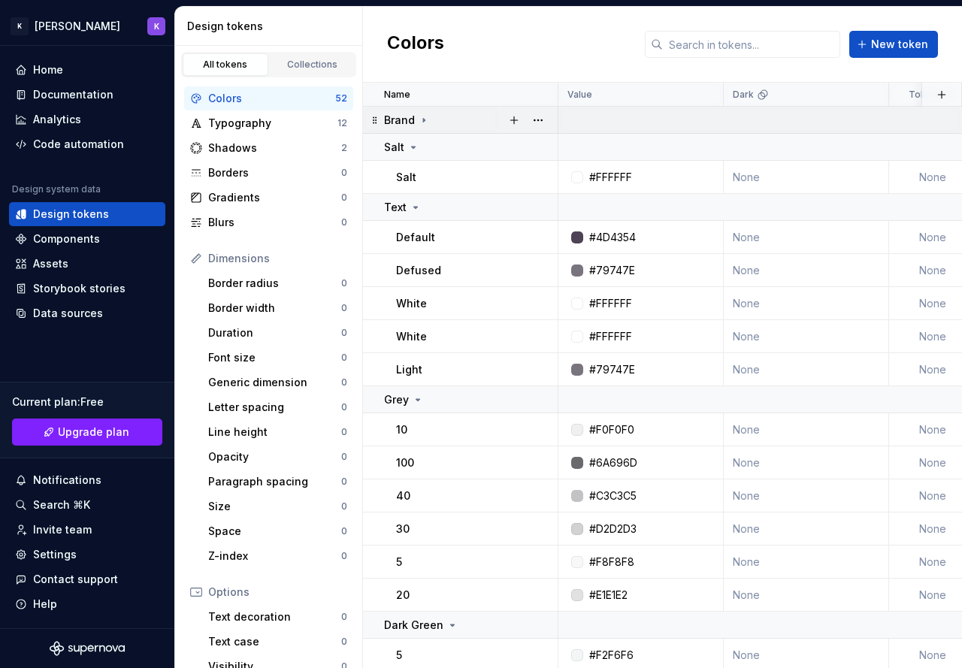
click at [415, 121] on div "Brand" at bounding box center [407, 120] width 46 height 15
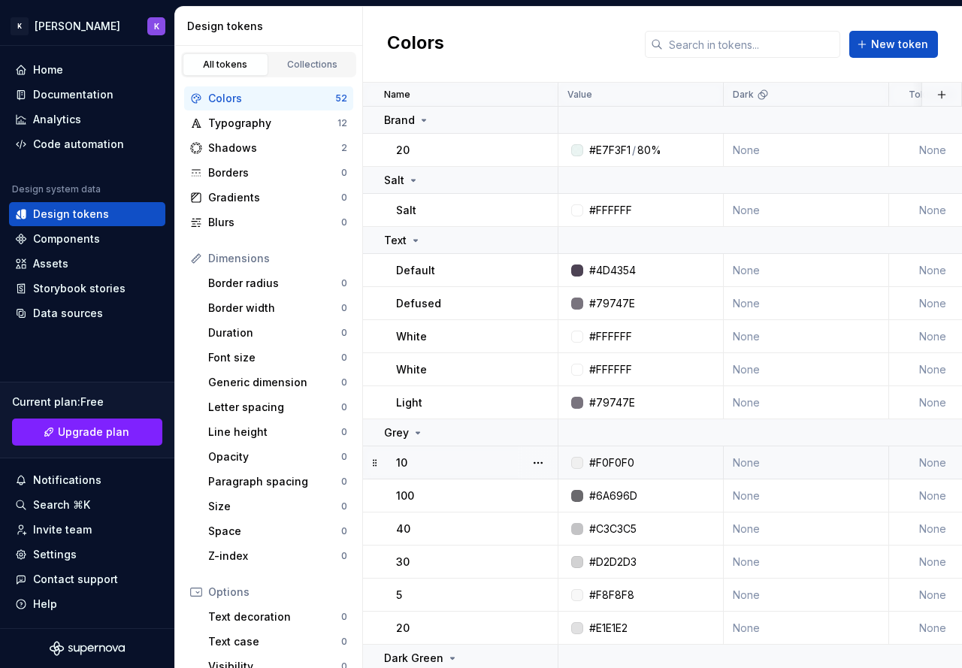
drag, startPoint x: 460, startPoint y: 465, endPoint x: 439, endPoint y: 453, distance: 24.6
click at [439, 453] on td "10" at bounding box center [460, 463] width 195 height 33
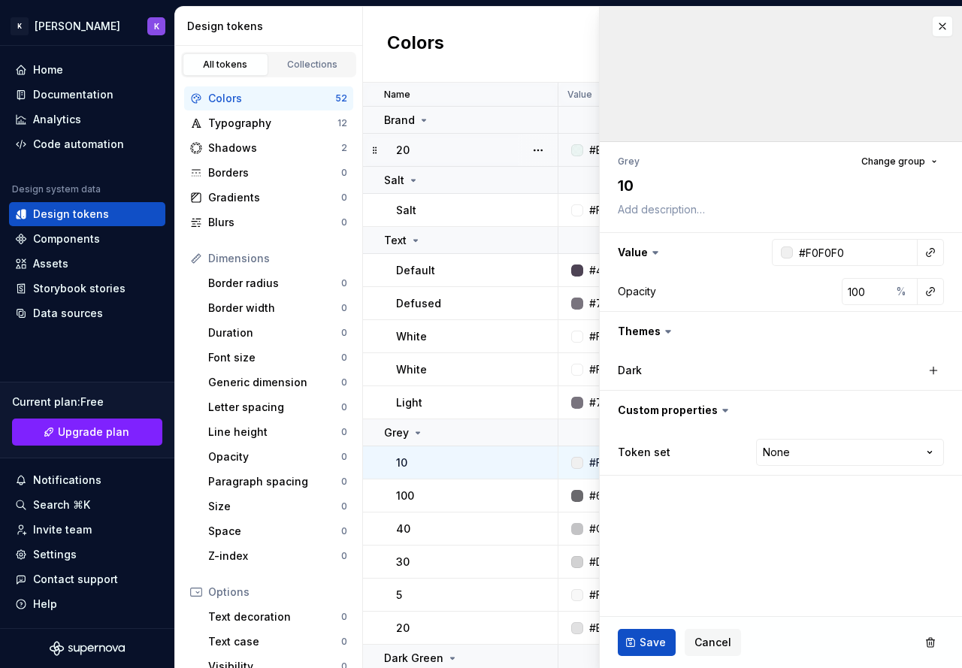
click at [949, 27] on button "button" at bounding box center [942, 26] width 21 height 21
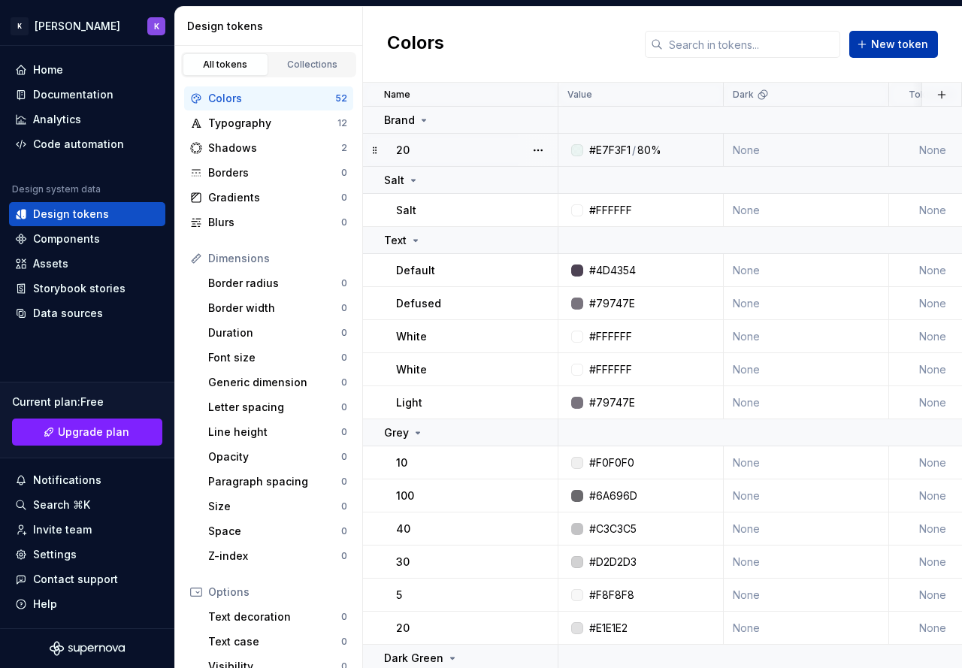
click at [904, 49] on span "New token" at bounding box center [899, 44] width 57 height 15
type textarea "*"
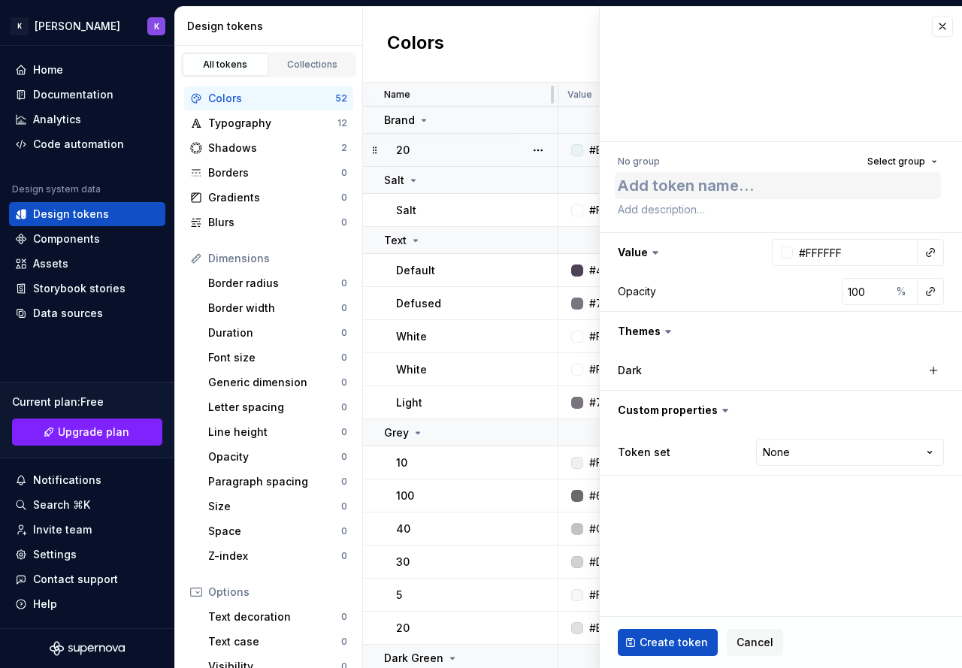
type textarea "1"
type textarea "*"
type textarea "10"
click at [591, 150] on div "#E7F3F1" at bounding box center [609, 150] width 41 height 15
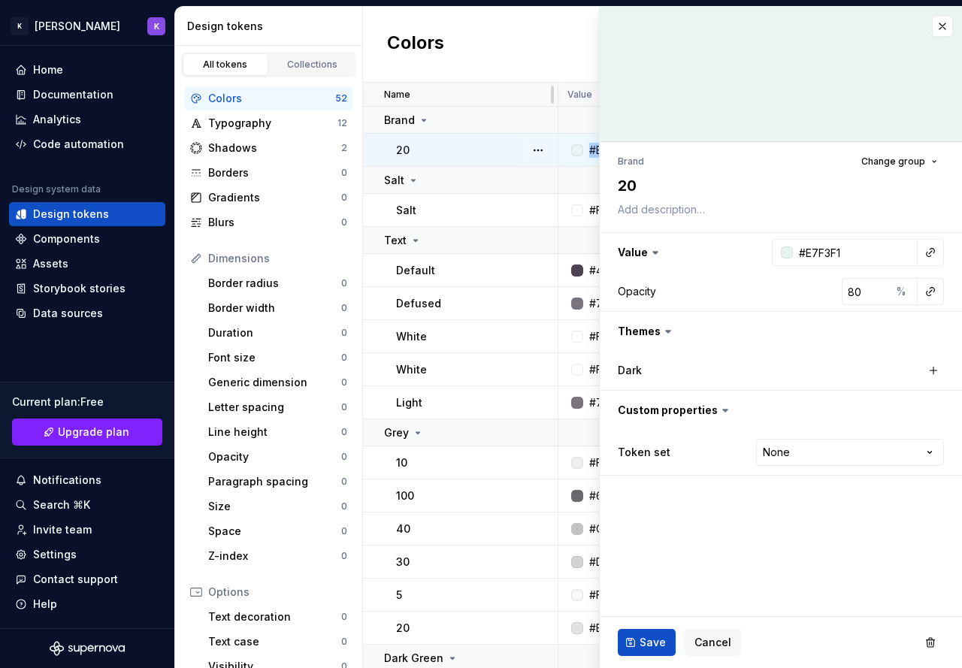
click at [591, 150] on div "#E7F3F1" at bounding box center [609, 150] width 41 height 15
click at [949, 29] on button "button" at bounding box center [942, 26] width 21 height 21
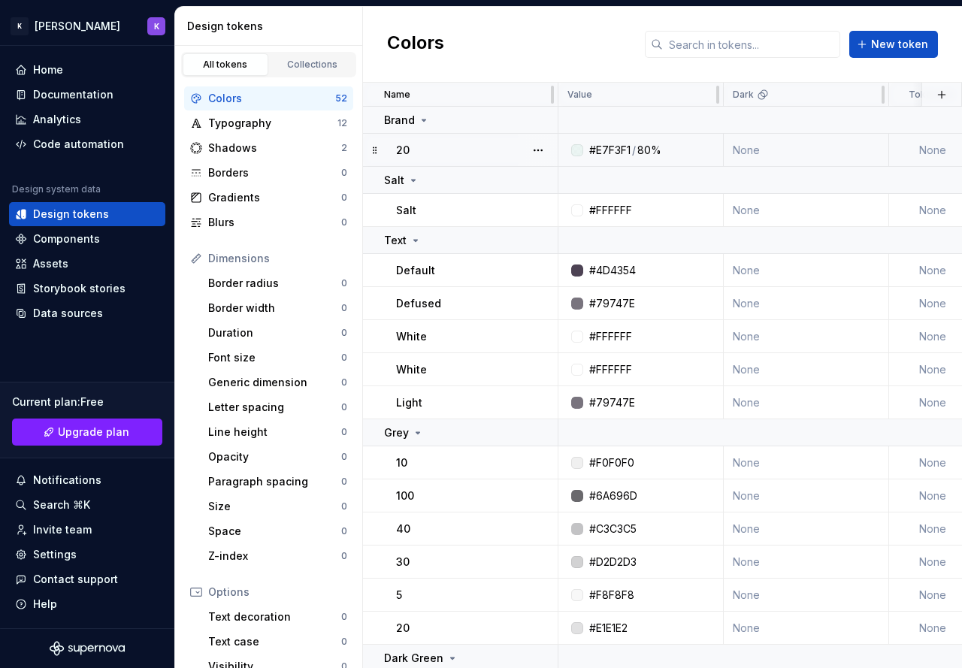
click at [635, 143] on div "/" at bounding box center [634, 150] width 4 height 15
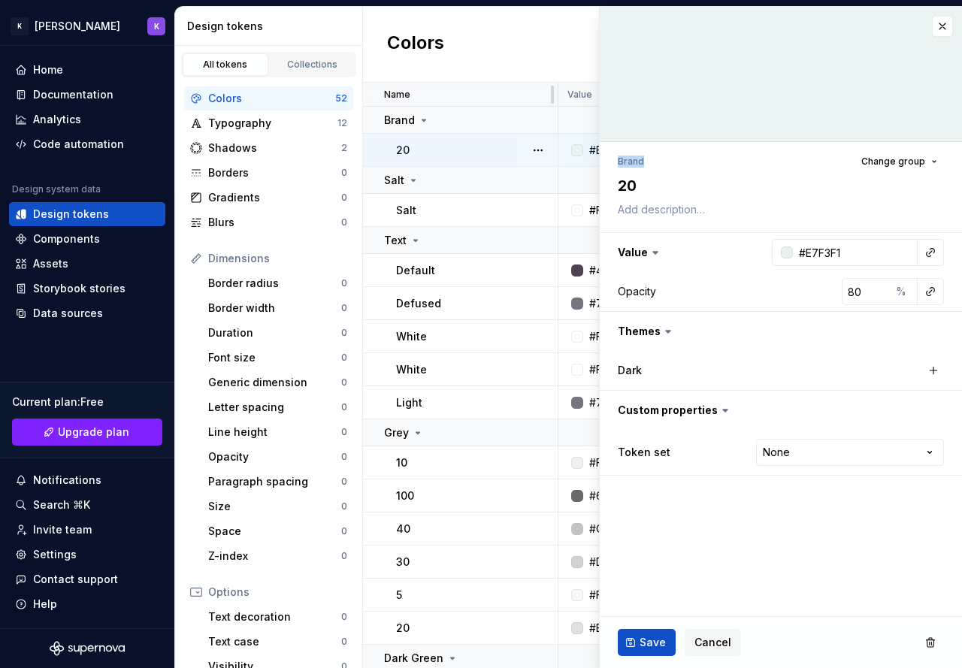
click at [624, 144] on div "Brand Change group 20 Value #E7F3F1 Opacity 80 % Themes Dark Custom properties …" at bounding box center [781, 313] width 362 height 343
drag, startPoint x: 953, startPoint y: 19, endPoint x: 834, endPoint y: 251, distance: 260.9
click at [865, 213] on fieldset "Brand Change group 20 Value #E7F3F1 Opacity 80 % Themes Dark Custom properties …" at bounding box center [781, 338] width 362 height 662
click at [836, 264] on input "#E7F3F1" at bounding box center [855, 252] width 125 height 27
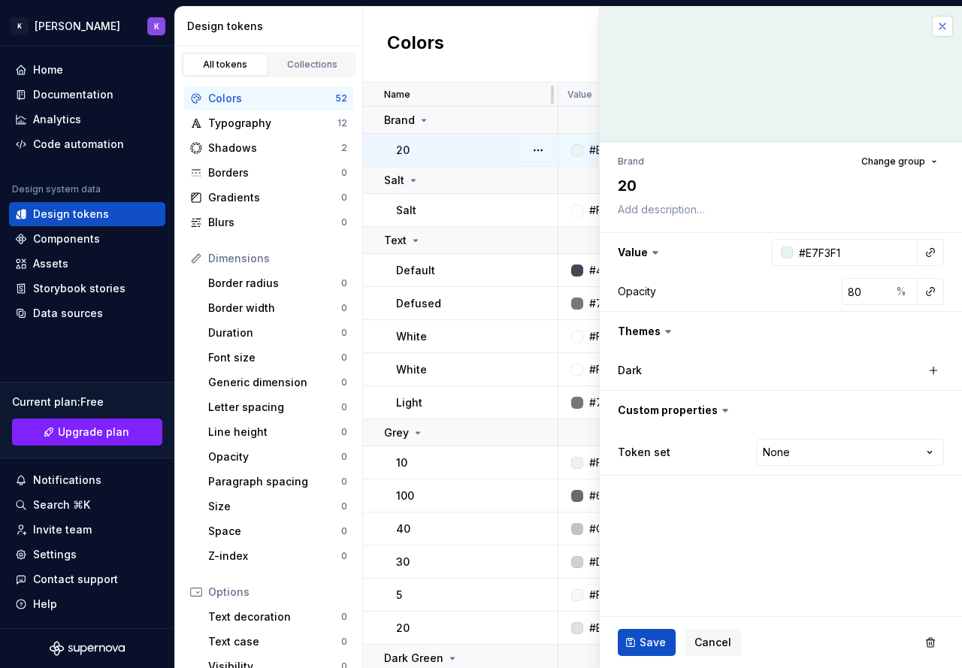
click at [940, 26] on button "button" at bounding box center [942, 26] width 21 height 21
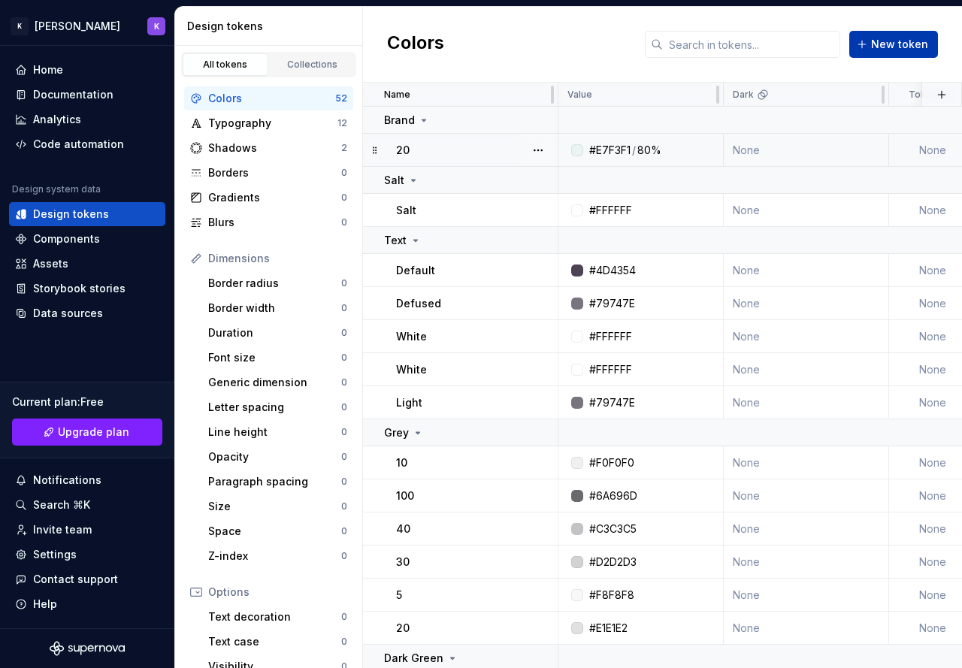
click at [908, 47] on span "New token" at bounding box center [899, 44] width 57 height 15
type textarea "*"
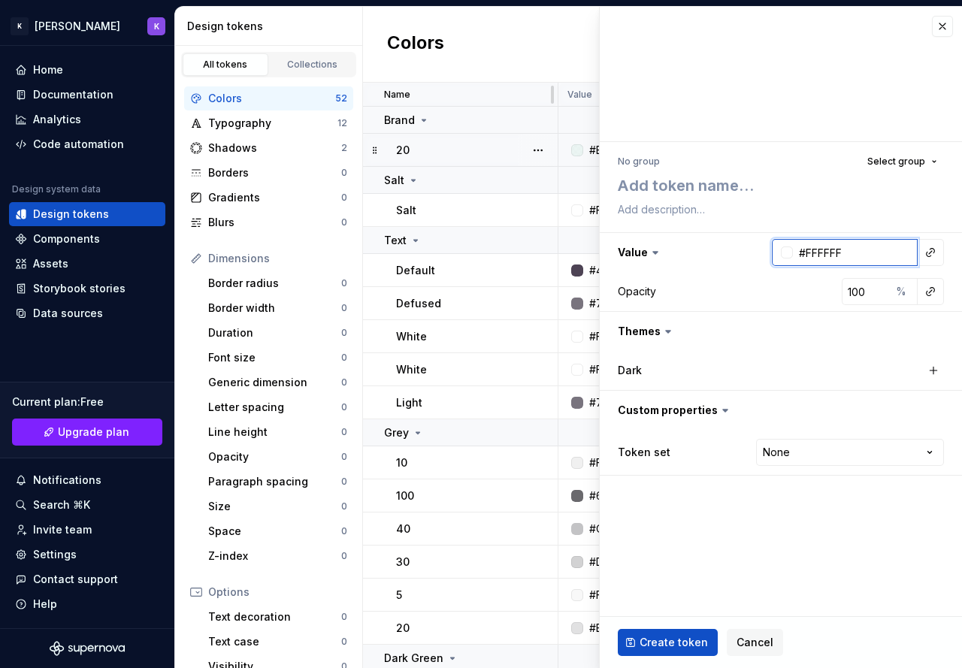
click at [835, 261] on input "#FFFFFF" at bounding box center [855, 252] width 125 height 27
paste input "E7F3F1"
type input "#E7F3F1"
click at [697, 194] on textarea at bounding box center [778, 185] width 326 height 27
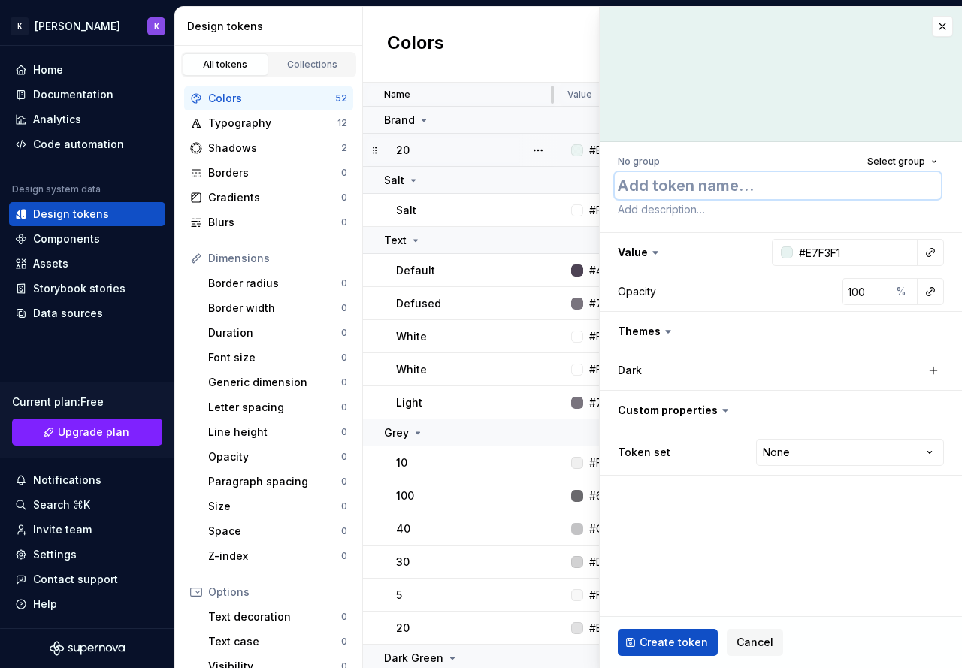
type textarea "*"
type textarea "1"
type textarea "*"
type textarea "10"
click at [919, 165] on span "Select group" at bounding box center [897, 162] width 58 height 12
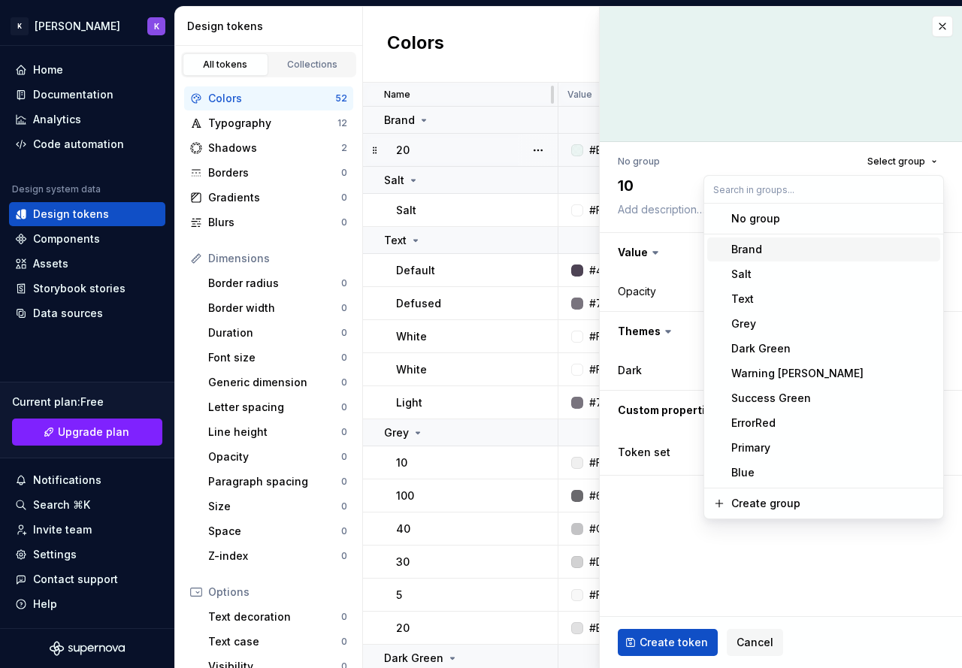
click at [771, 251] on div "Brand" at bounding box center [832, 249] width 203 height 15
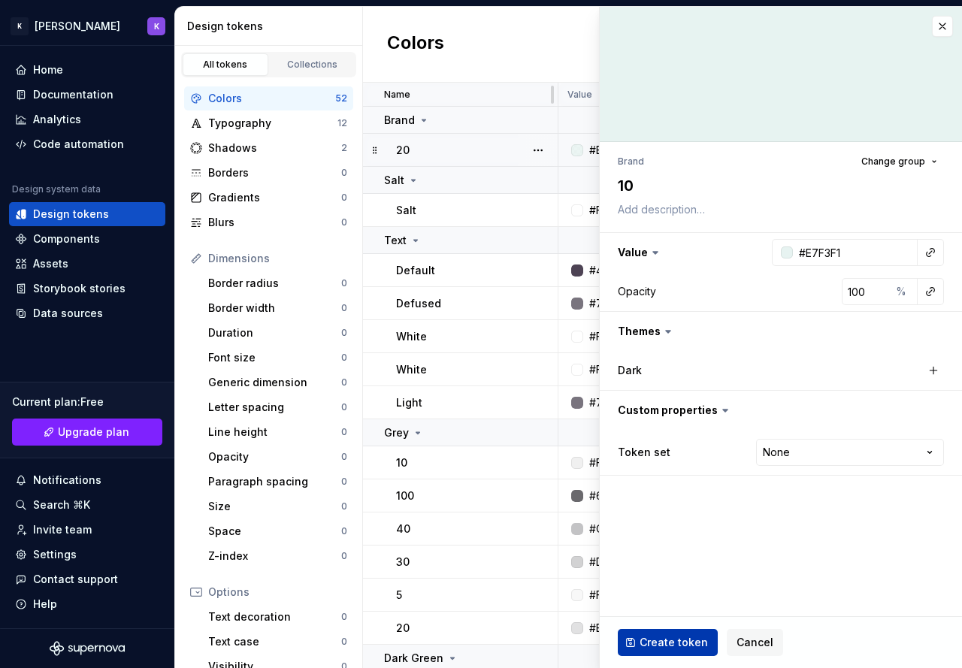
click at [674, 636] on span "Create token" at bounding box center [674, 642] width 68 height 15
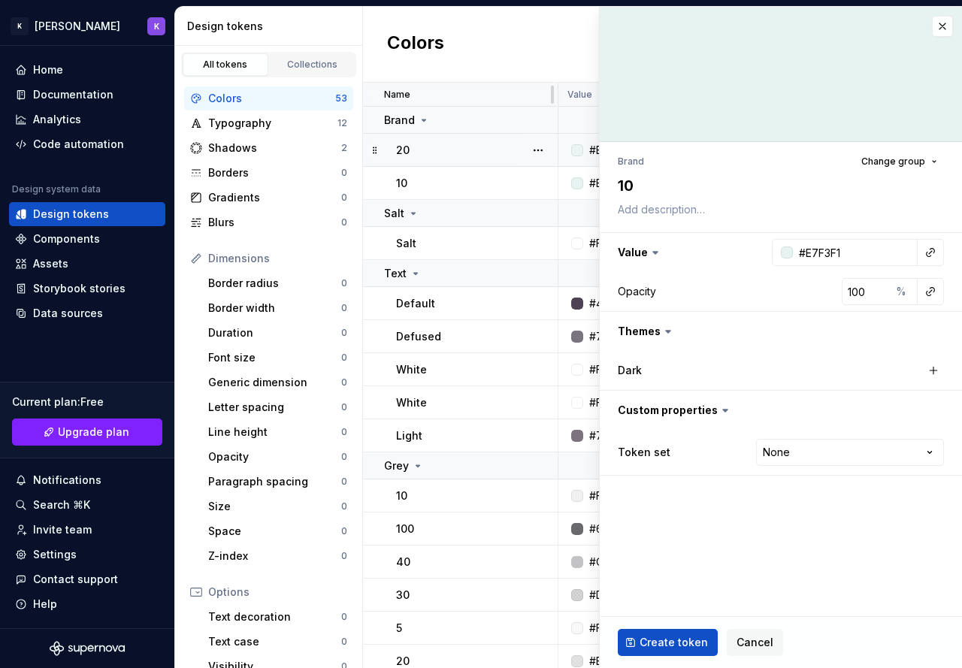
type textarea "*"
type input "#FFFFFF"
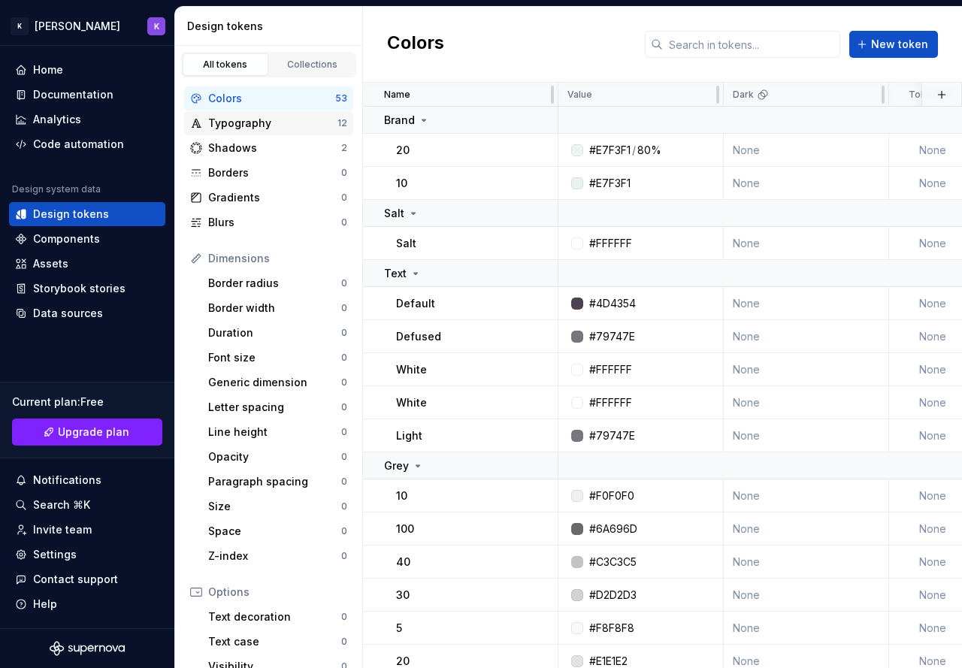
click at [254, 111] on div "Typography 12" at bounding box center [268, 123] width 169 height 24
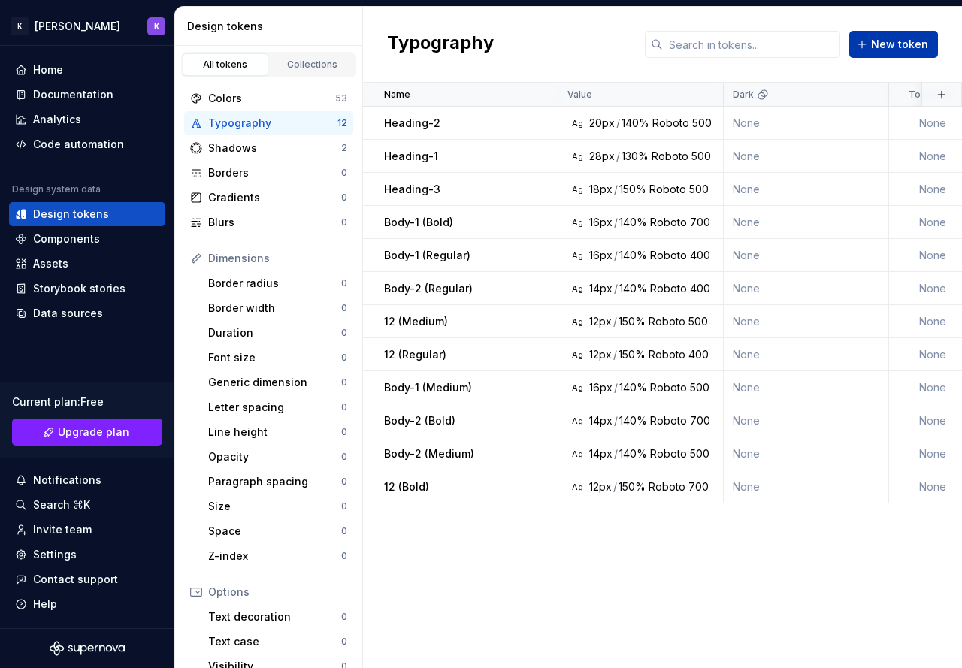
click at [893, 42] on span "New token" at bounding box center [899, 44] width 57 height 15
type textarea "*"
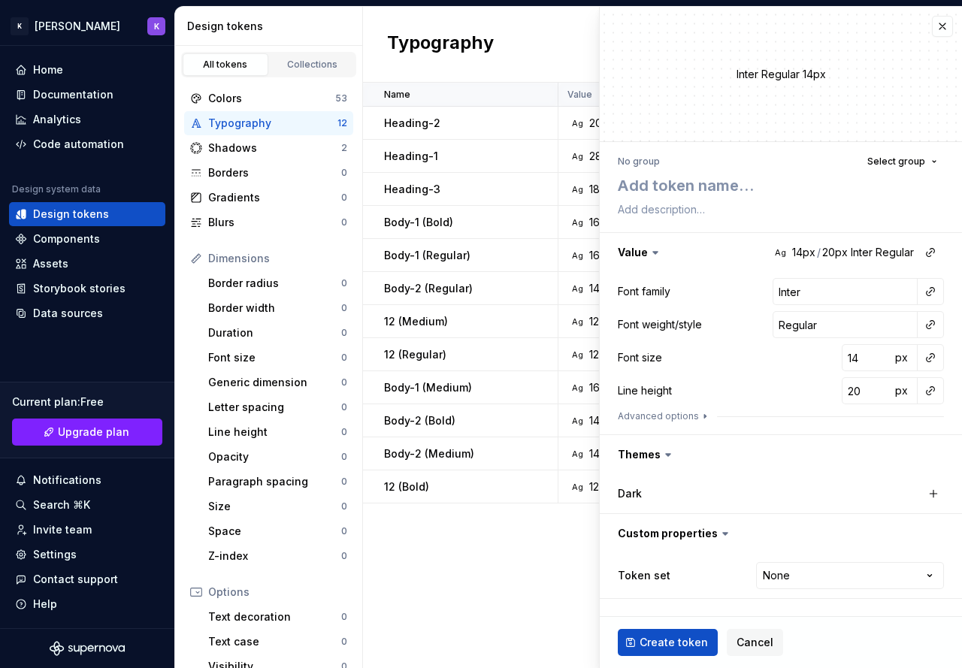
click at [895, 50] on div "Inter Regular 14px" at bounding box center [781, 74] width 362 height 135
click at [934, 23] on button "button" at bounding box center [942, 26] width 21 height 21
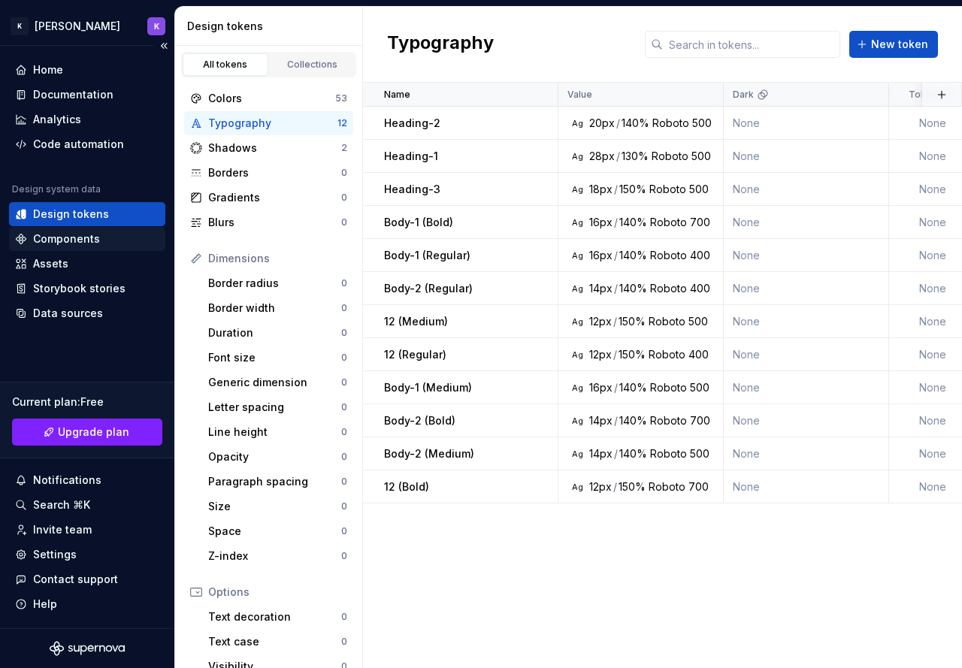
click at [80, 244] on div "Components" at bounding box center [66, 239] width 67 height 15
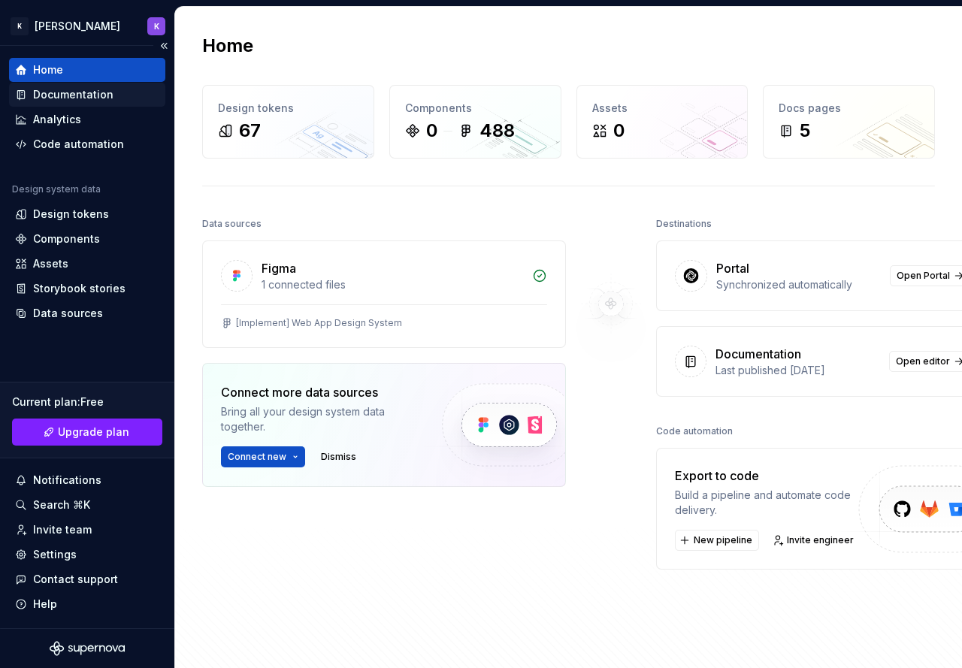
click at [92, 98] on div "Documentation" at bounding box center [73, 94] width 80 height 15
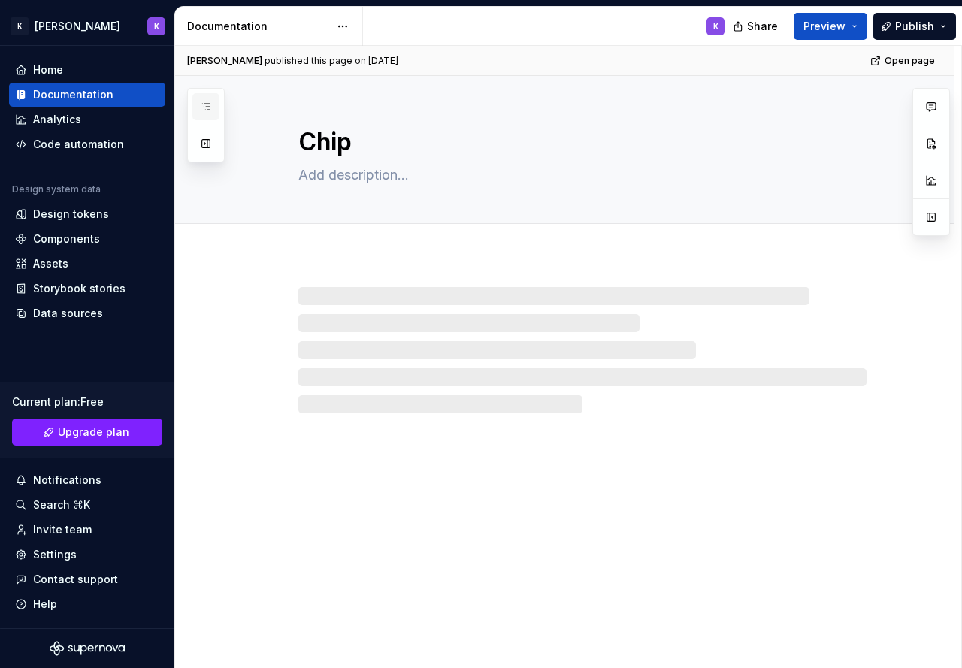
click at [205, 108] on icon "button" at bounding box center [206, 107] width 12 height 12
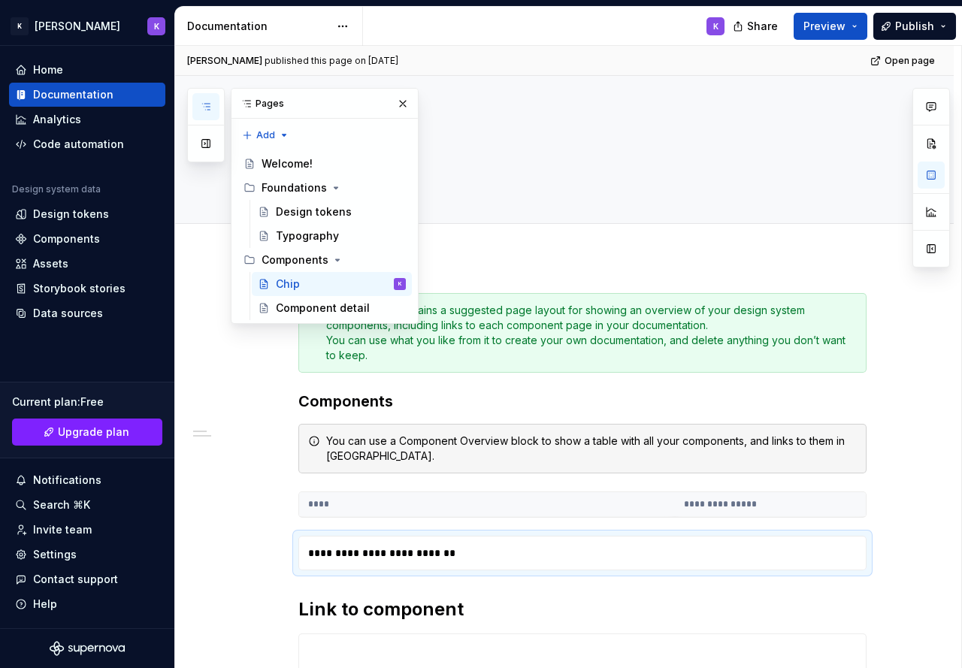
click at [188, 210] on div "Pages Add Accessibility guide for tree Page tree. Navigate the tree with the ar…" at bounding box center [303, 206] width 232 height 236
click at [195, 102] on button "button" at bounding box center [205, 106] width 27 height 27
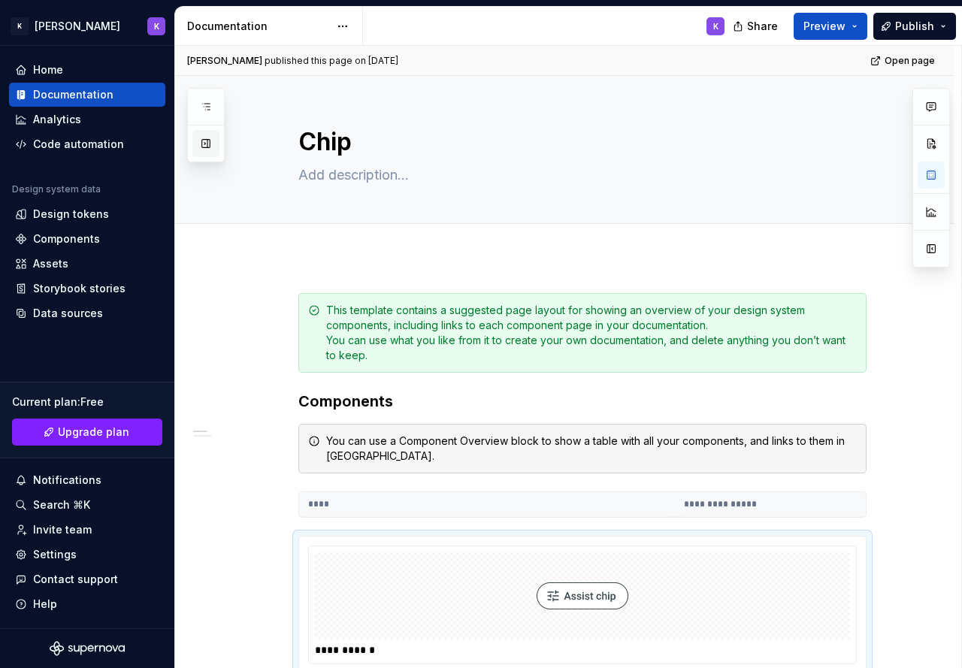
click at [201, 138] on button "button" at bounding box center [205, 143] width 27 height 27
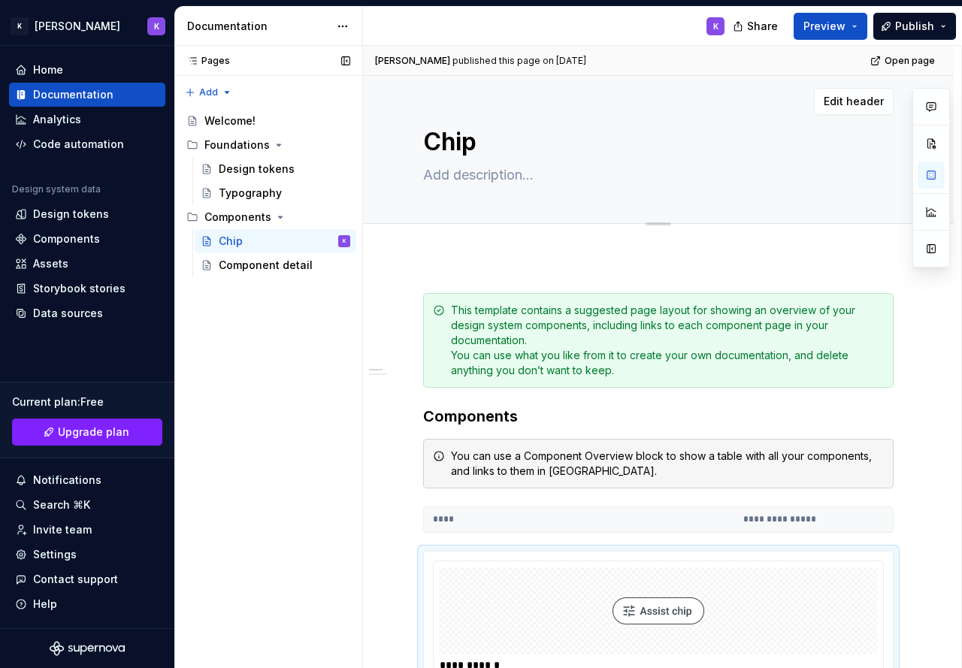
type textarea "*"
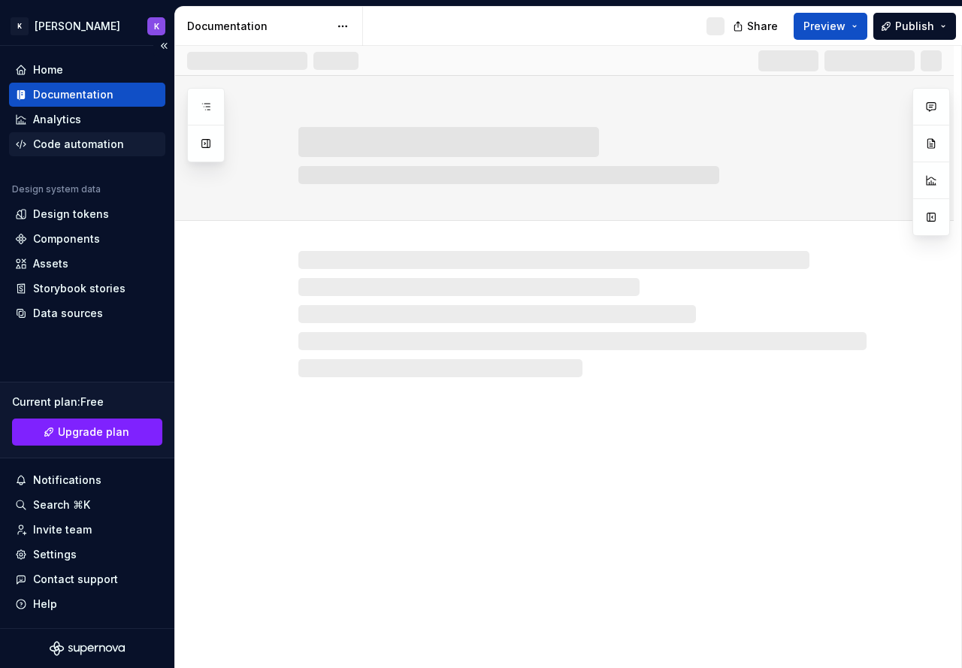
drag, startPoint x: 213, startPoint y: 103, endPoint x: 163, endPoint y: 150, distance: 68.6
click at [163, 150] on div "K Kwan's DS K Home Documentation Analytics Code automation Design system data D…" at bounding box center [481, 334] width 962 height 668
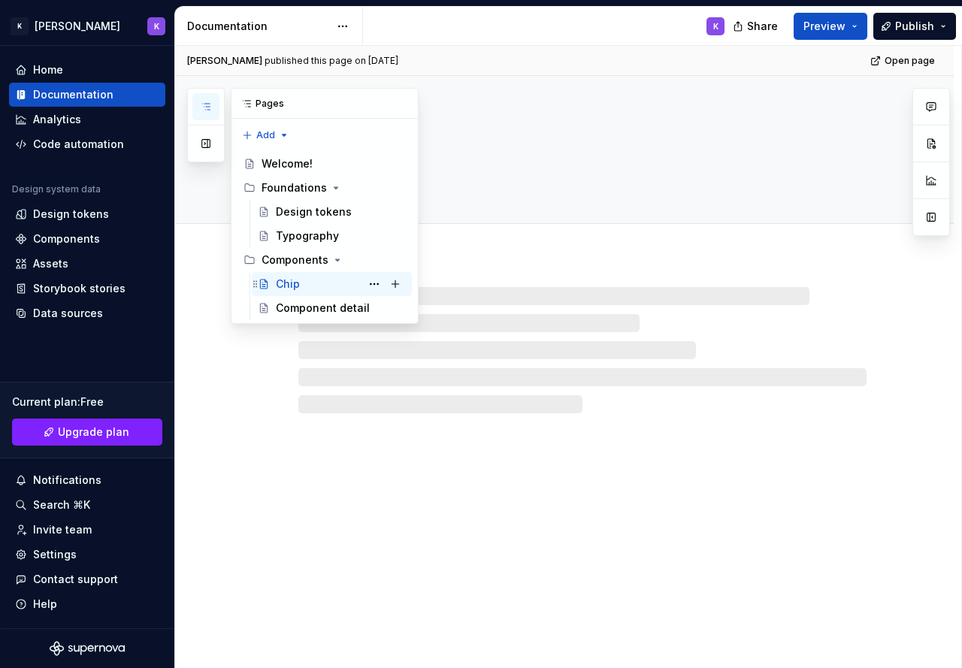
click at [317, 289] on div "Chip K" at bounding box center [341, 284] width 130 height 21
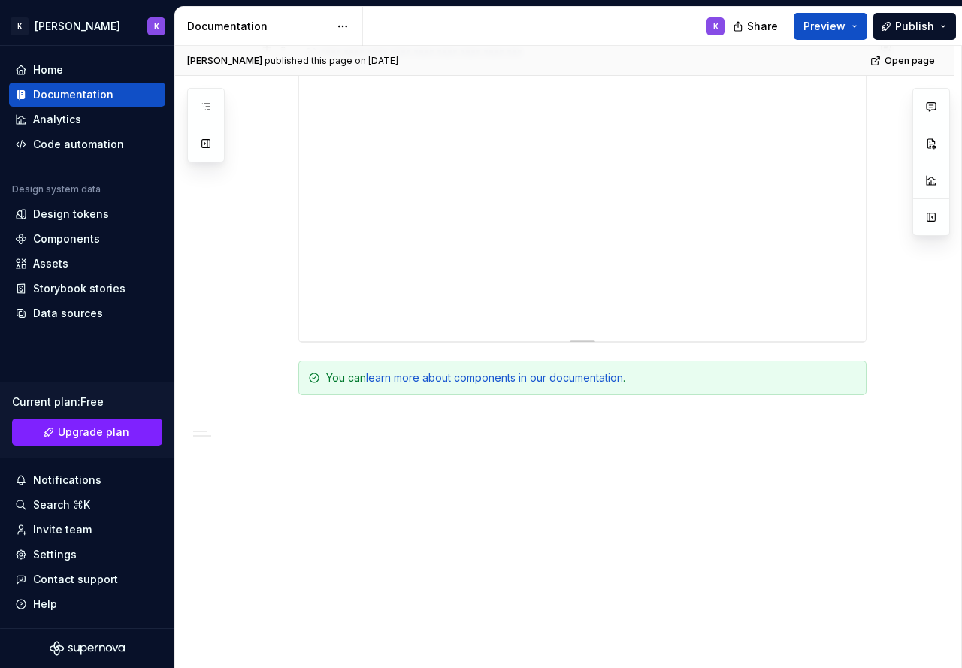
scroll to position [1330, 0]
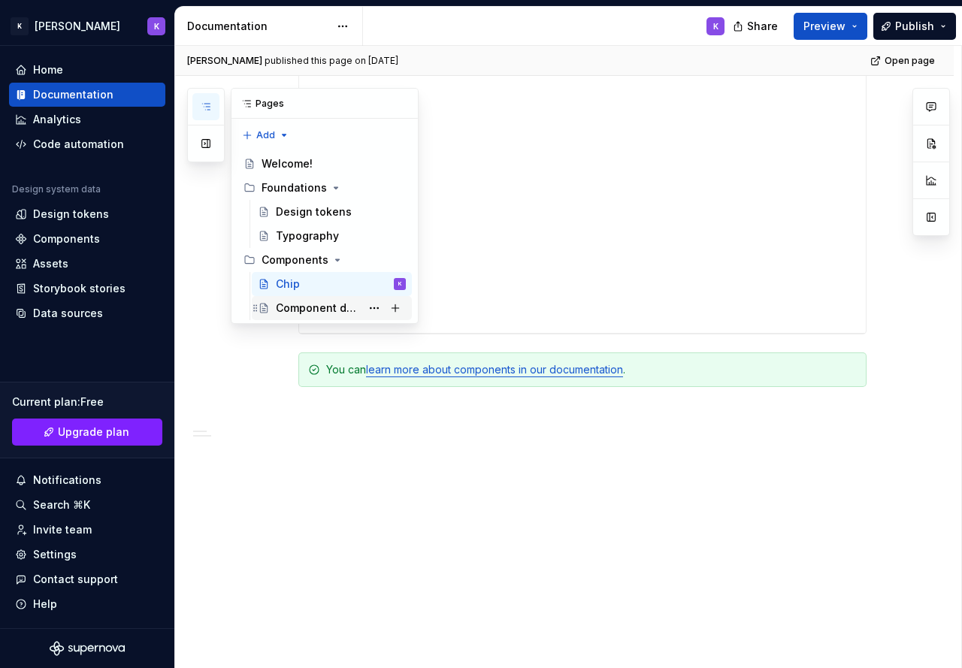
click at [318, 315] on div "Component detail" at bounding box center [318, 308] width 85 height 15
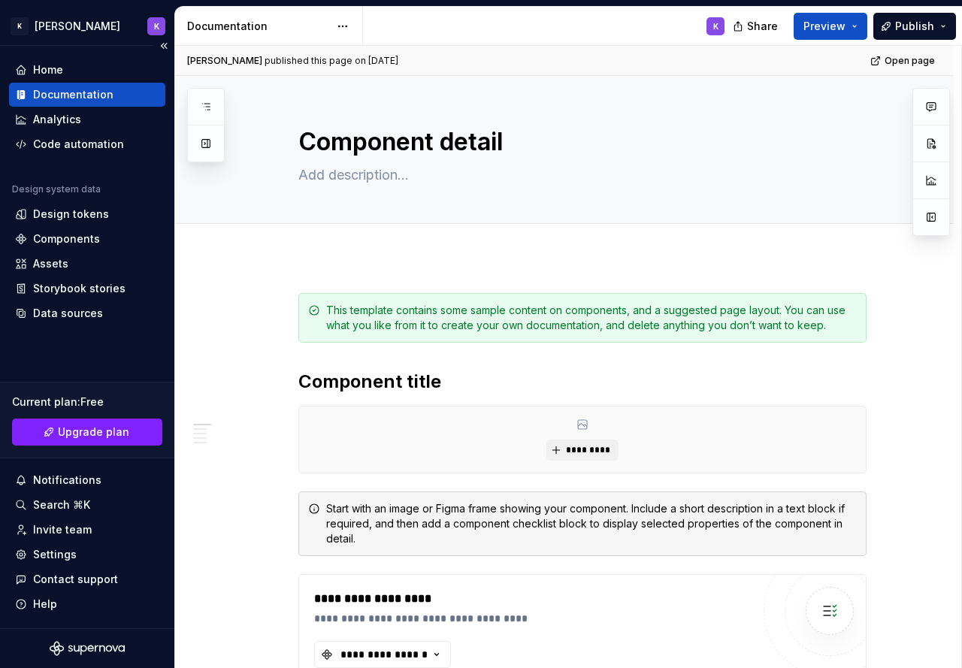
type textarea "*"
click at [96, 238] on div "Components" at bounding box center [66, 239] width 67 height 15
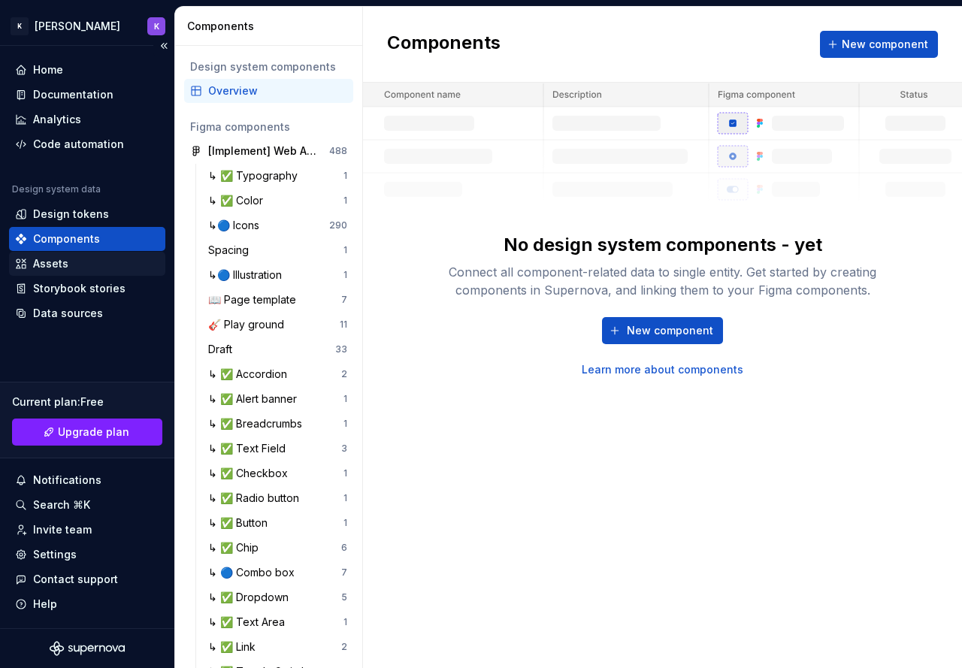
click at [71, 266] on div "Assets" at bounding box center [87, 263] width 144 height 15
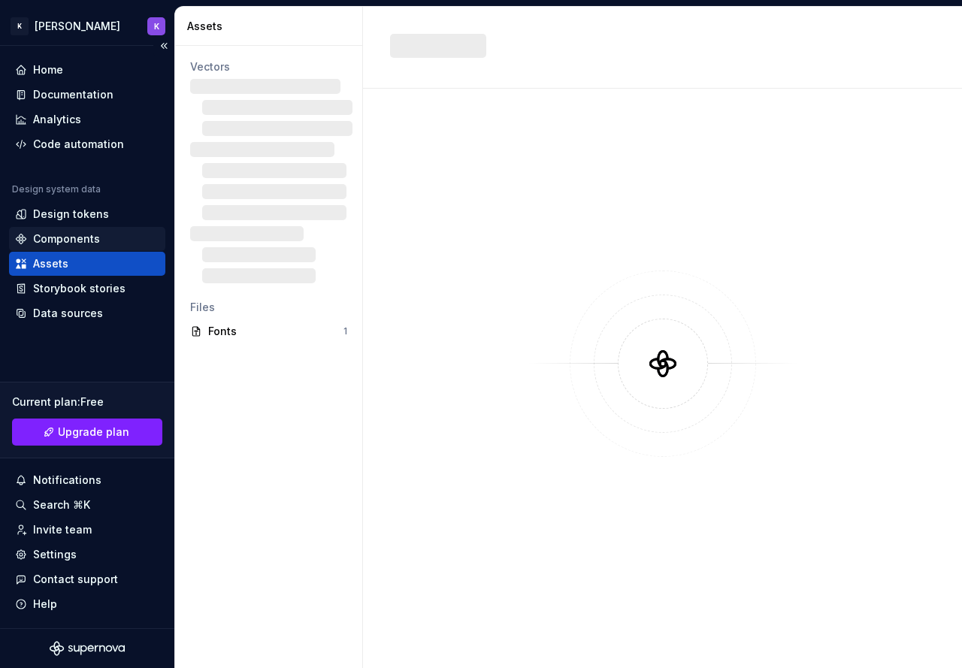
click at [83, 244] on div "Components" at bounding box center [66, 239] width 67 height 15
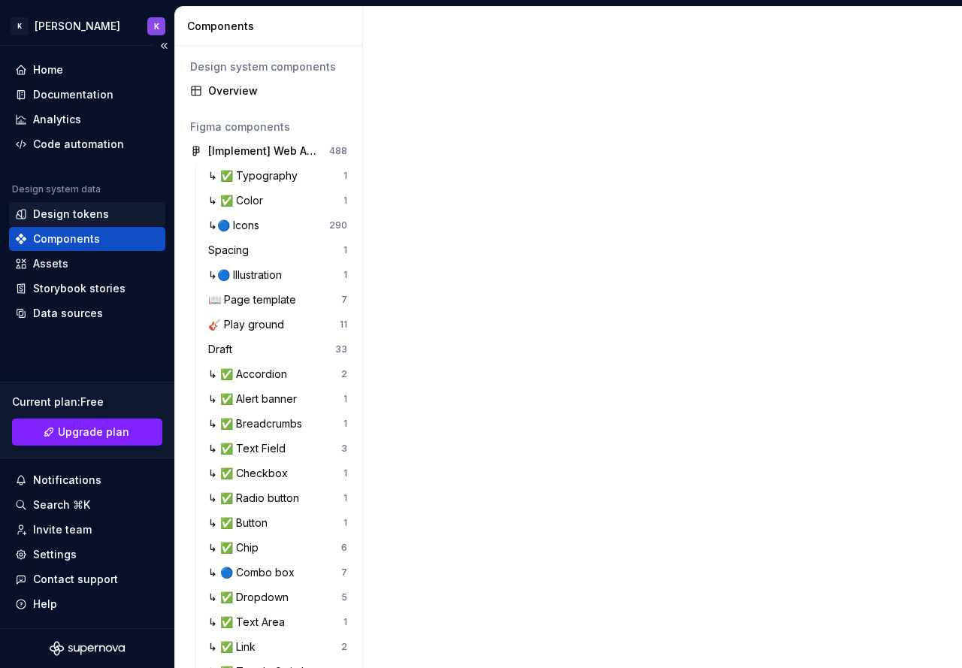
click at [89, 208] on div "Design tokens" at bounding box center [71, 214] width 76 height 15
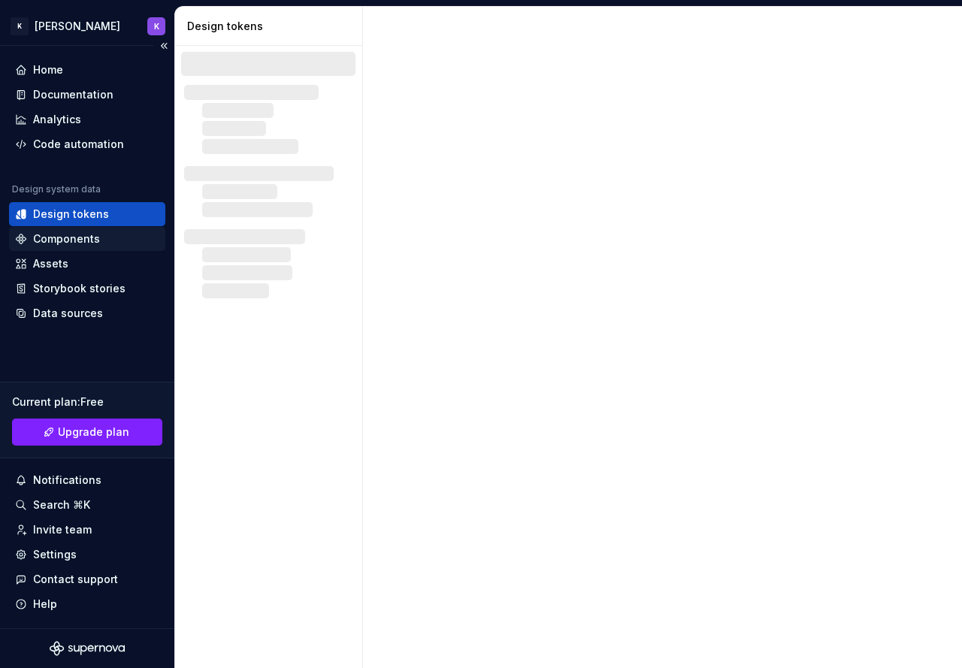
click at [95, 229] on div "Components" at bounding box center [87, 239] width 156 height 24
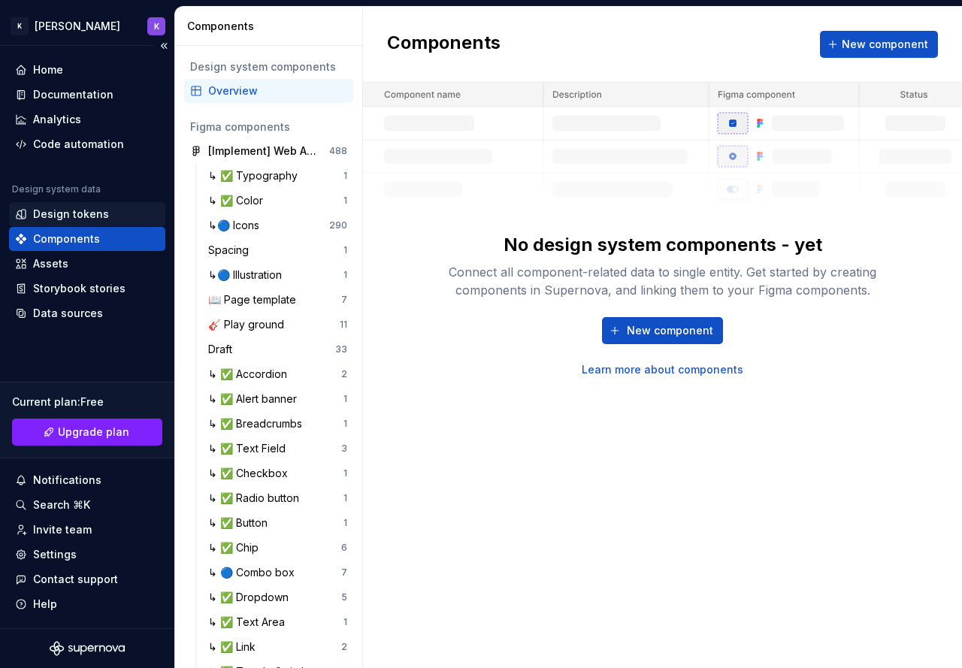
click at [64, 207] on div "Design tokens" at bounding box center [71, 214] width 76 height 15
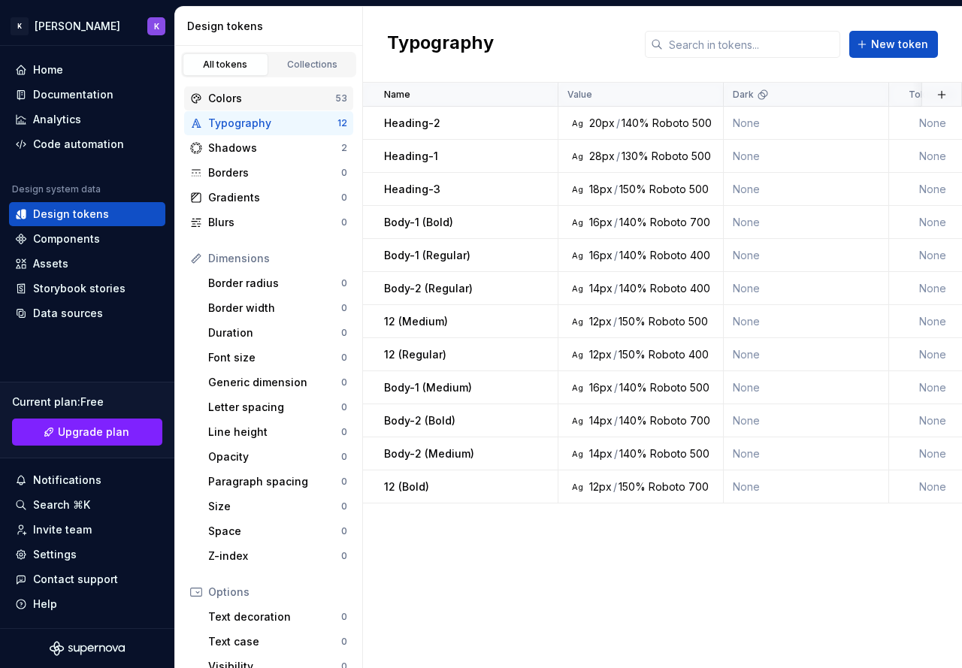
click at [243, 104] on div "Colors" at bounding box center [271, 98] width 127 height 15
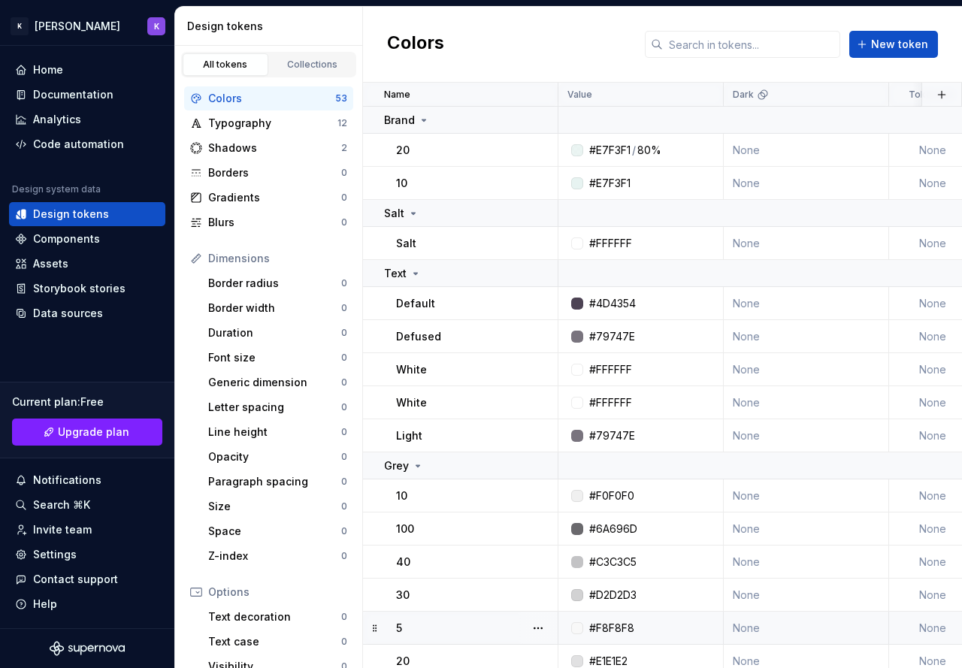
scroll to position [451, 0]
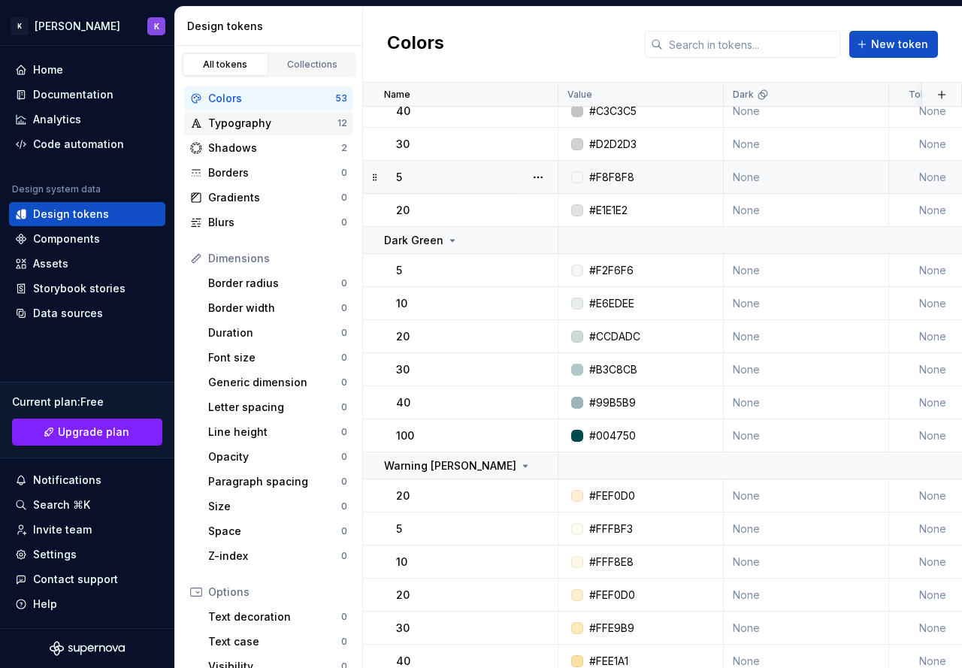
click at [251, 134] on div "Typography 12" at bounding box center [268, 123] width 169 height 24
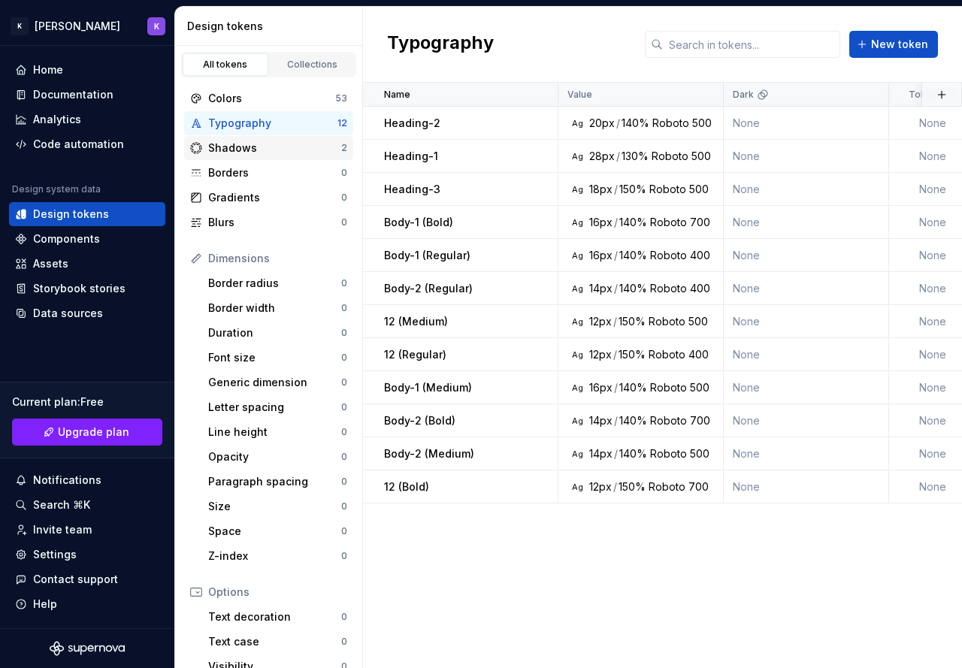
click at [251, 141] on div "Shadows" at bounding box center [274, 148] width 133 height 15
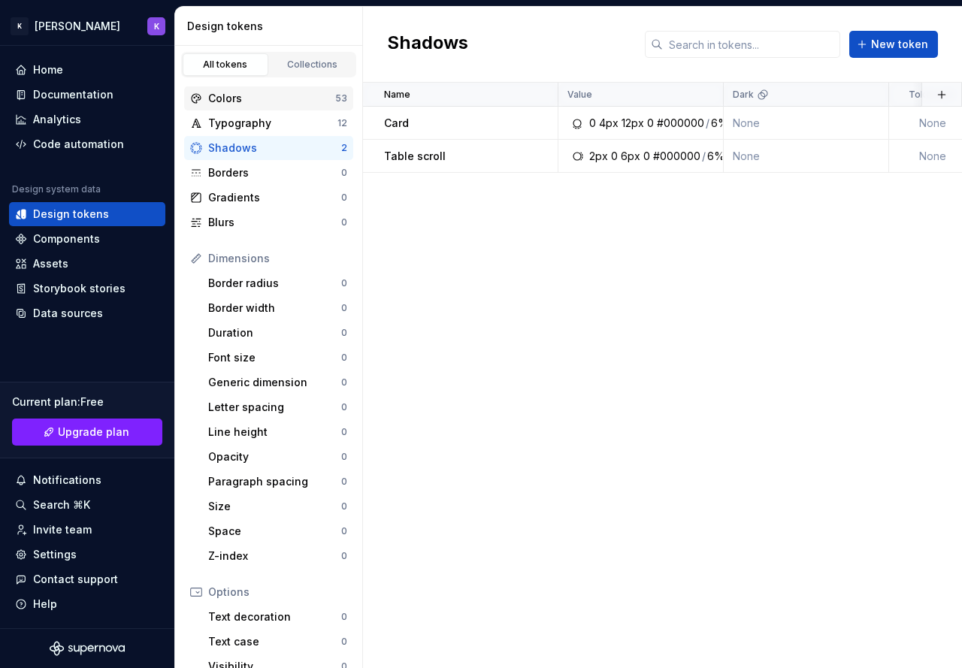
click at [245, 102] on div "Colors" at bounding box center [271, 98] width 127 height 15
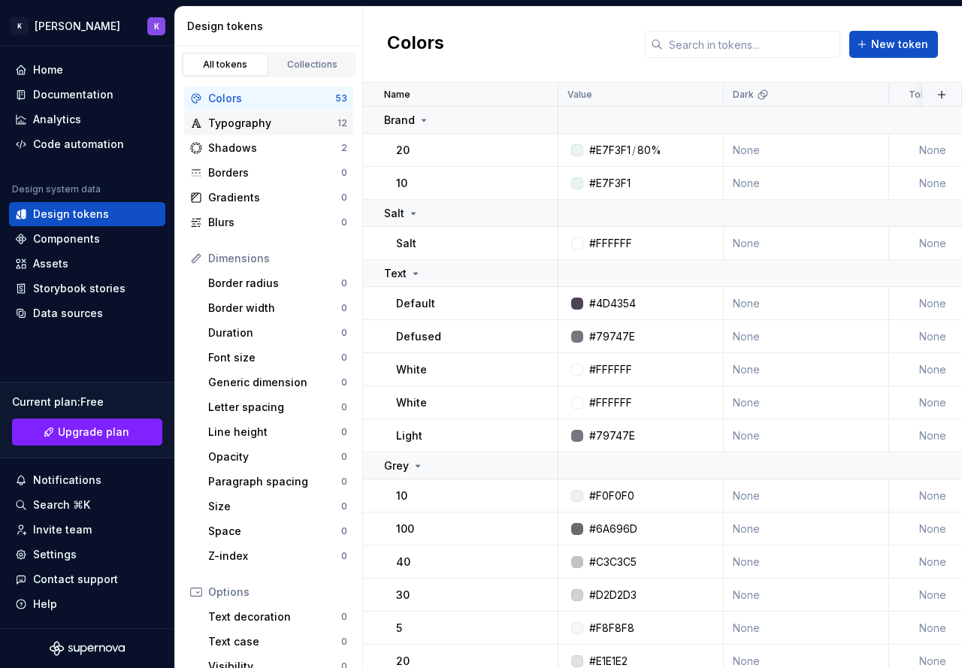
click at [257, 131] on div "Typography 12" at bounding box center [268, 123] width 169 height 24
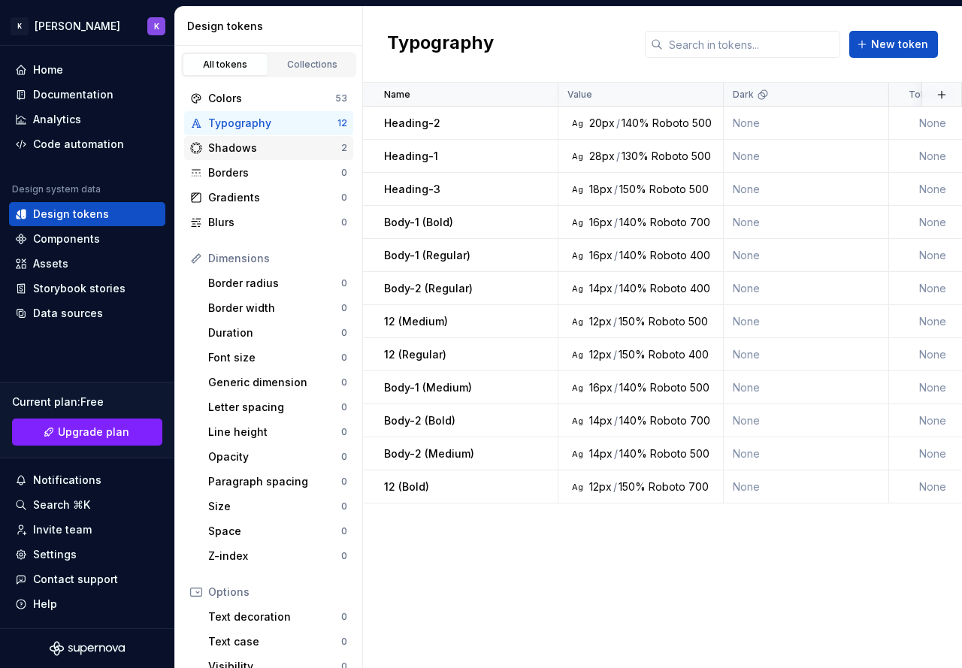
click at [268, 148] on div "Shadows" at bounding box center [274, 148] width 133 height 15
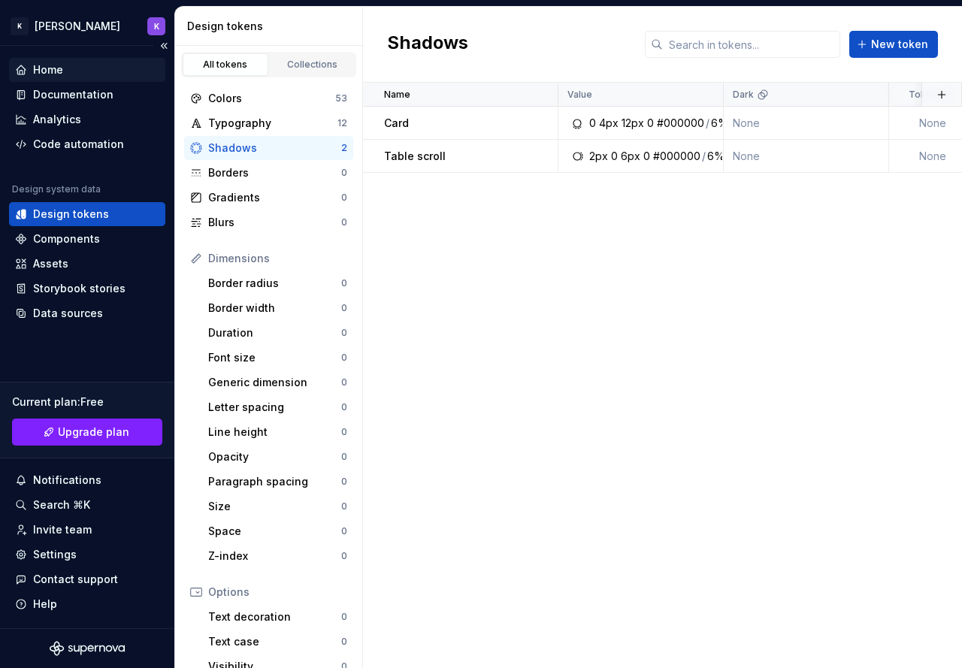
click at [85, 68] on div "Home" at bounding box center [87, 69] width 144 height 15
